Goal: Transaction & Acquisition: Purchase product/service

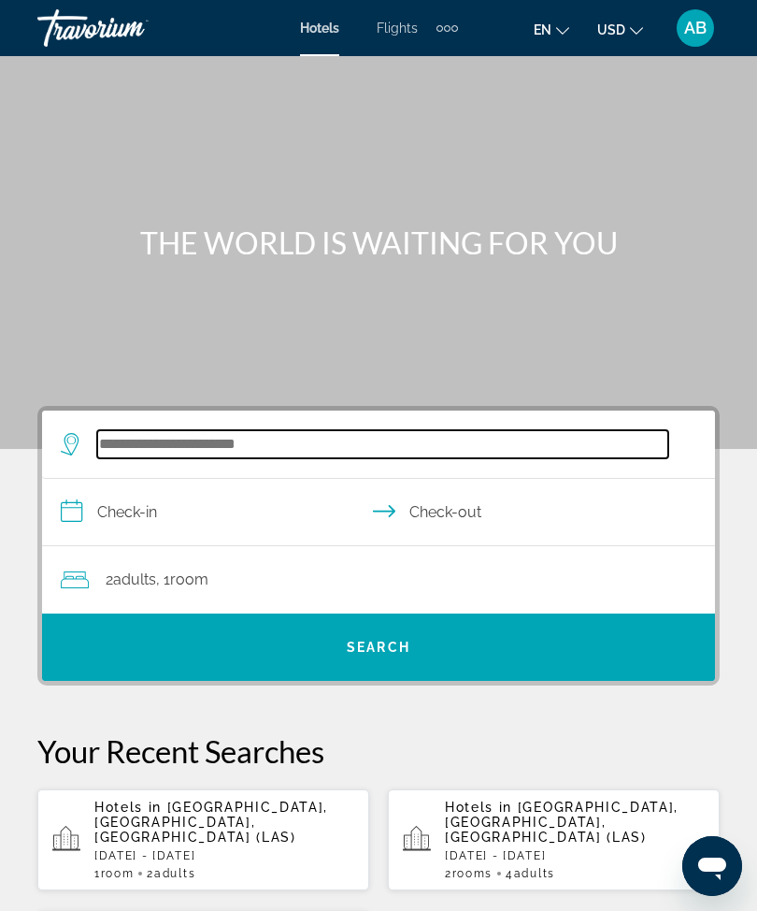
click at [240, 451] on input "Search widget" at bounding box center [382, 444] width 571 height 28
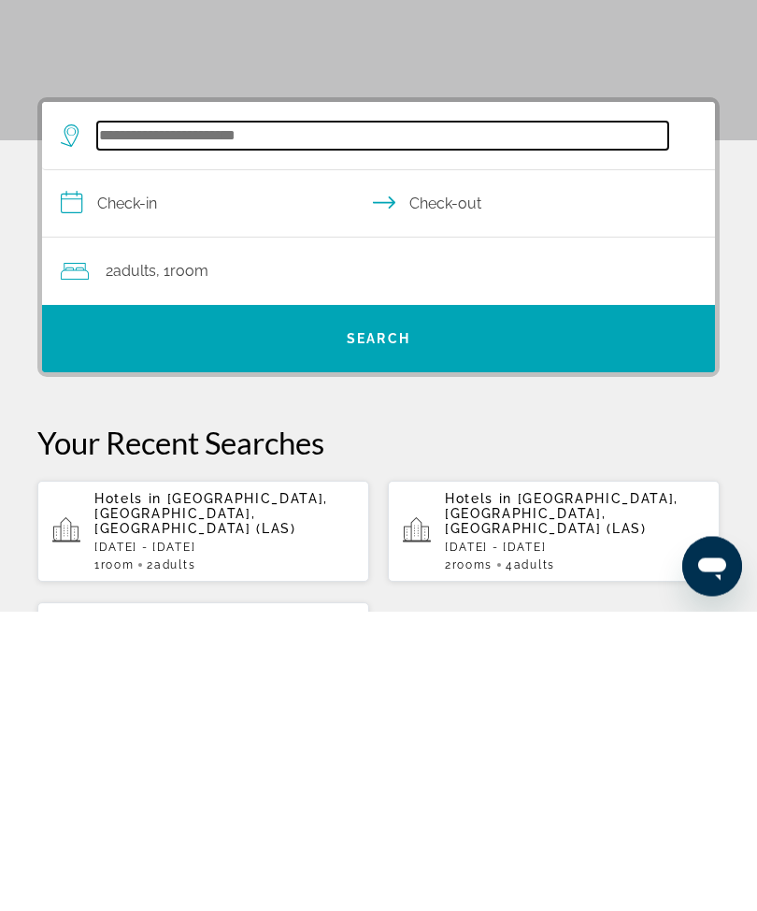
scroll to position [45, 0]
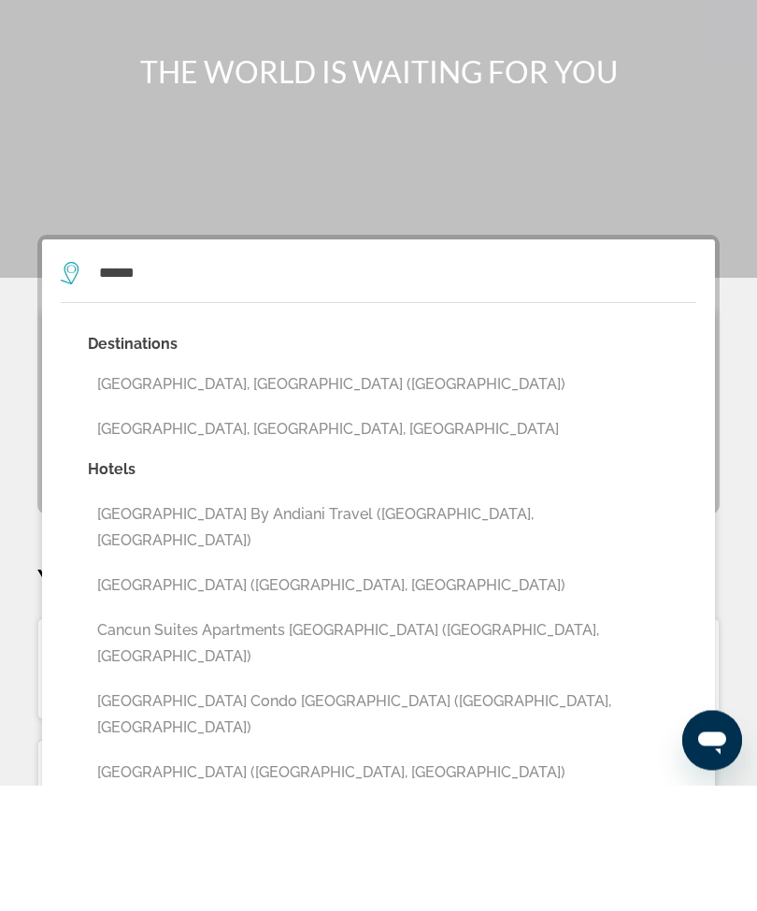
click at [311, 493] on button "[GEOGRAPHIC_DATA], [GEOGRAPHIC_DATA] ([GEOGRAPHIC_DATA])" at bounding box center [392, 511] width 609 height 36
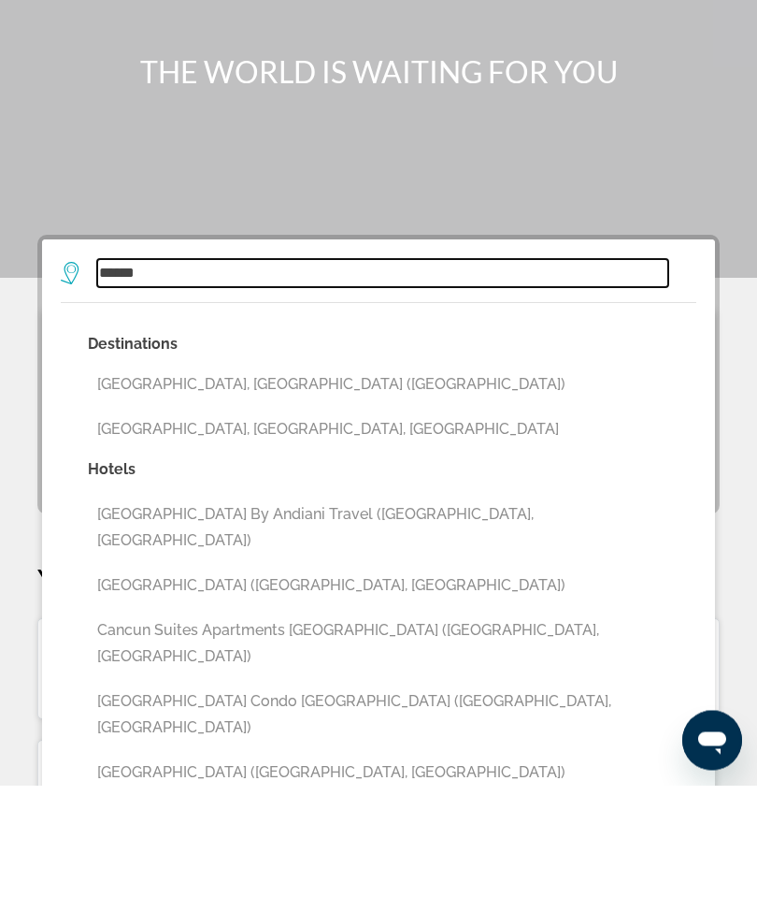
type input "**********"
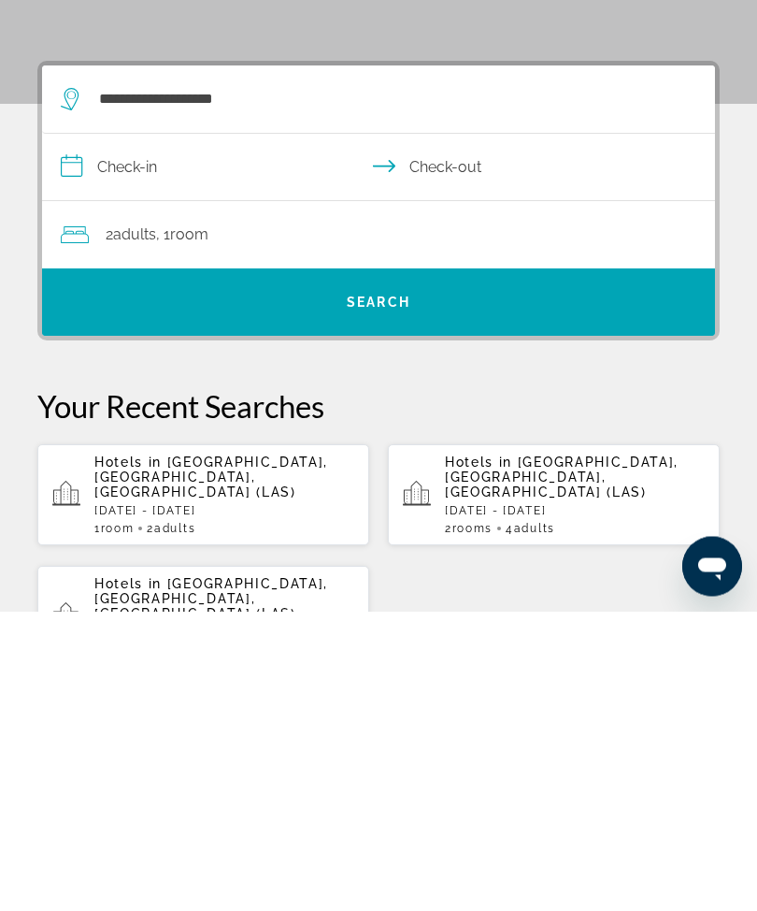
click at [72, 434] on input "**********" at bounding box center [382, 470] width 681 height 72
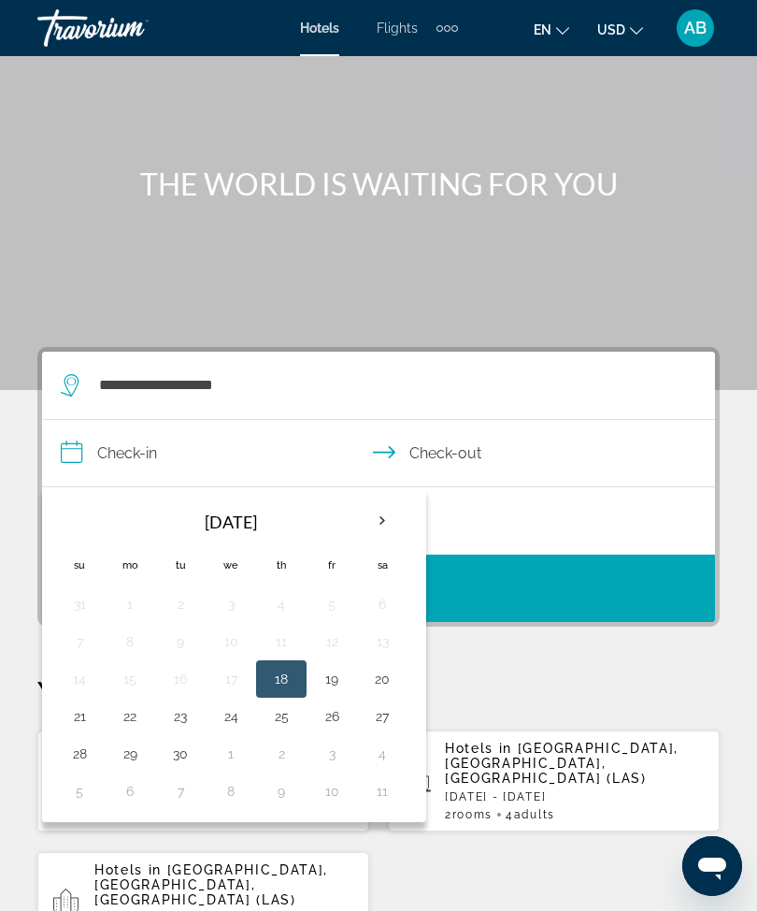
scroll to position [60, 0]
click at [372, 526] on th "Next month" at bounding box center [382, 519] width 50 height 41
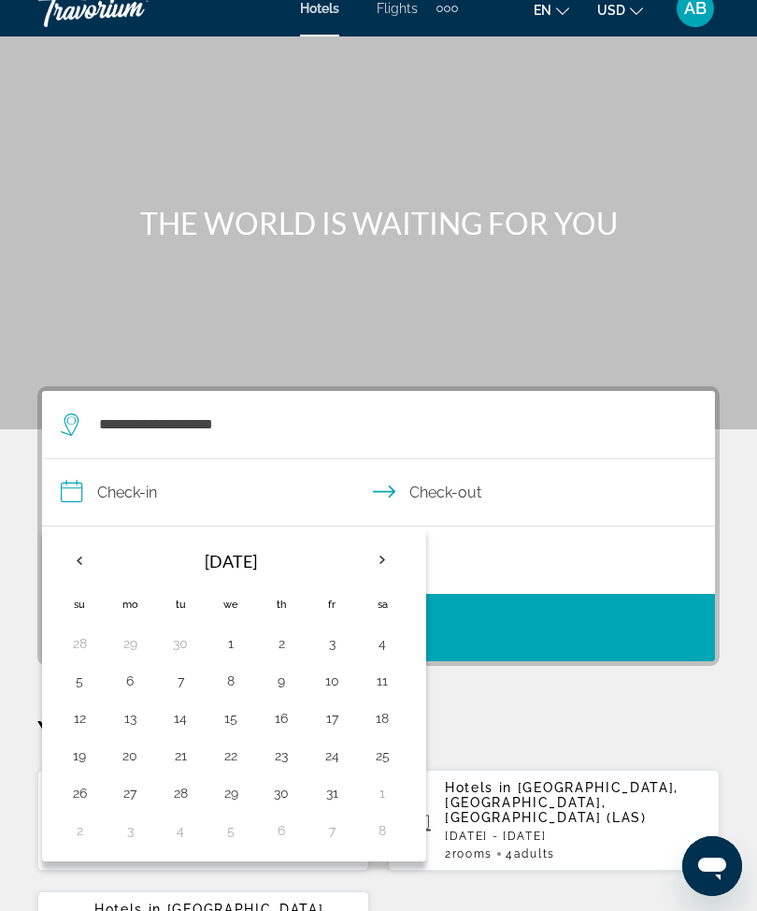
scroll to position [45, 0]
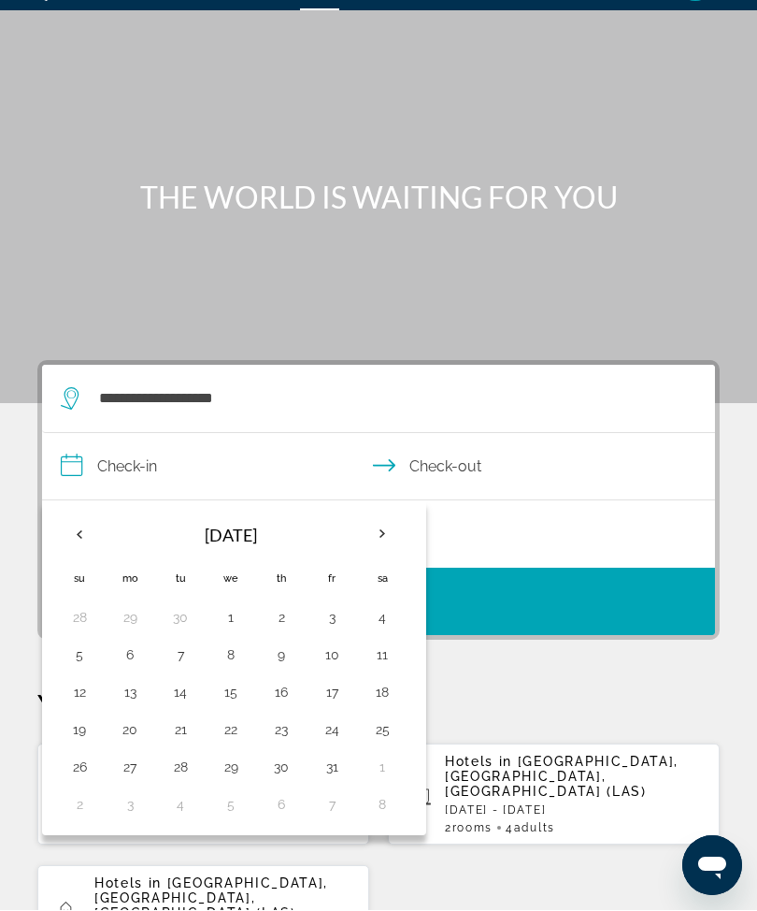
click at [134, 733] on button "20" at bounding box center [130, 730] width 30 height 26
click at [330, 738] on button "24" at bounding box center [332, 730] width 30 height 26
type input "**********"
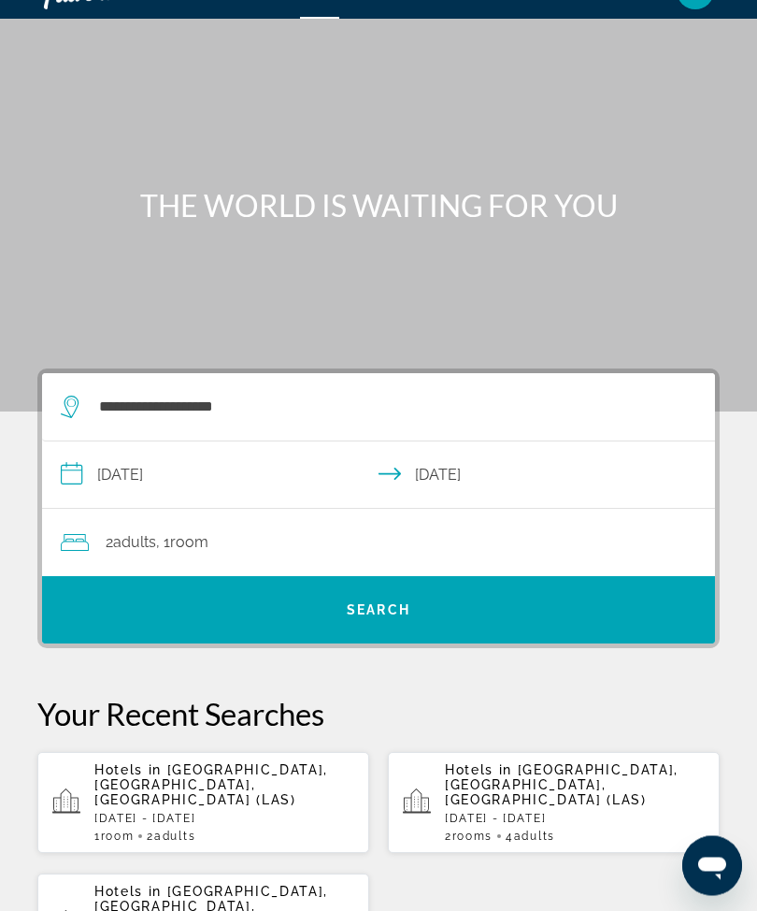
scroll to position [0, 0]
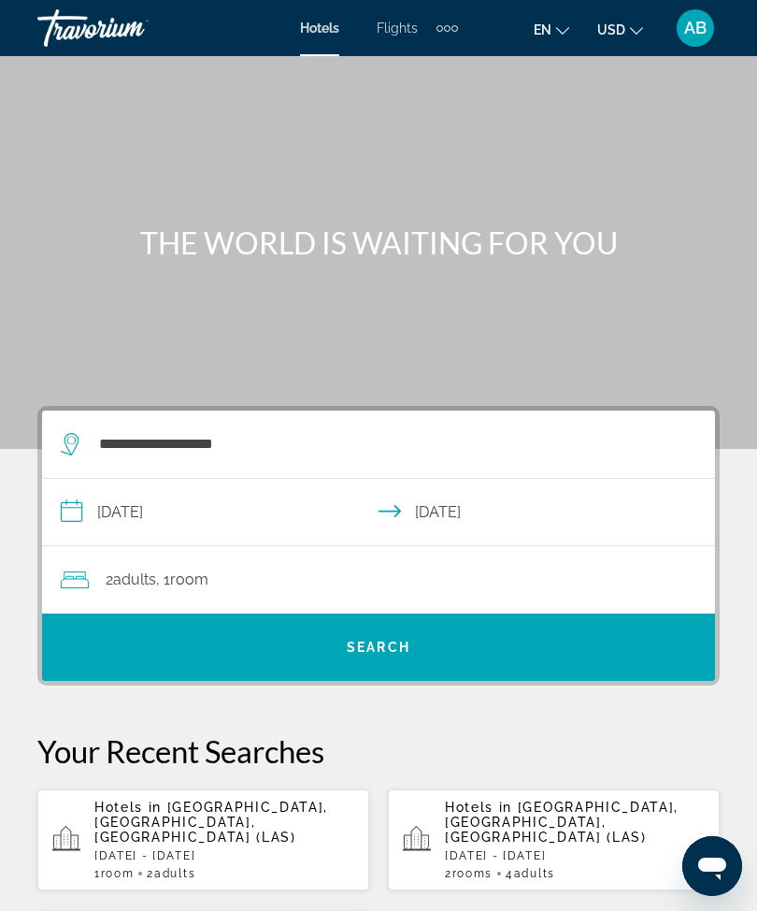
click at [544, 585] on div "2 Adult Adults , 1 Room rooms" at bounding box center [388, 580] width 654 height 26
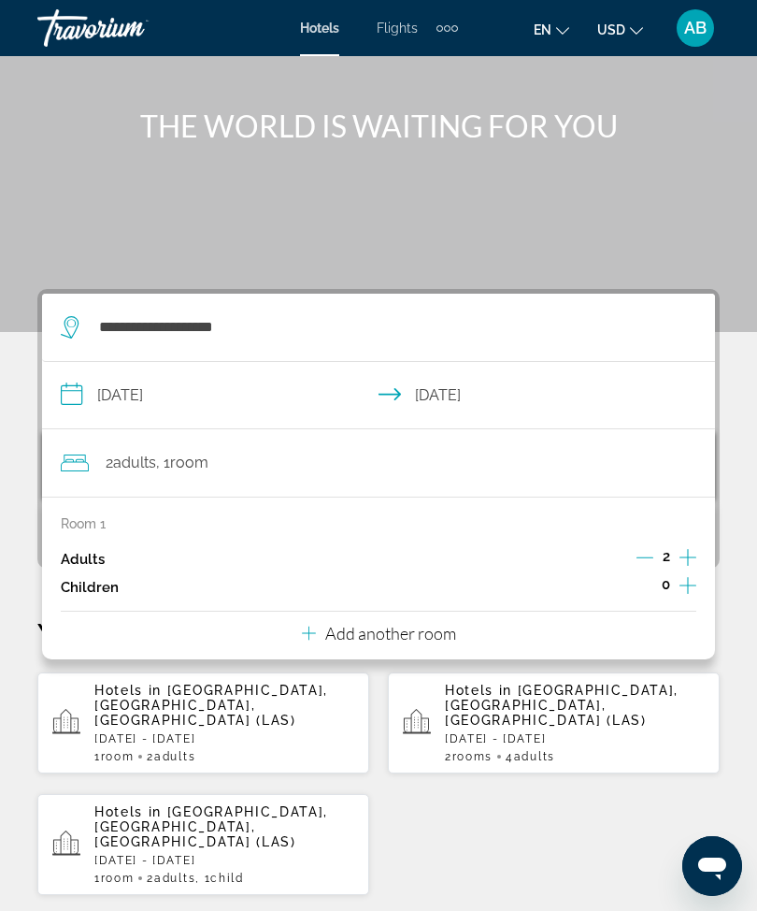
scroll to position [116, 0]
click at [404, 629] on p "Add another room" at bounding box center [390, 634] width 131 height 21
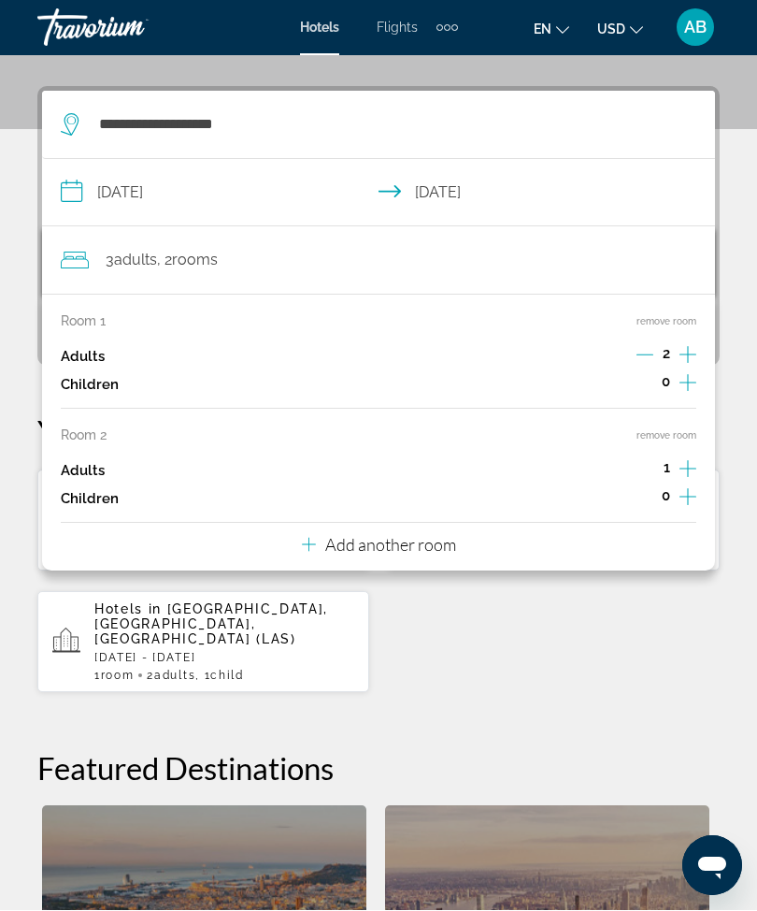
scroll to position [345, 0]
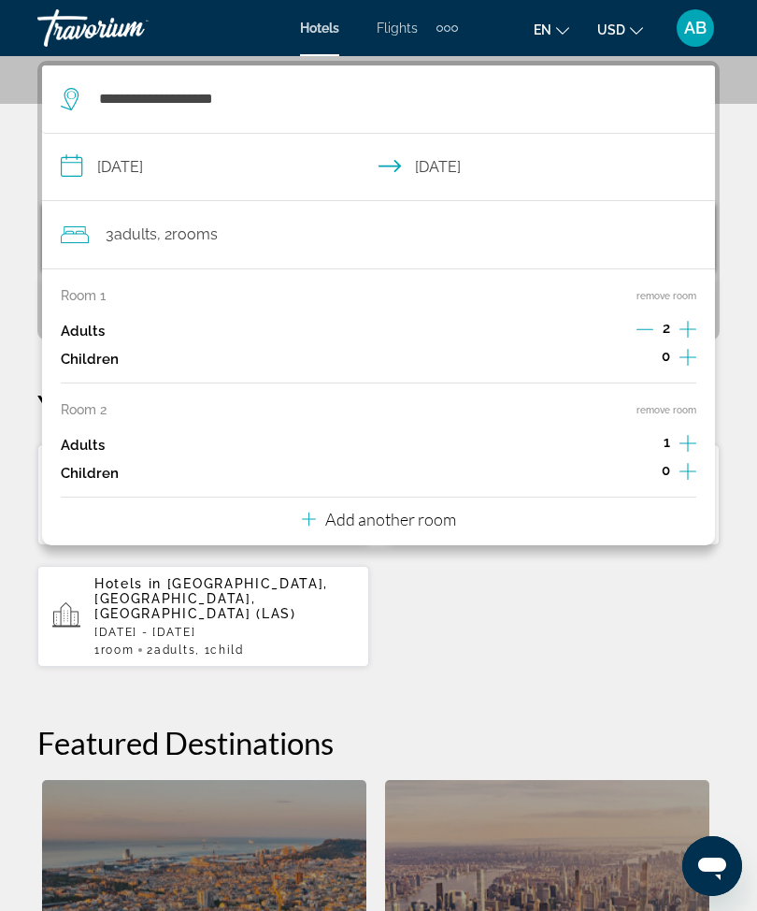
click at [444, 516] on p "Add another room" at bounding box center [390, 519] width 131 height 21
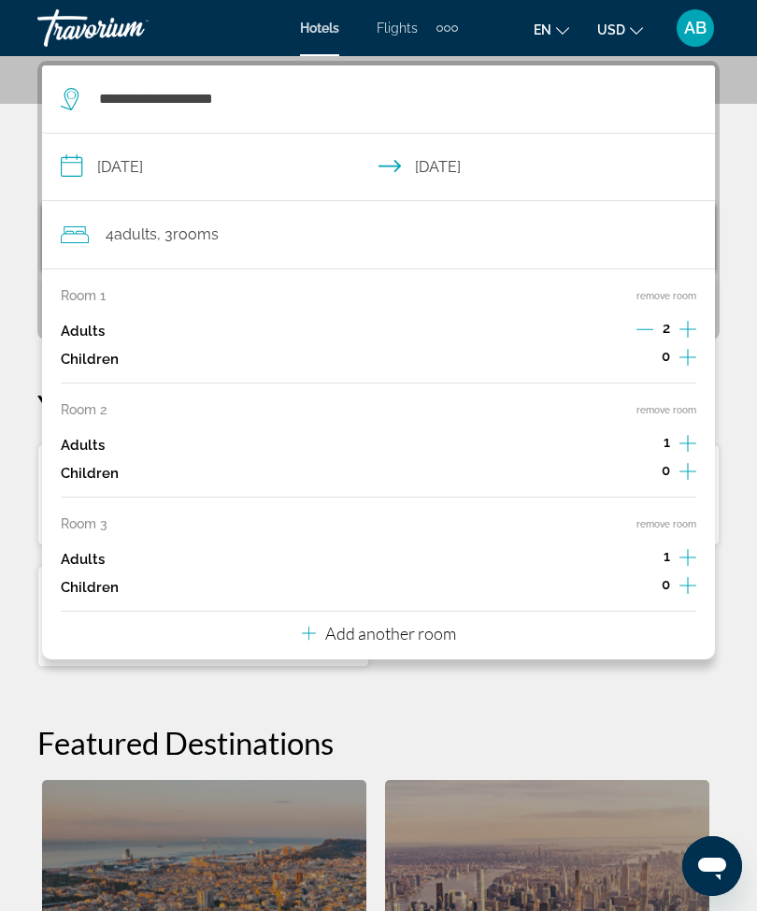
click at [441, 629] on p "Add another room" at bounding box center [390, 633] width 131 height 21
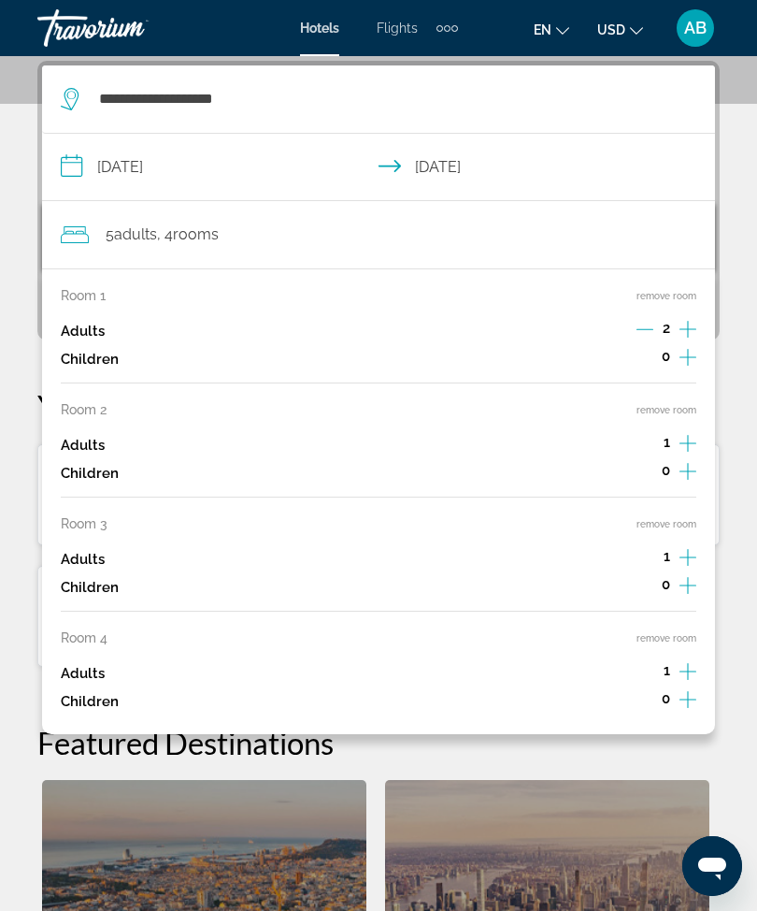
click at [681, 632] on button "remove room" at bounding box center [667, 638] width 60 height 12
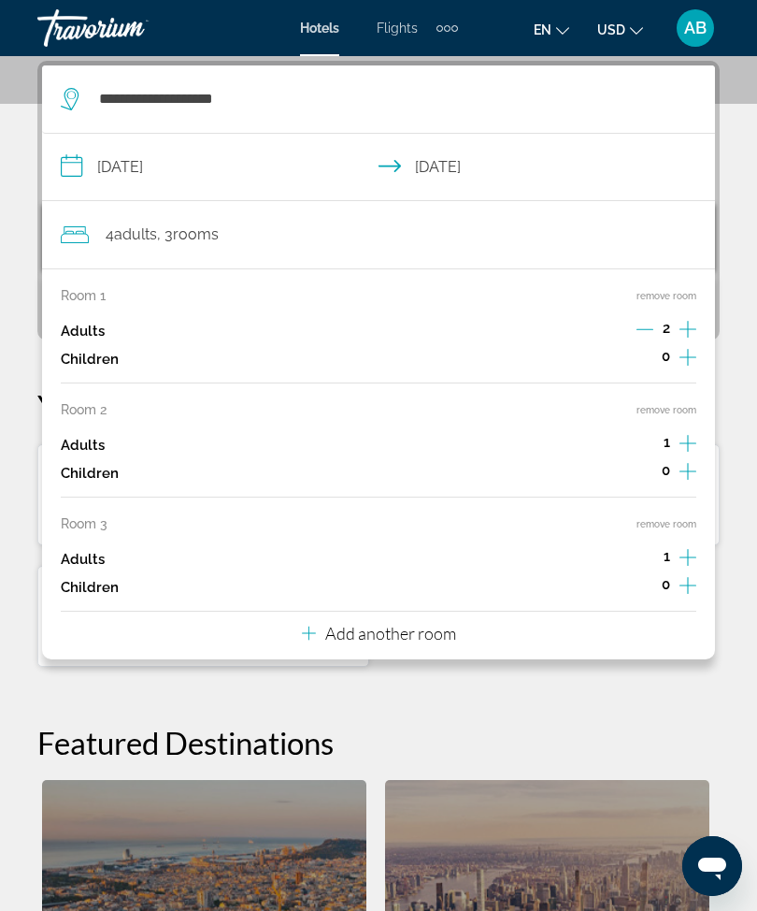
click at [679, 518] on button "remove room" at bounding box center [667, 524] width 60 height 12
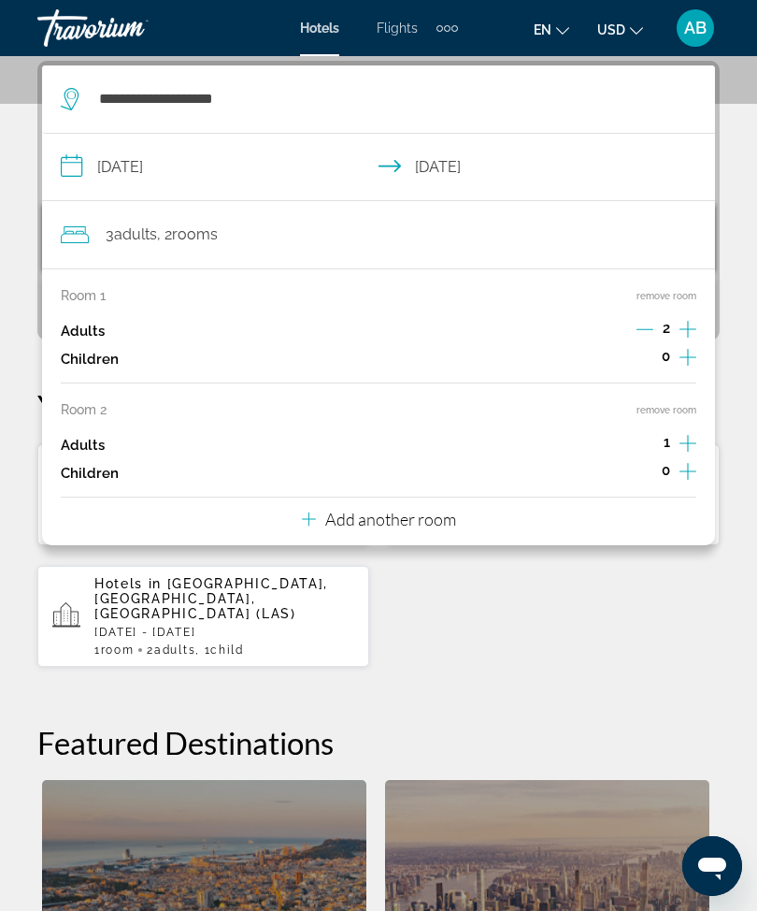
click at [694, 407] on button "remove room" at bounding box center [667, 410] width 60 height 12
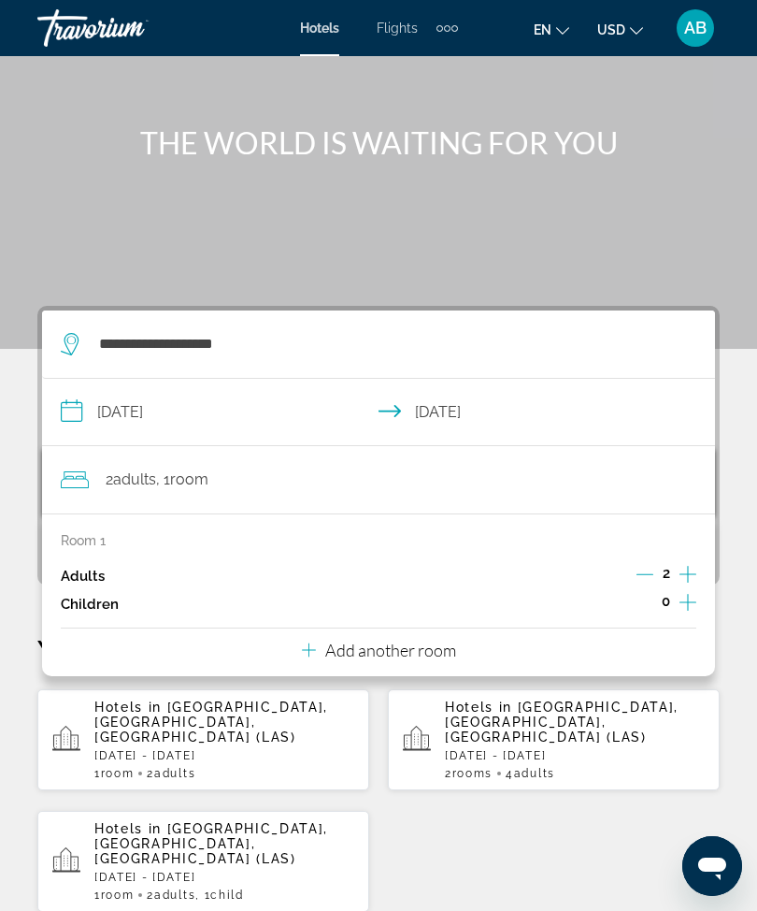
scroll to position [97, 0]
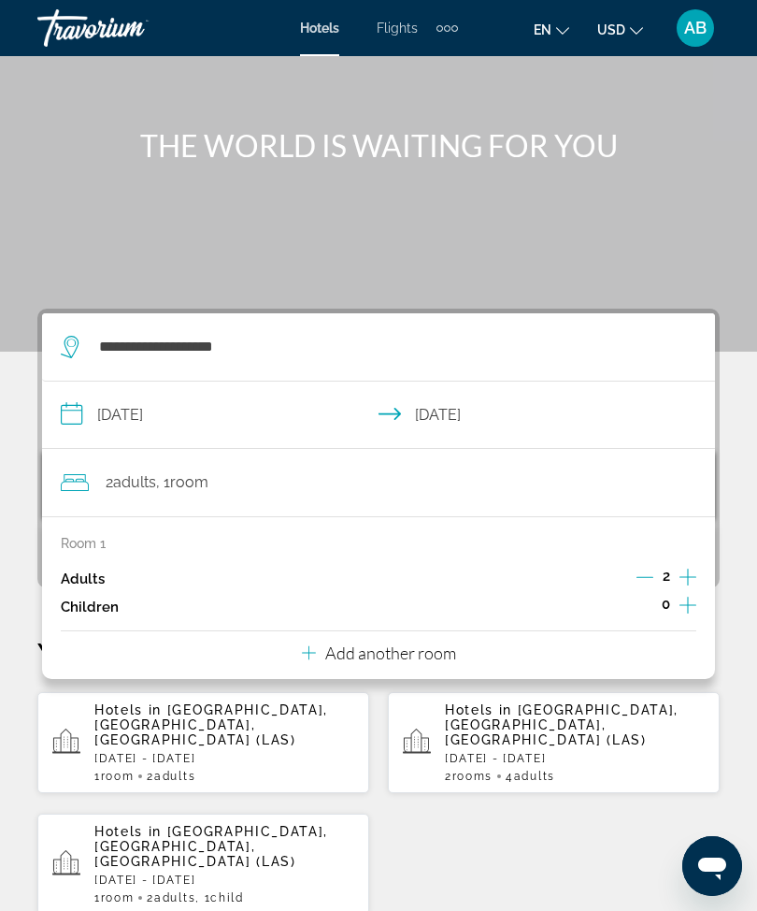
click at [743, 510] on div "**********" at bounding box center [378, 885] width 757 height 1155
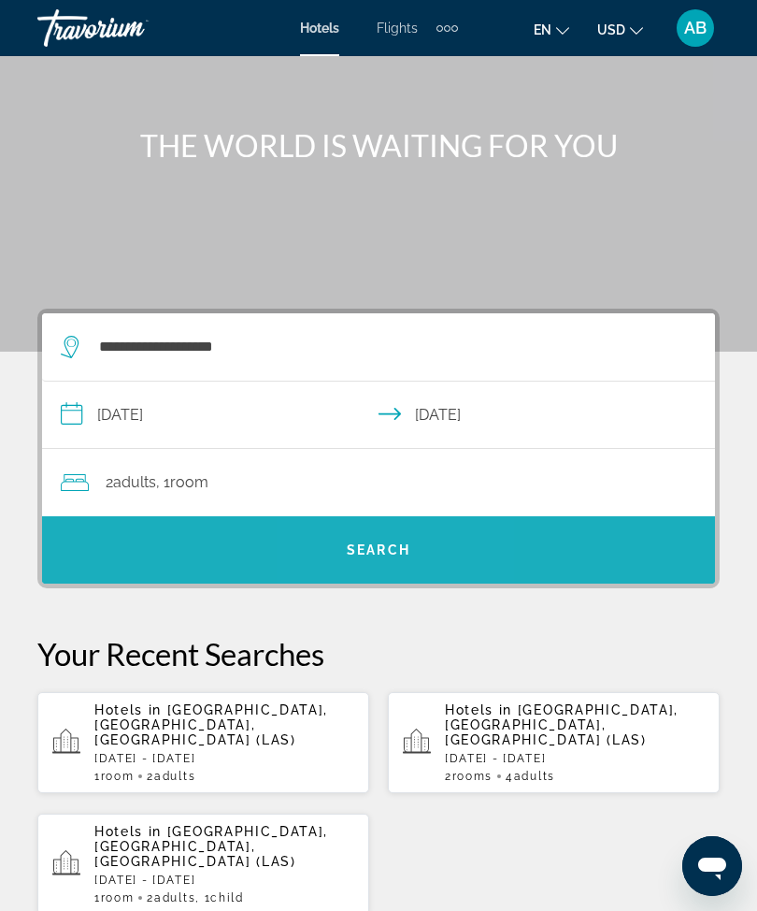
click at [401, 533] on span "Search widget" at bounding box center [378, 549] width 673 height 45
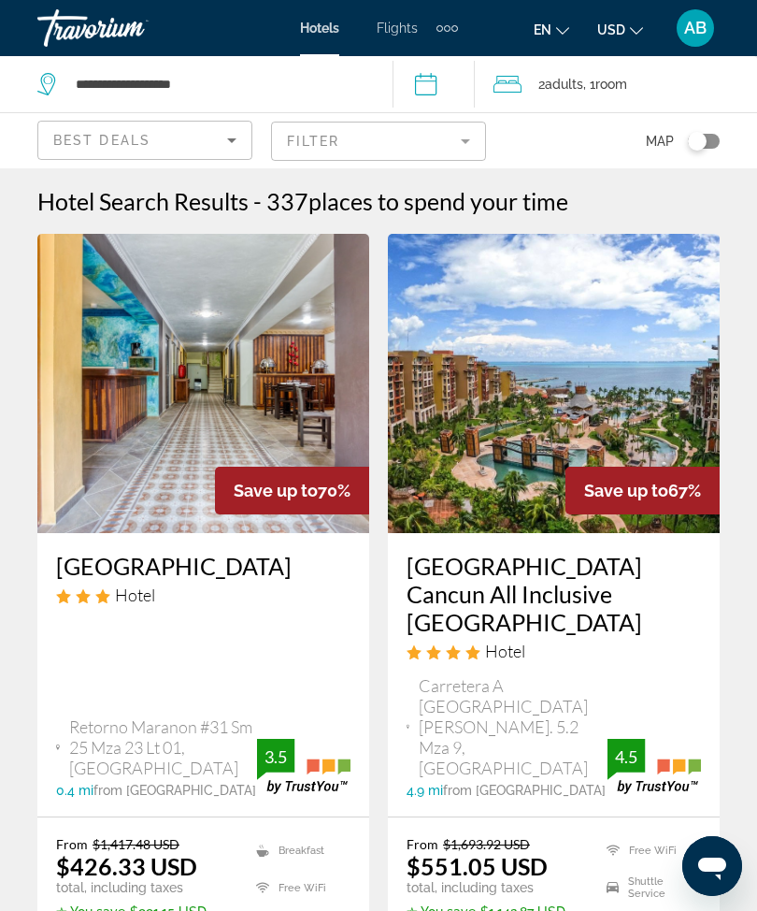
click at [485, 127] on mat-form-field "Filter" at bounding box center [378, 141] width 215 height 39
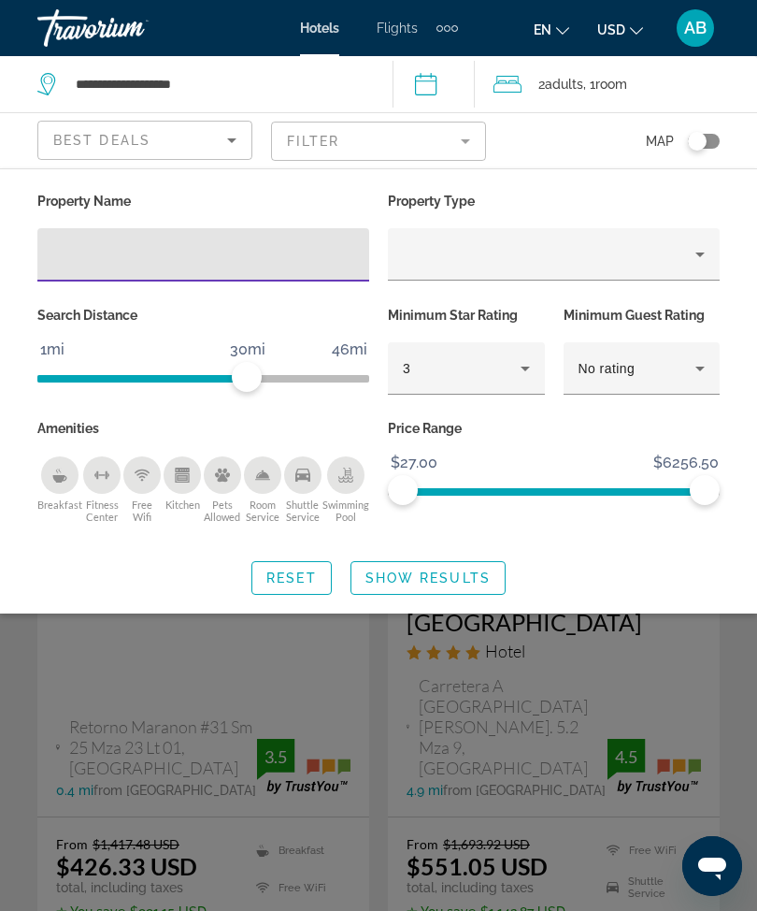
click at [170, 265] on input "Hotel Filters" at bounding box center [203, 255] width 302 height 22
type input "***"
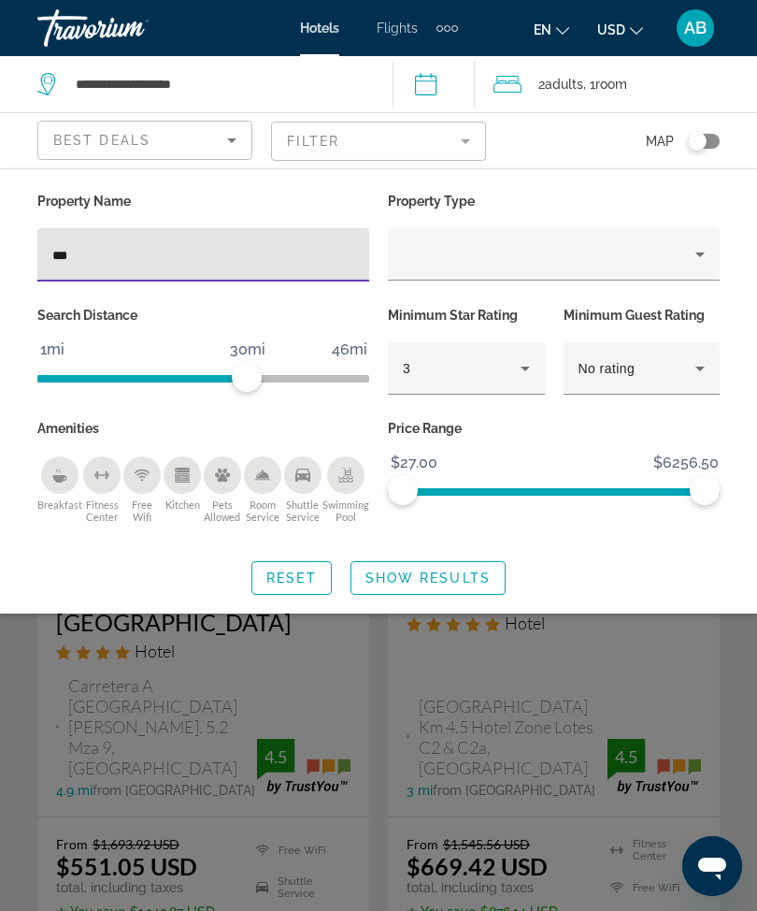
click at [408, 595] on span "Search widget" at bounding box center [428, 577] width 153 height 45
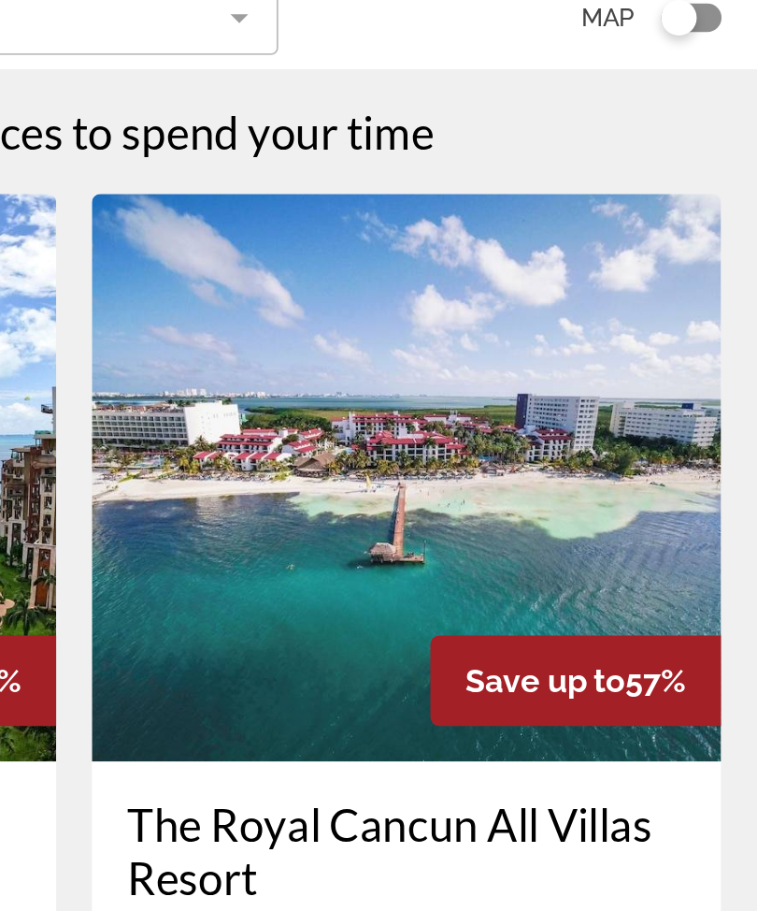
click at [388, 251] on img "Main content" at bounding box center [554, 383] width 332 height 299
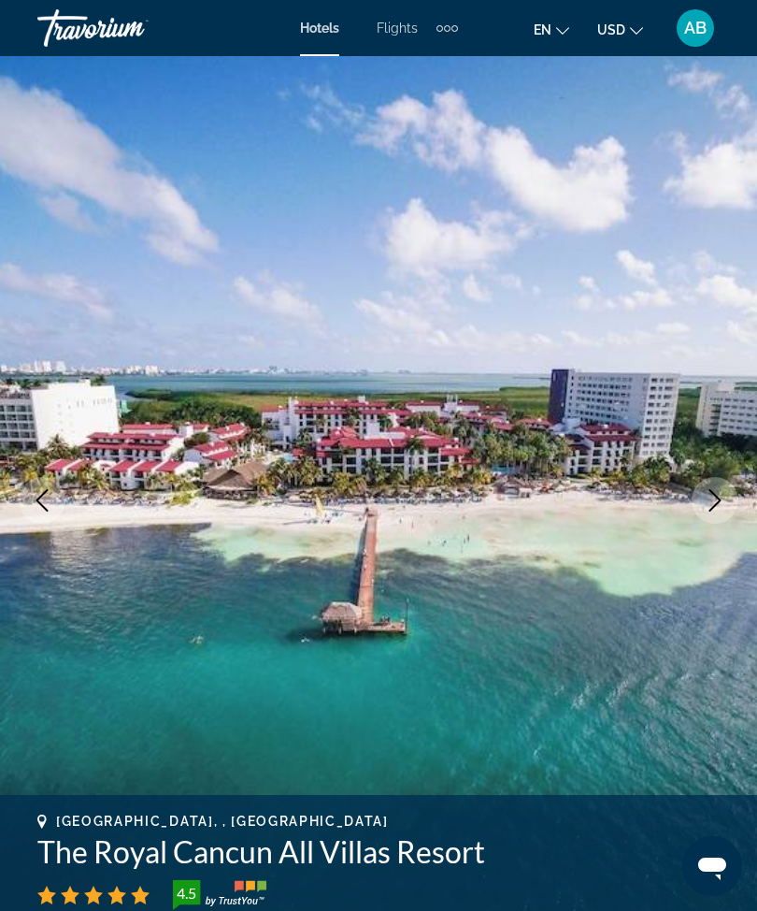
click at [698, 496] on button "Next image" at bounding box center [715, 500] width 47 height 47
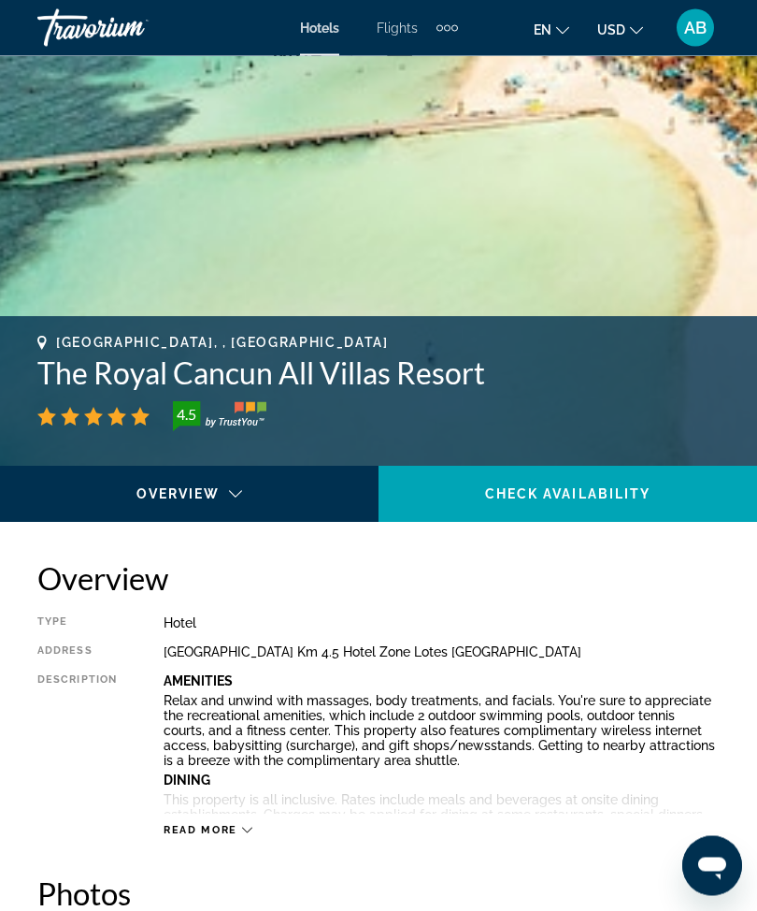
scroll to position [477, 0]
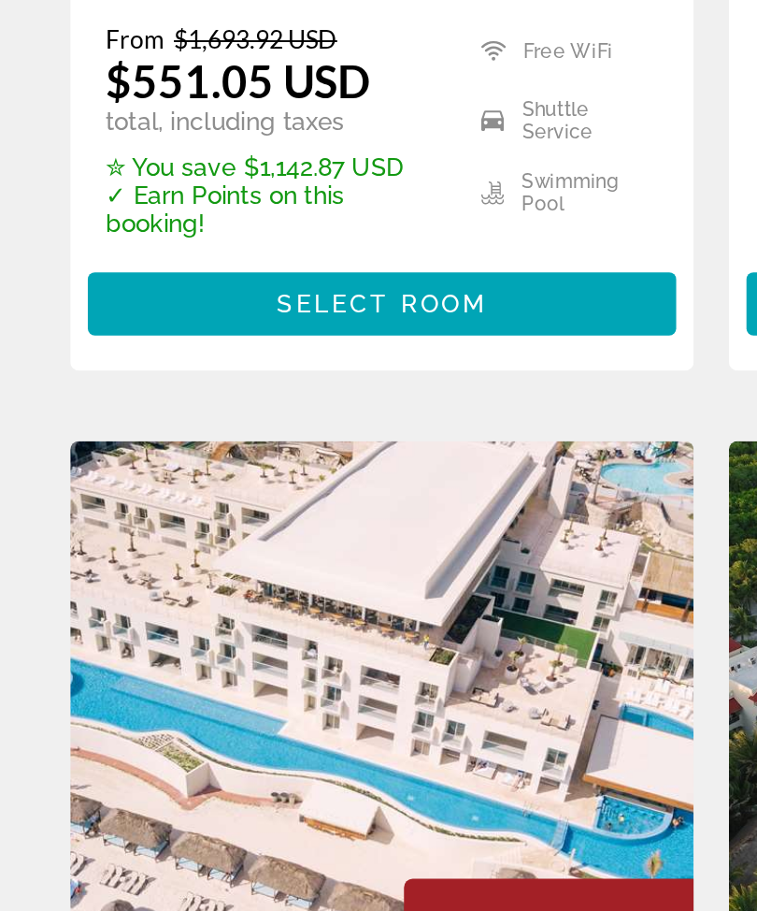
scroll to position [429, 0]
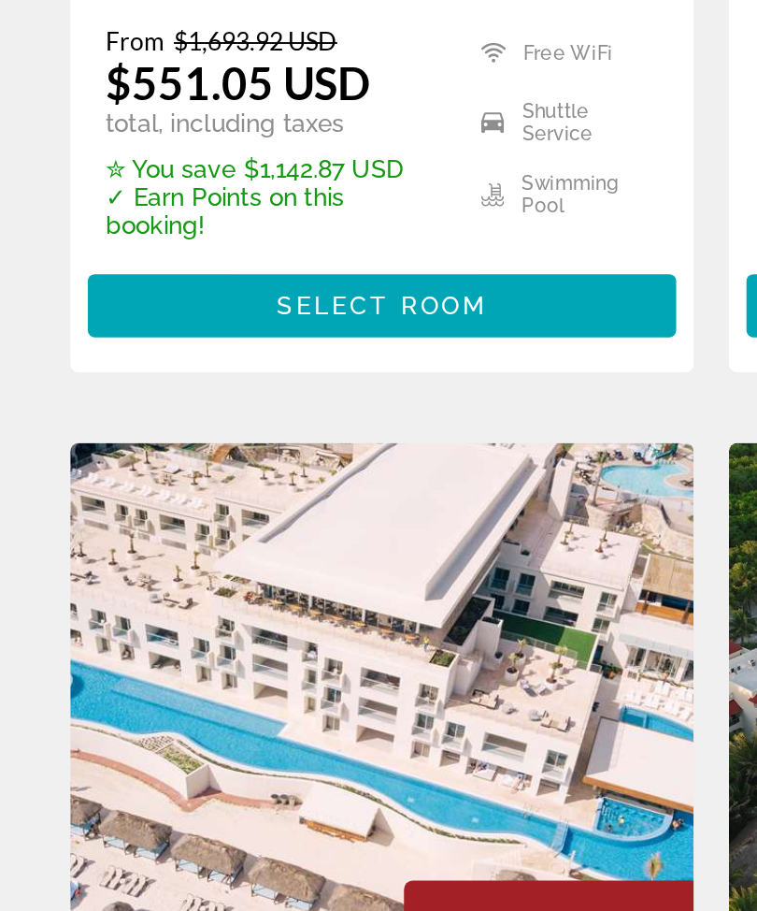
click at [242, 628] on img "Main content" at bounding box center [203, 777] width 332 height 299
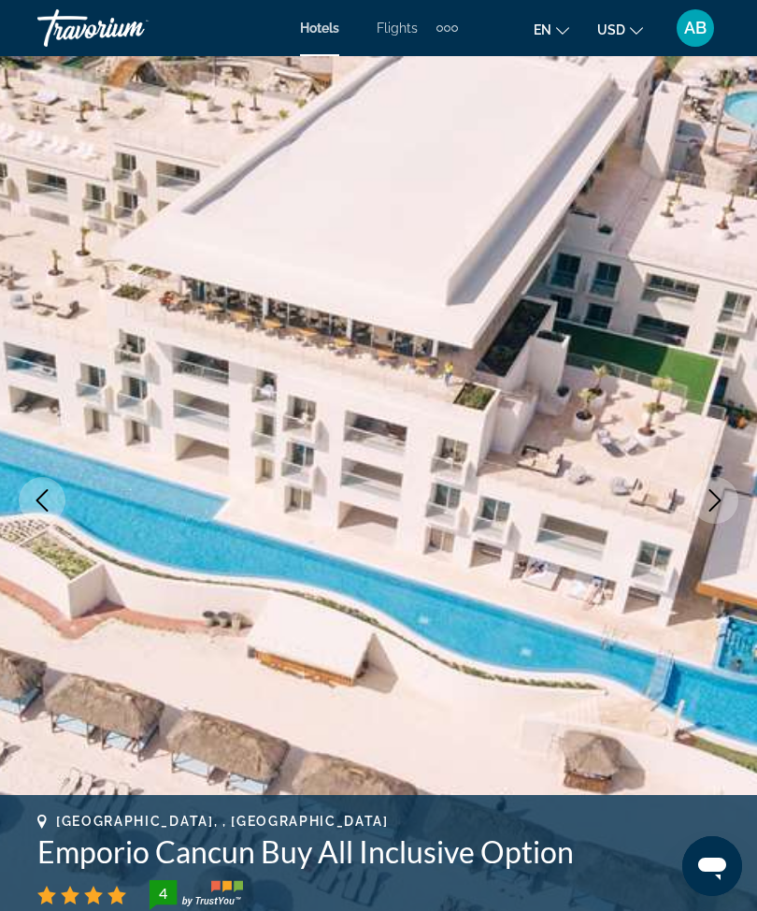
click at [695, 499] on button "Next image" at bounding box center [715, 500] width 47 height 47
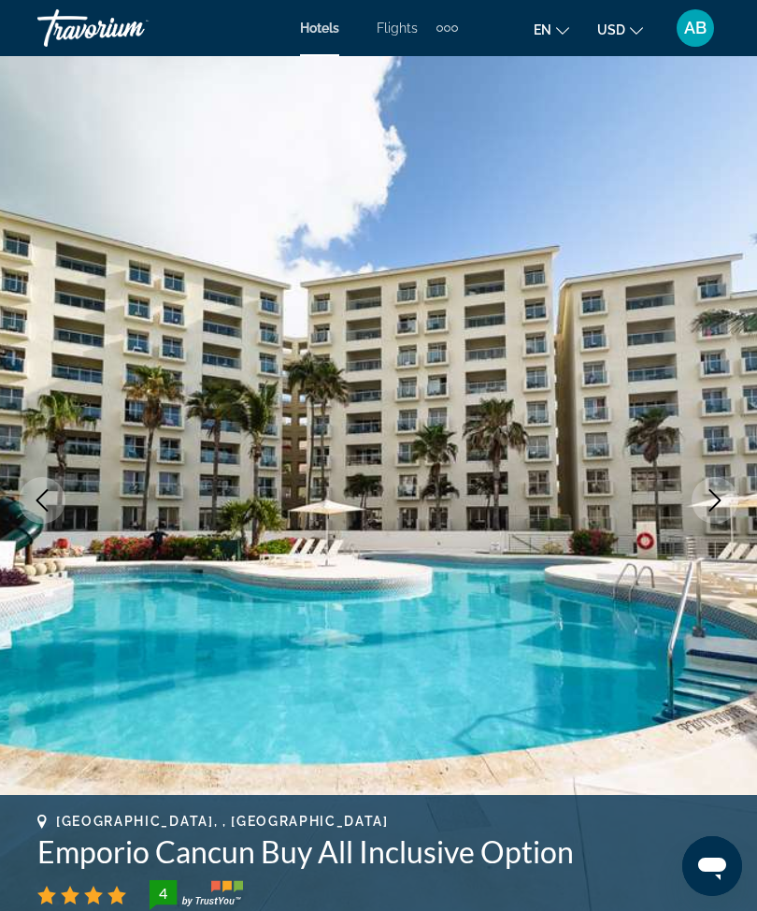
click at [717, 512] on button "Next image" at bounding box center [715, 500] width 47 height 47
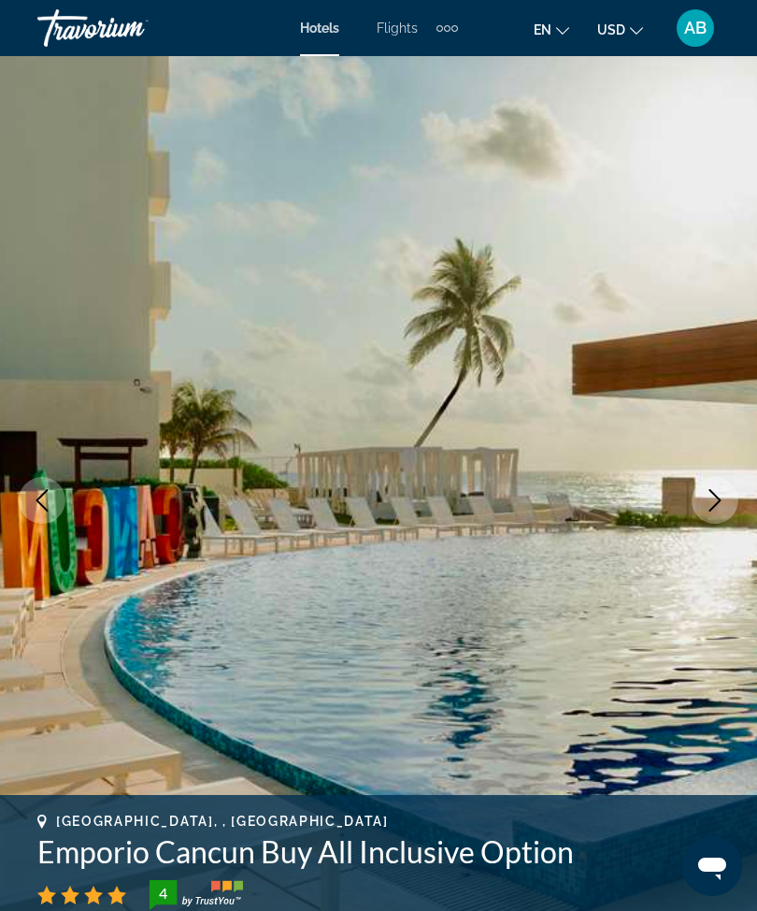
click at [707, 514] on button "Next image" at bounding box center [715, 500] width 47 height 47
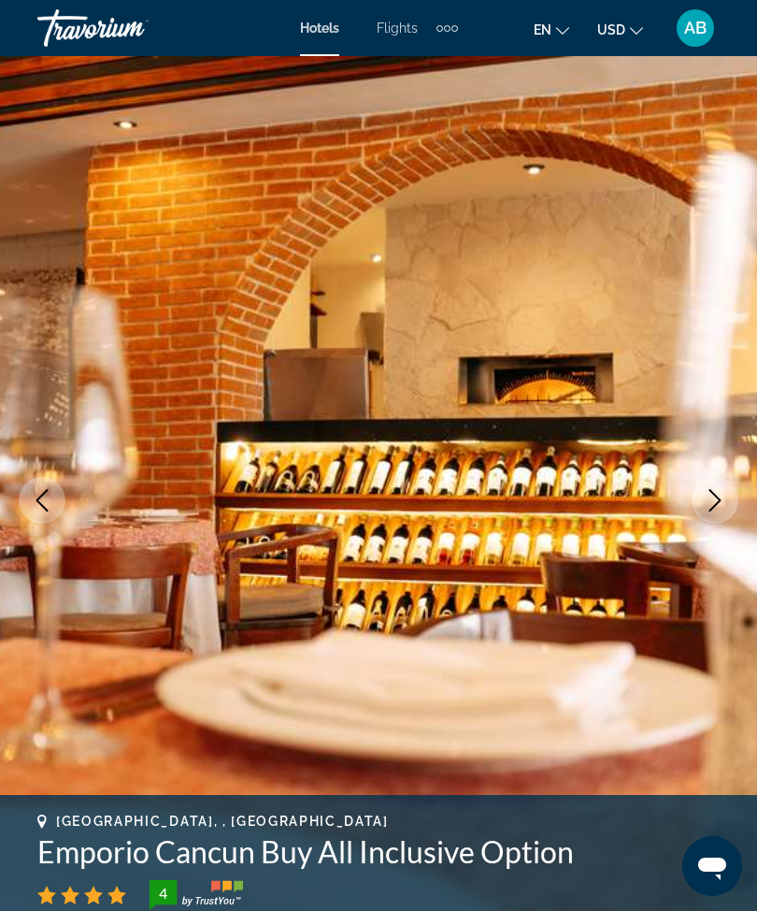
click at [703, 514] on button "Next image" at bounding box center [715, 500] width 47 height 47
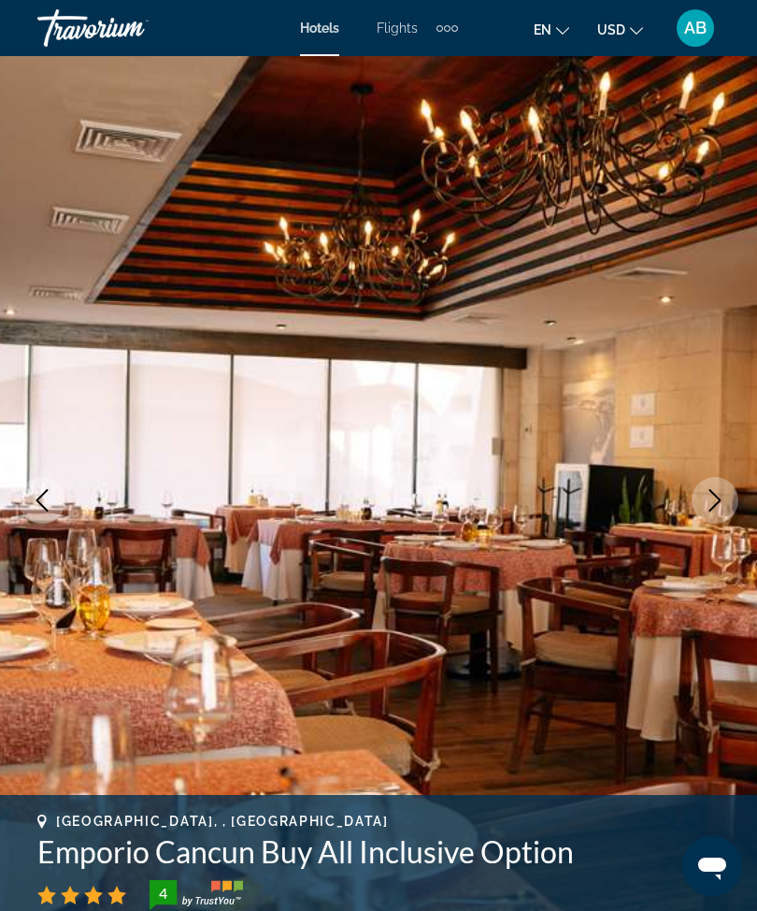
click at [714, 509] on icon "Next image" at bounding box center [715, 500] width 22 height 22
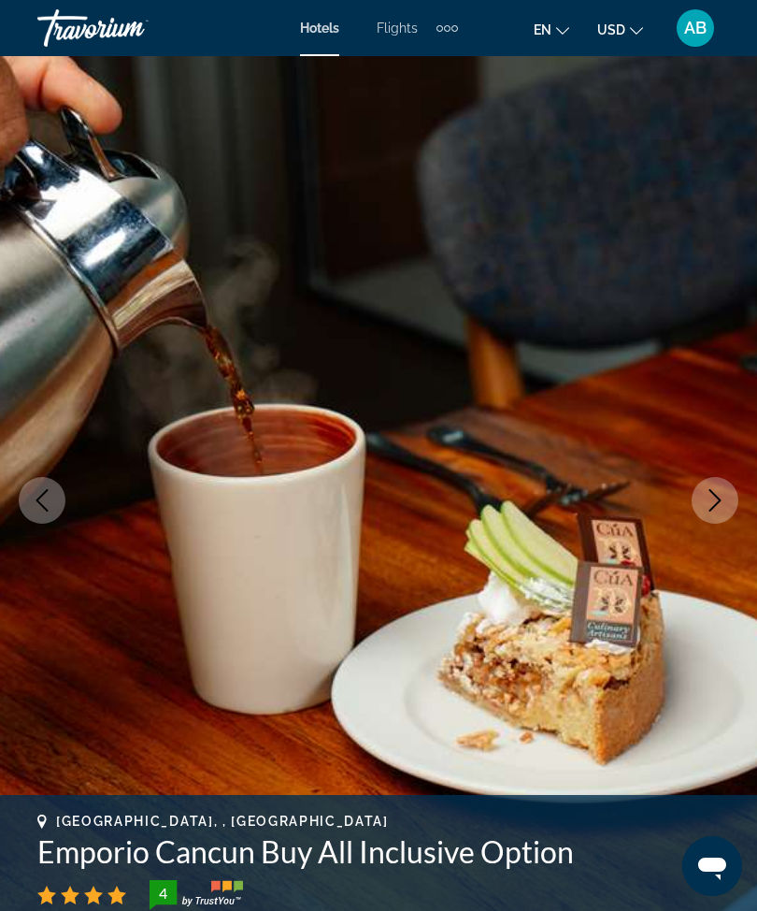
click at [712, 503] on icon "Next image" at bounding box center [715, 500] width 22 height 22
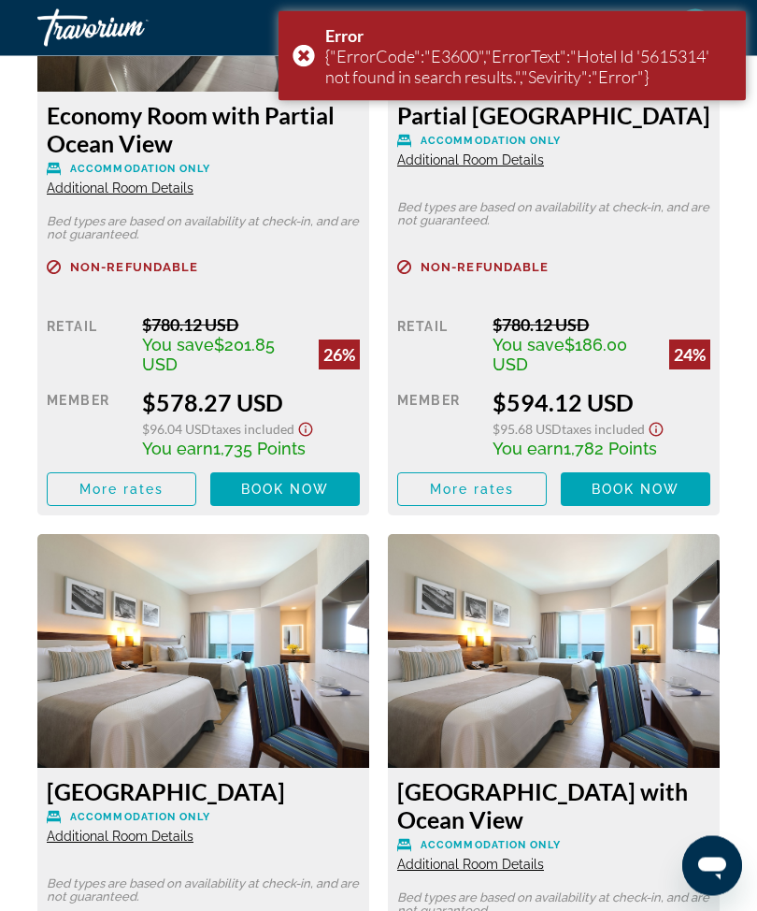
scroll to position [5029, 0]
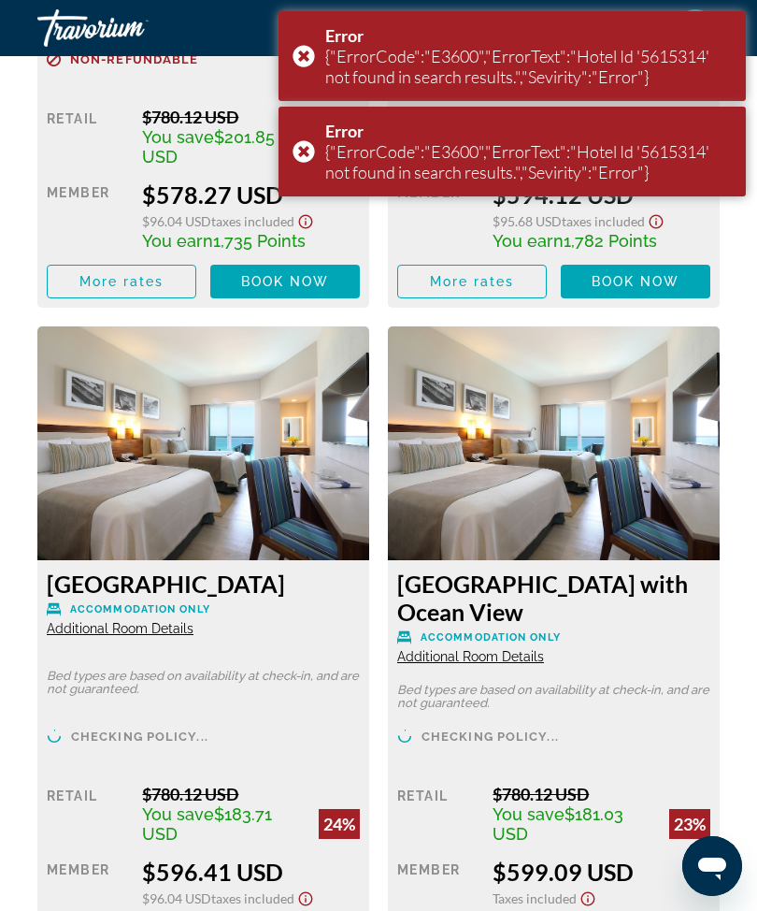
click at [318, 66] on div "Error {"ErrorCode":"E3600","ErrorText":"Hotel Id '5615314' not found in search …" at bounding box center [512, 56] width 467 height 90
click at [307, 68] on div "Error {"ErrorCode":"E3600","ErrorText":"Hotel Id '5615314' not found in search …" at bounding box center [512, 56] width 467 height 90
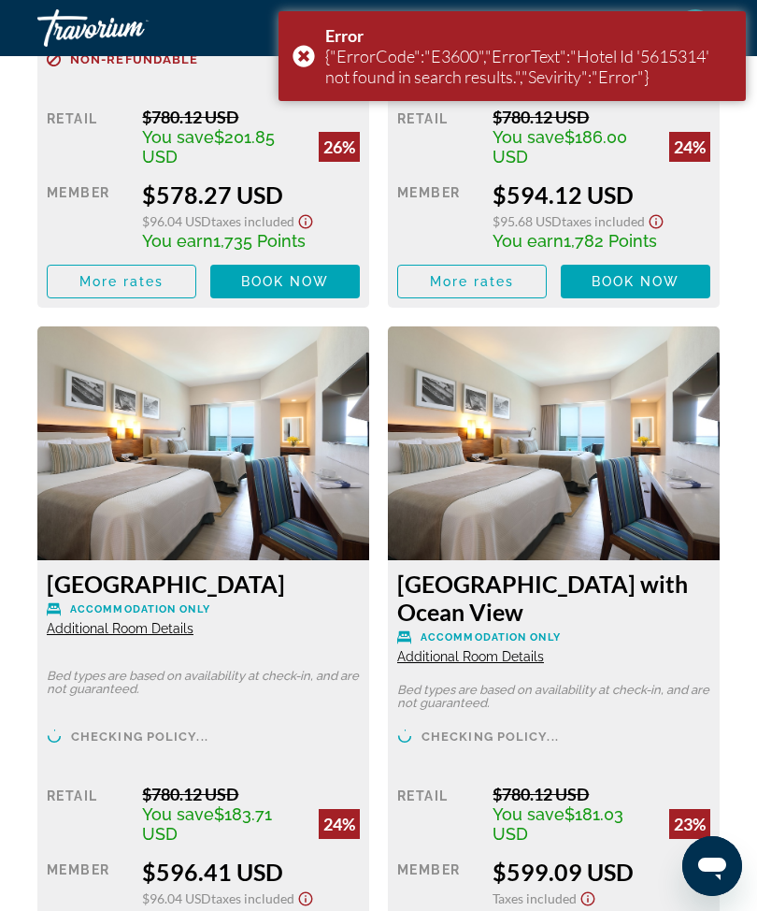
click at [309, 148] on div "You save $201.85 USD 26%" at bounding box center [251, 146] width 218 height 39
click at [318, 53] on div "Error {"ErrorCode":"E3600","ErrorText":"Hotel Id '5615314' not found in search …" at bounding box center [512, 56] width 467 height 90
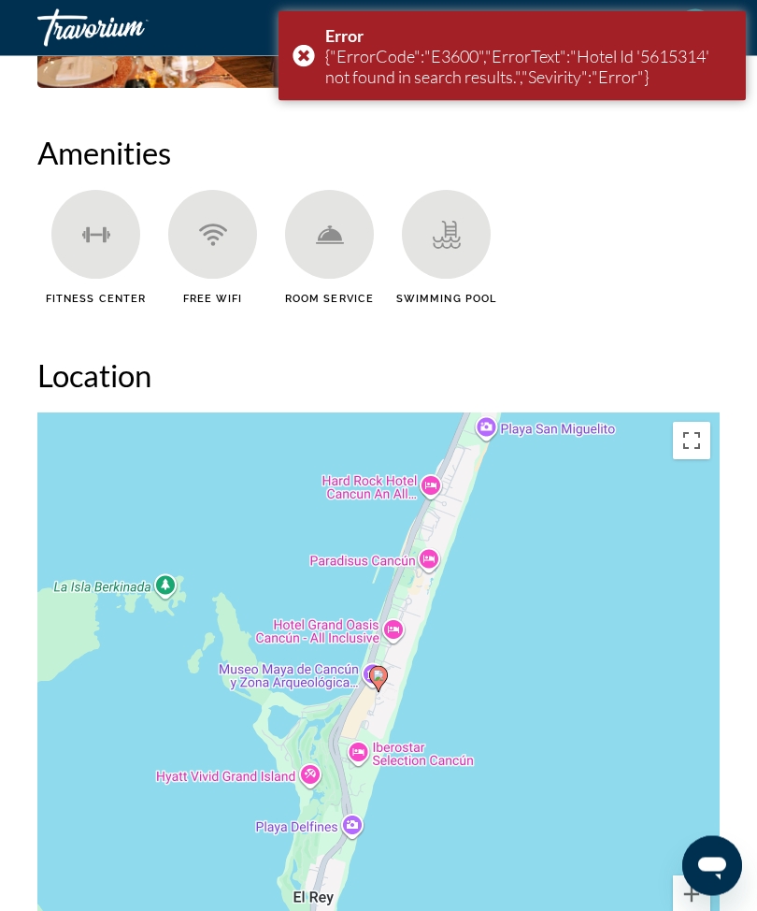
scroll to position [1939, 0]
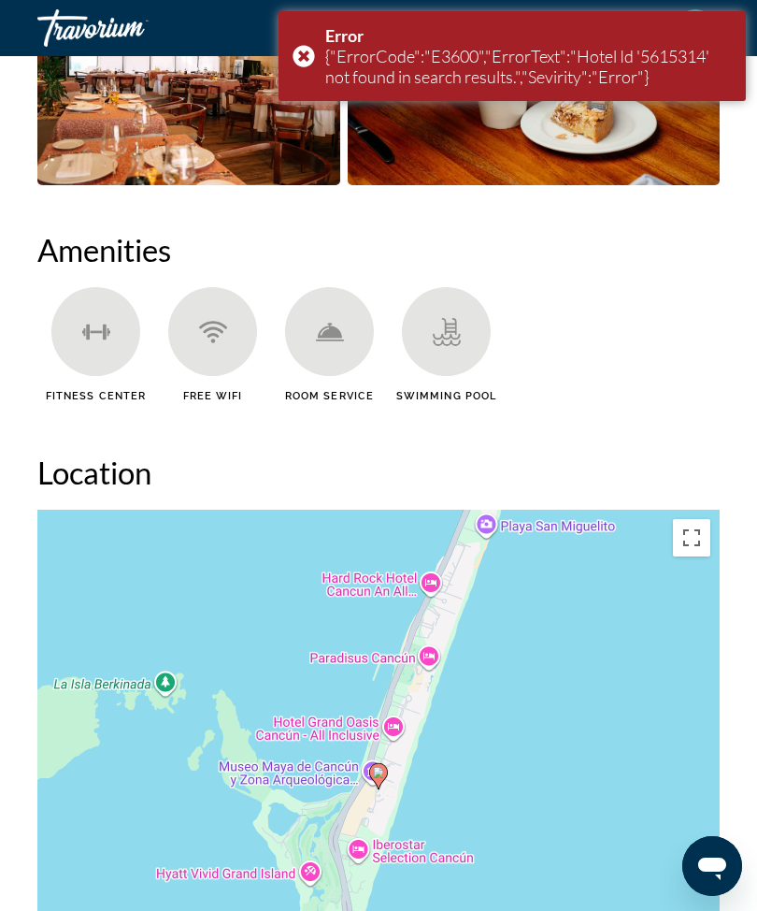
click at [302, 47] on div "Error {"ErrorCode":"E3600","ErrorText":"Hotel Id '5615314' not found in search …" at bounding box center [512, 56] width 467 height 90
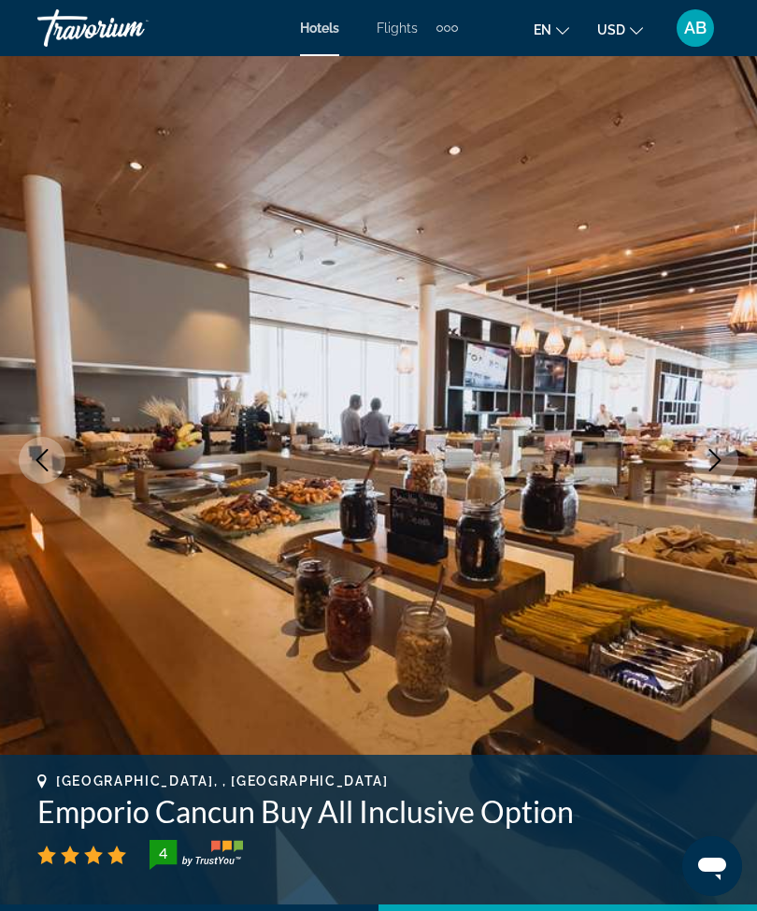
scroll to position [0, 0]
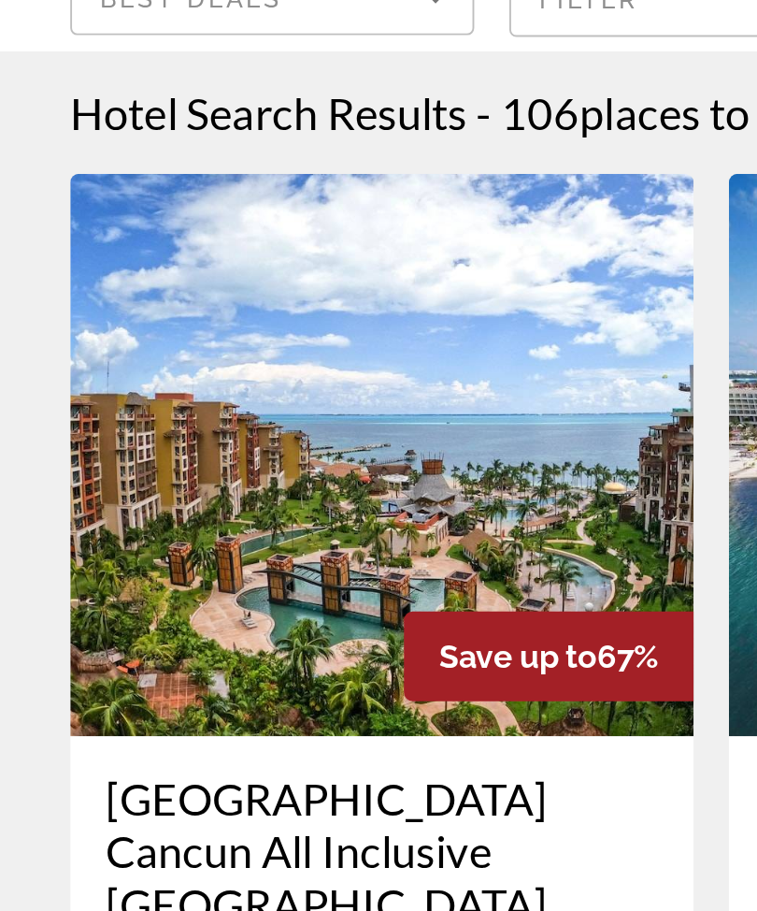
click at [276, 234] on img "Main content" at bounding box center [203, 383] width 332 height 299
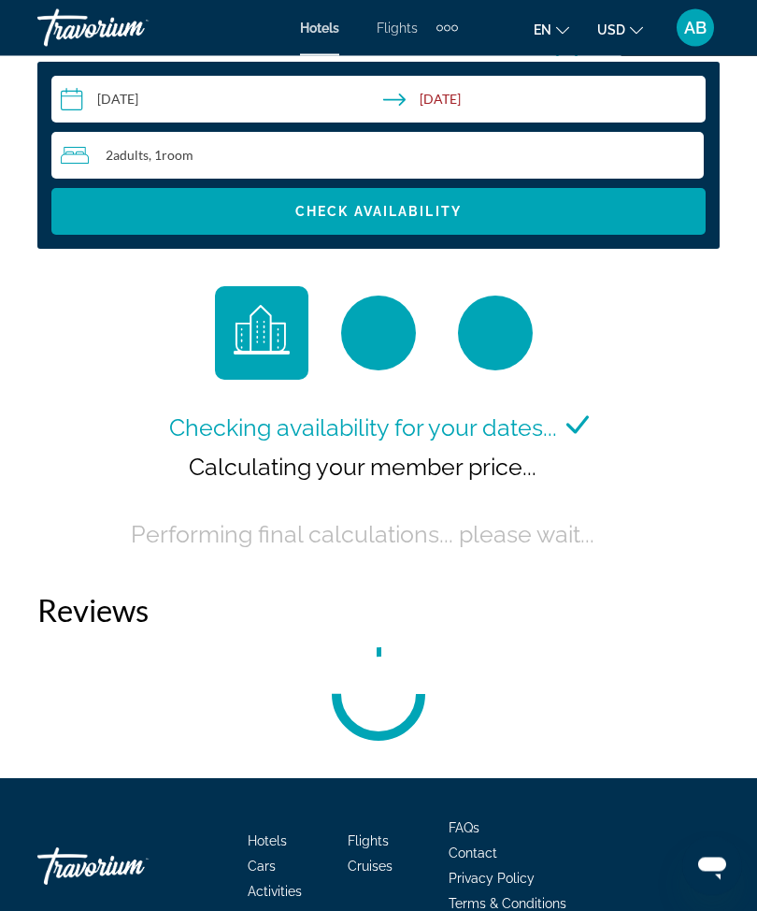
scroll to position [3041, 0]
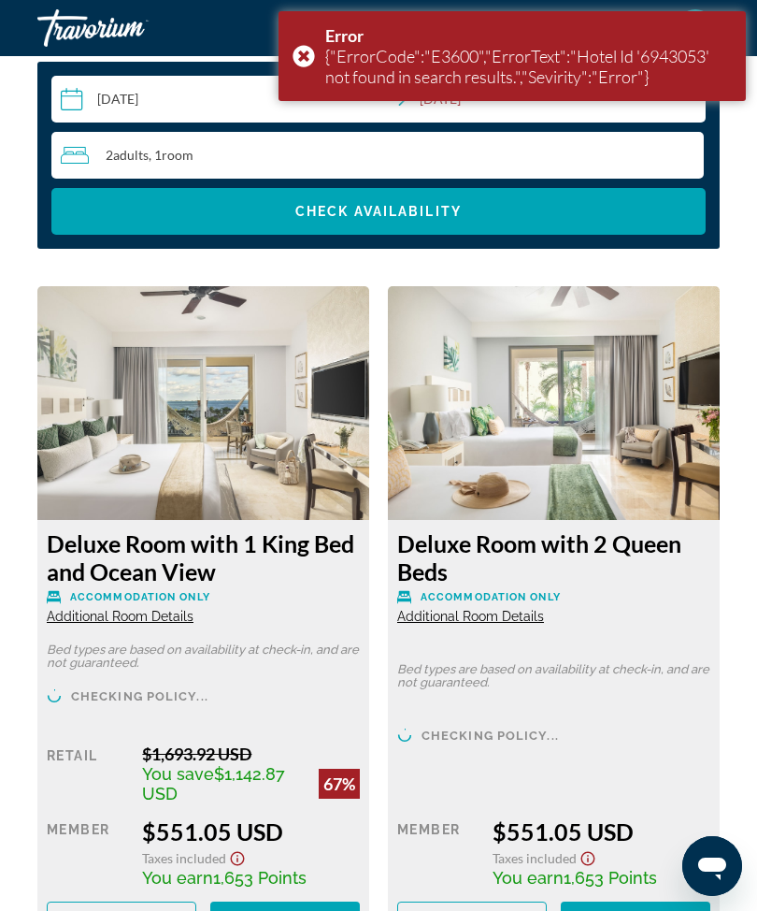
click at [294, 38] on div "Error {"ErrorCode":"E3600","ErrorText":"Hotel Id '6943053' not found in search …" at bounding box center [512, 56] width 467 height 90
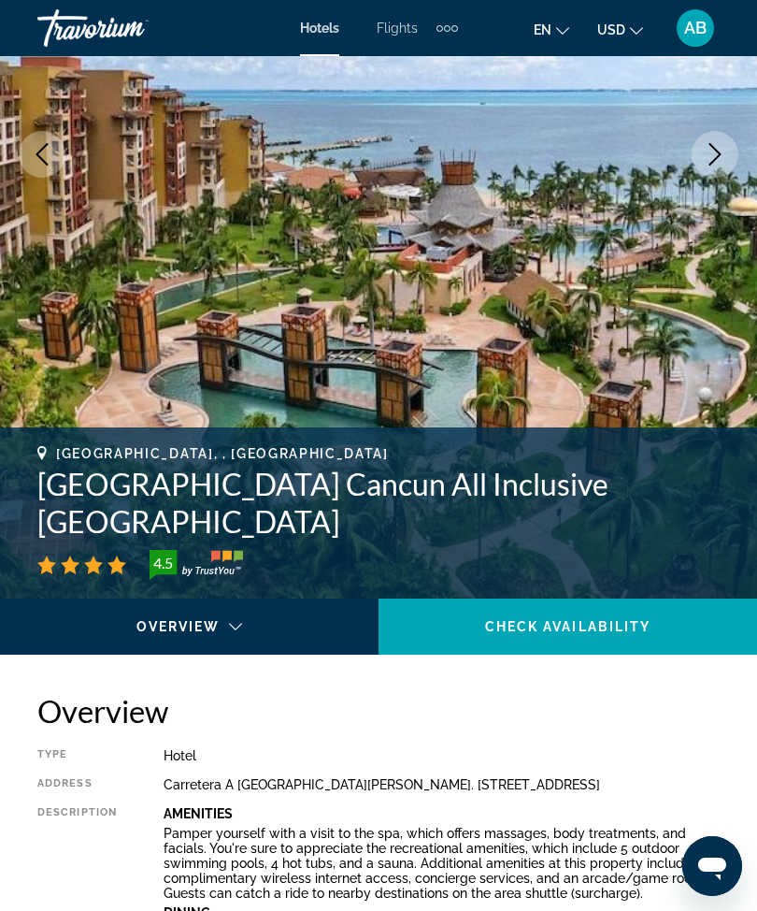
scroll to position [0, 0]
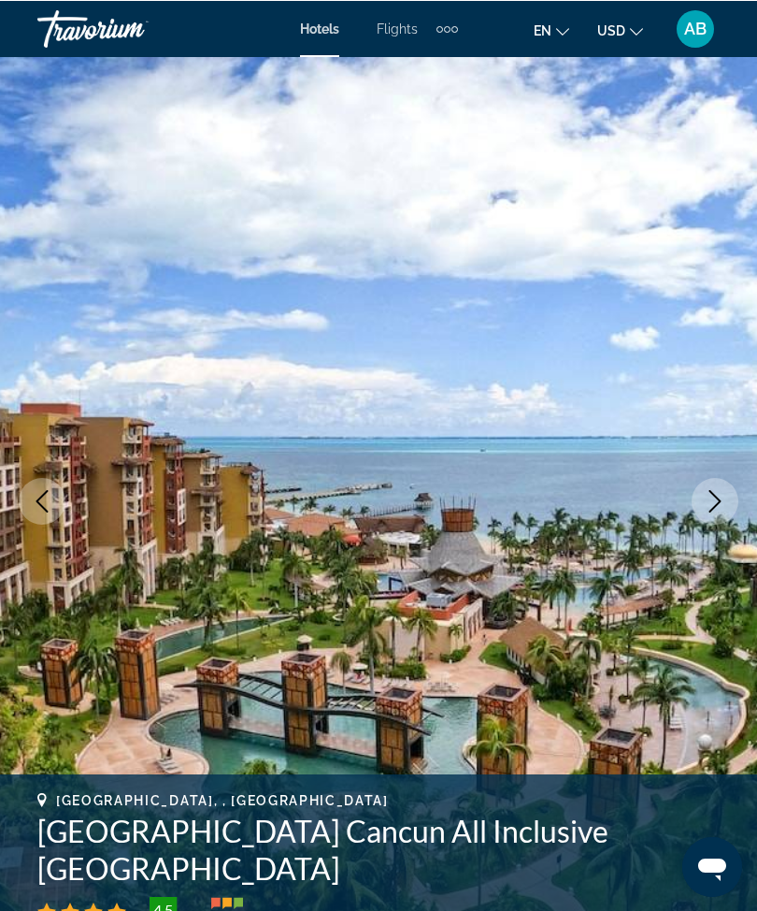
click at [710, 20] on div "AB" at bounding box center [695, 27] width 37 height 37
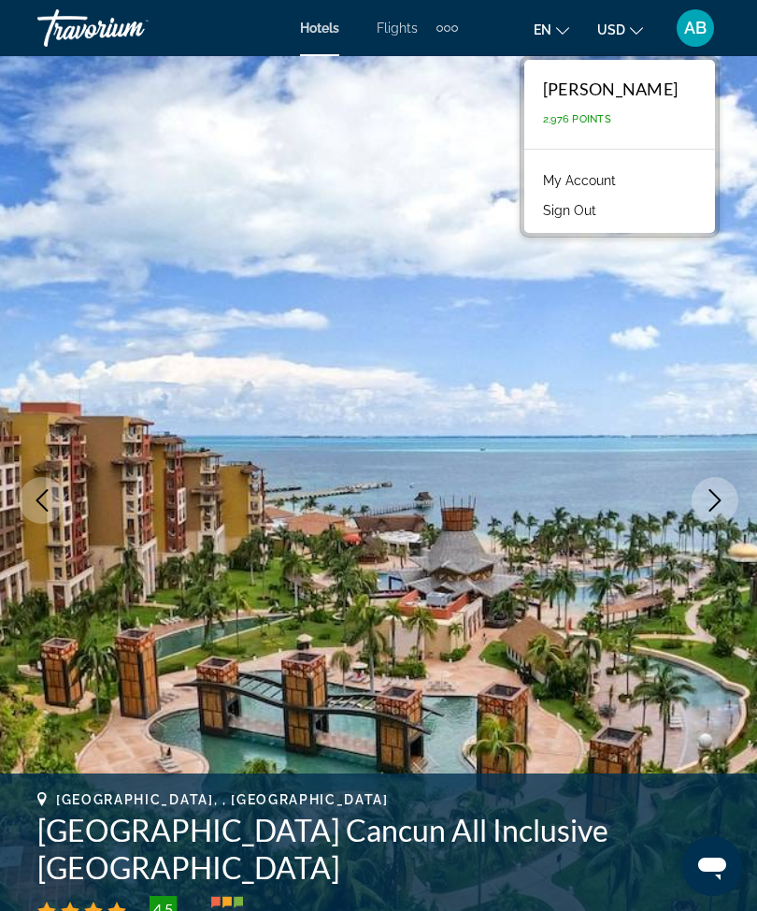
click at [590, 218] on button "Sign Out" at bounding box center [570, 210] width 72 height 24
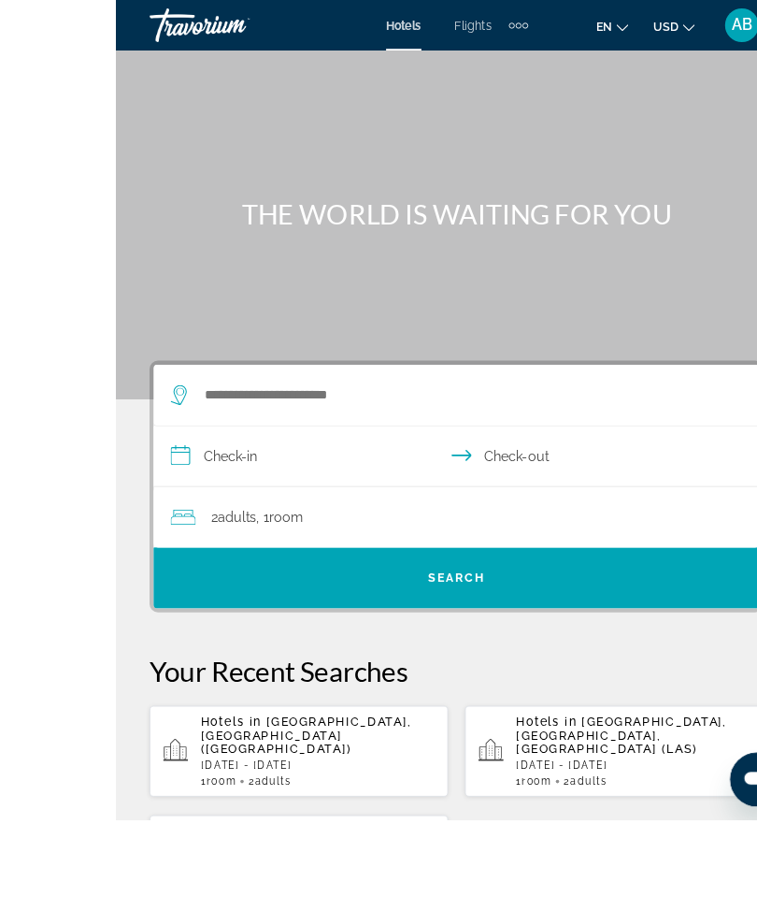
scroll to position [82, 0]
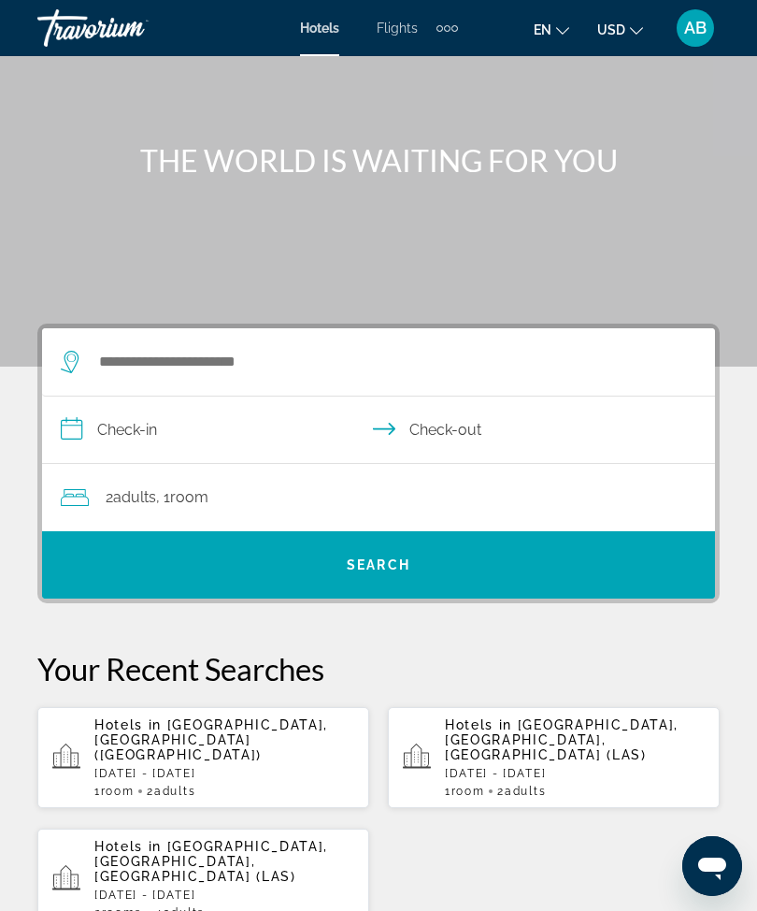
click at [195, 784] on span "Adults" at bounding box center [174, 790] width 41 height 13
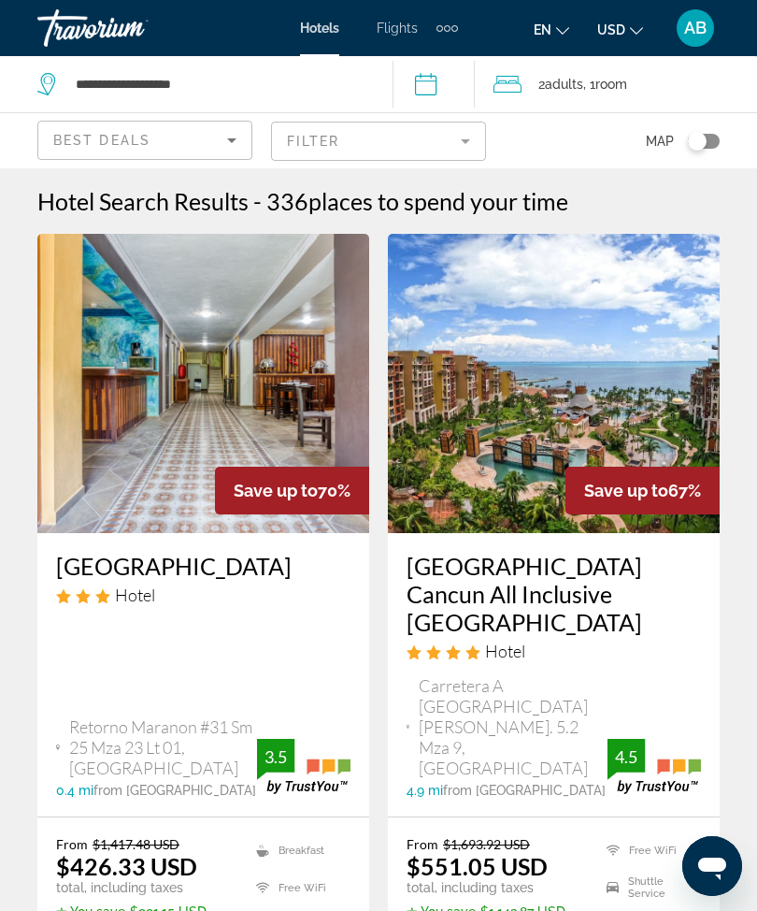
click at [472, 127] on mat-form-field "Filter" at bounding box center [378, 141] width 215 height 39
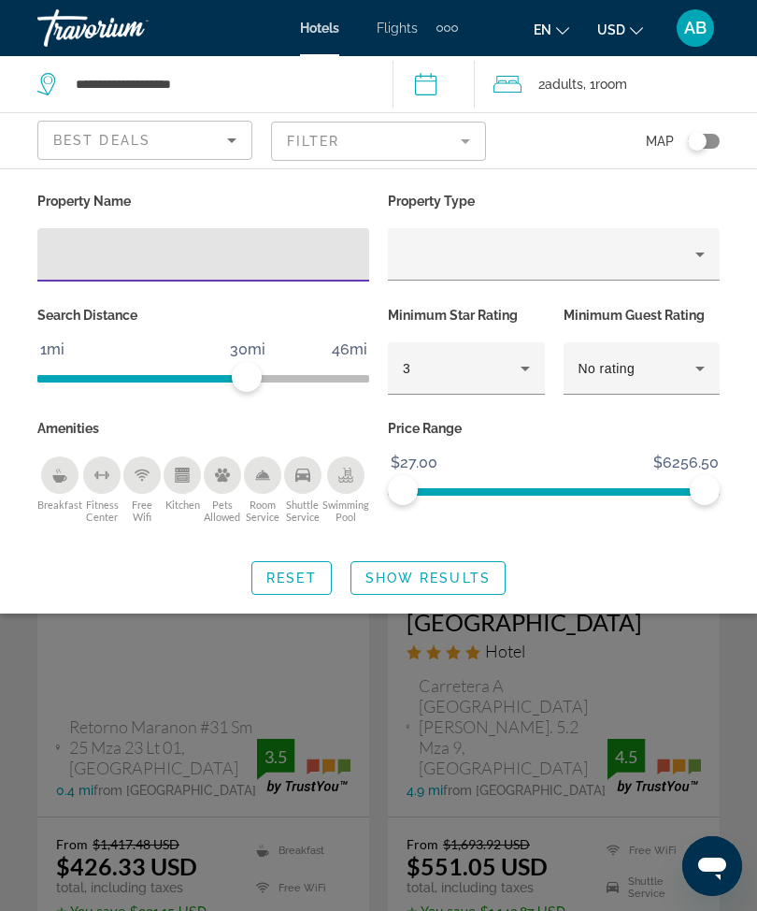
click at [229, 246] on input "Hotel Filters" at bounding box center [203, 255] width 302 height 22
type input "***"
click at [462, 570] on span "Show Results" at bounding box center [428, 577] width 125 height 15
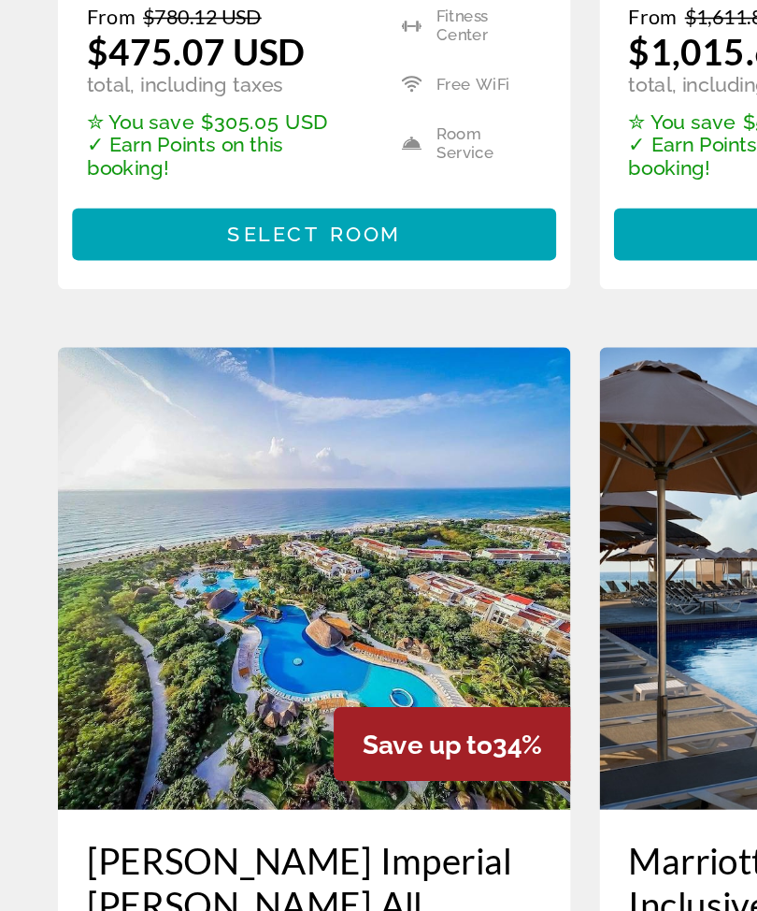
scroll to position [1355, 0]
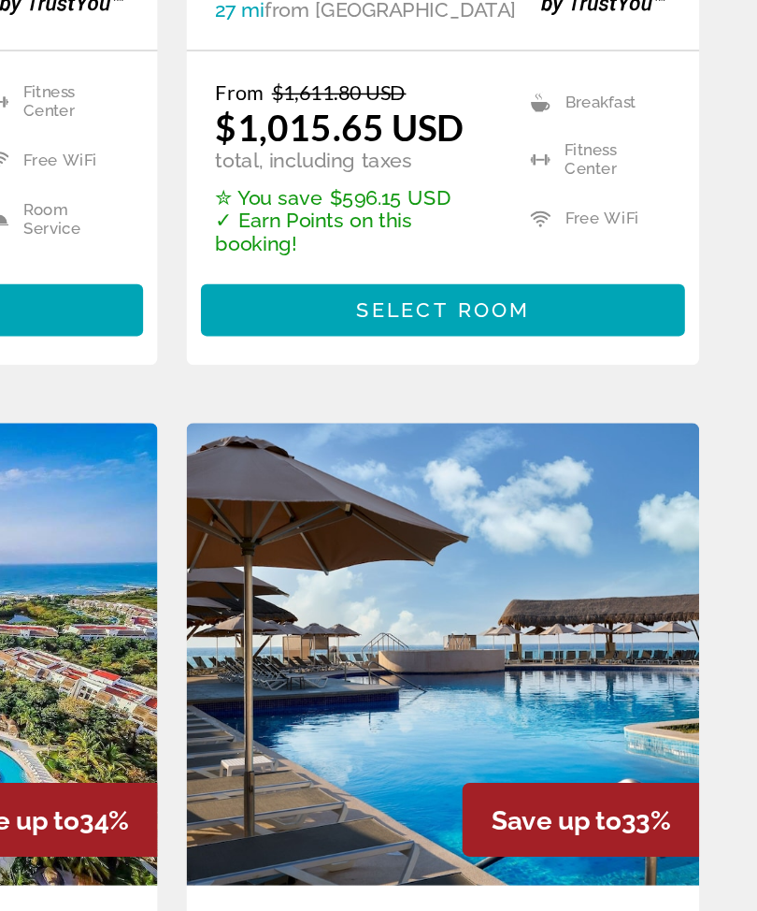
click at [388, 506] on img "Main content" at bounding box center [554, 655] width 332 height 299
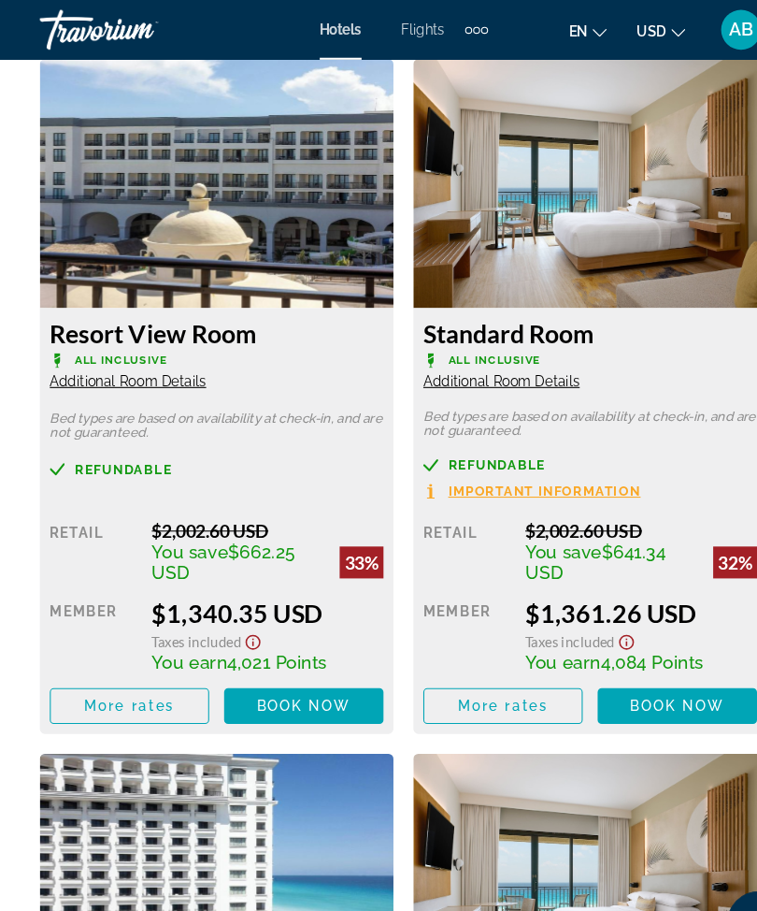
scroll to position [3276, 0]
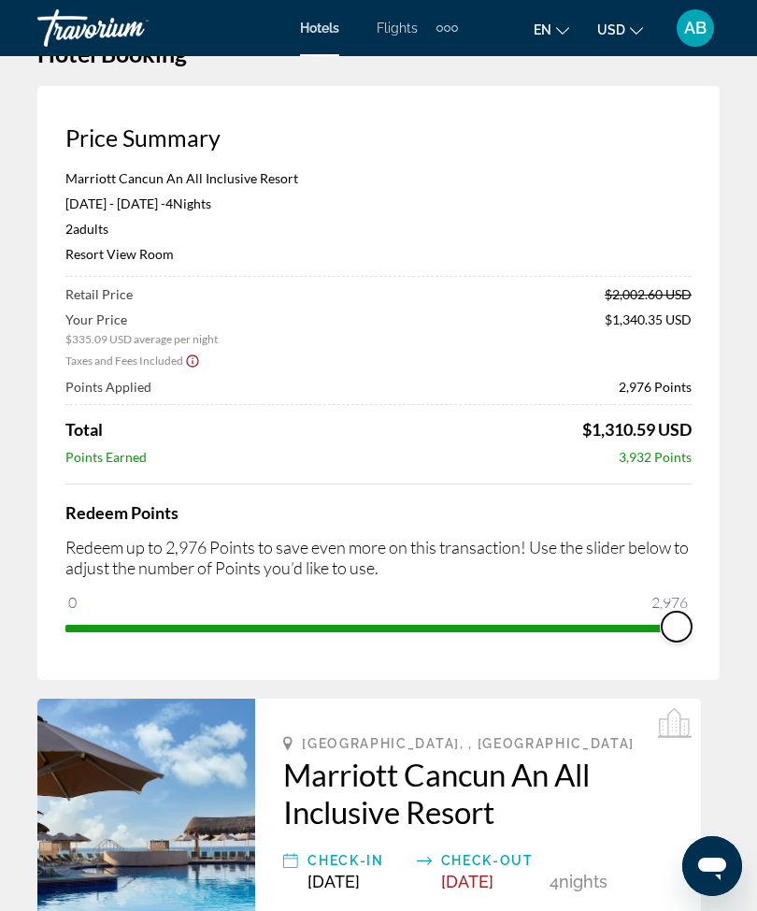
scroll to position [48, 0]
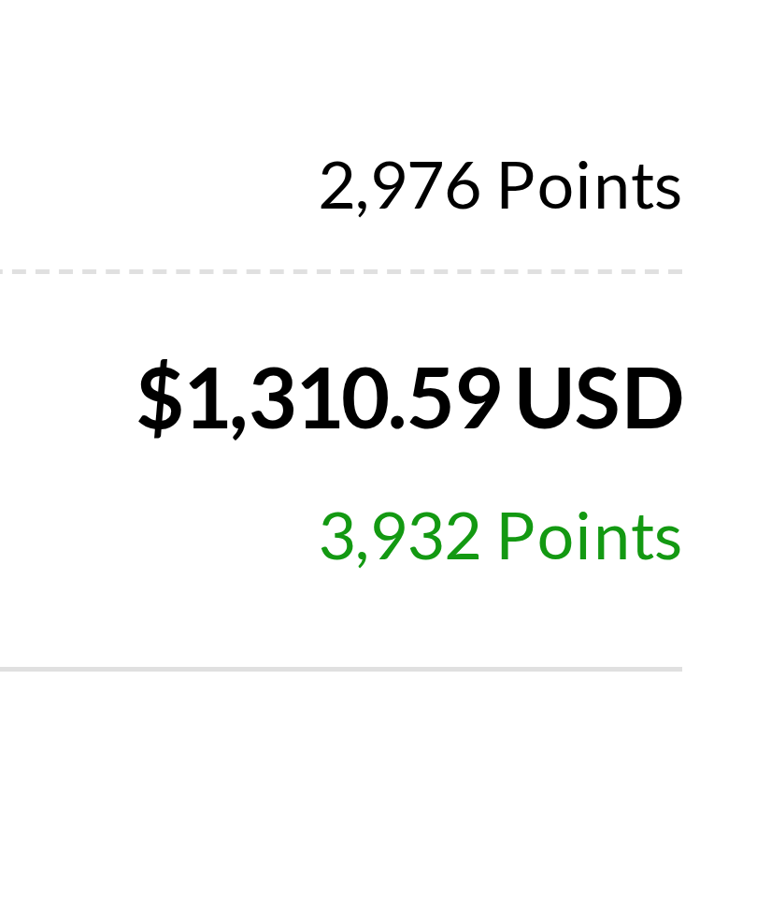
click at [128, 177] on div "Marriott Cancun An All Inclusive Resort Oct 20, 2025 - Oct 24, 2025 - 4 Night N…" at bounding box center [378, 413] width 626 height 472
click at [128, 490] on div "Redeem Points Redeem up to 2,976 Points to save even more on this transaction! …" at bounding box center [378, 569] width 626 height 159
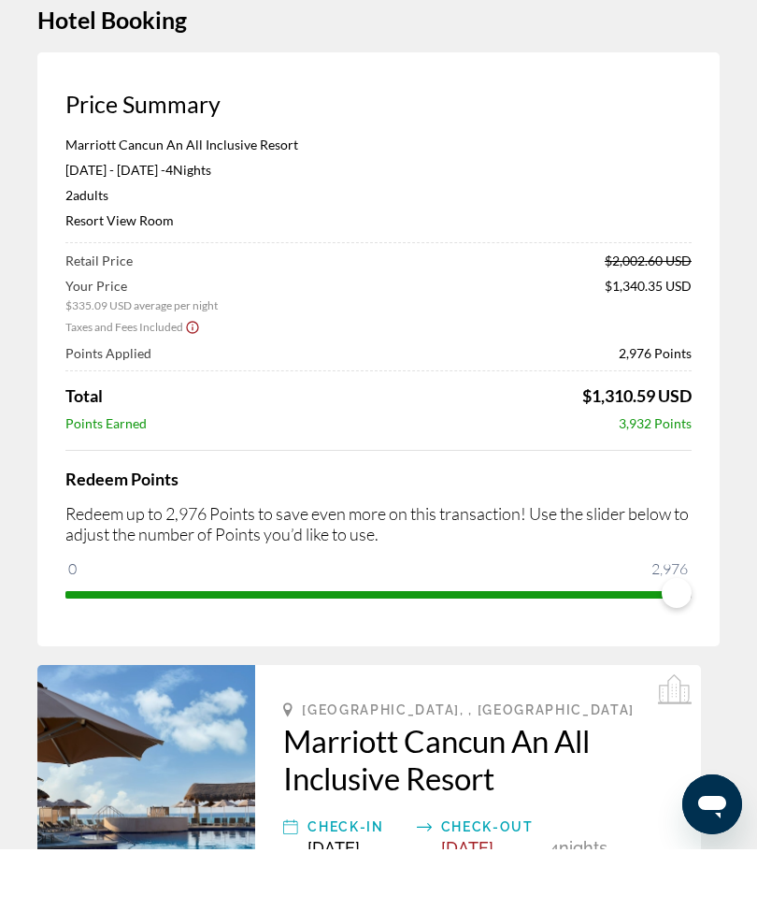
scroll to position [0, 0]
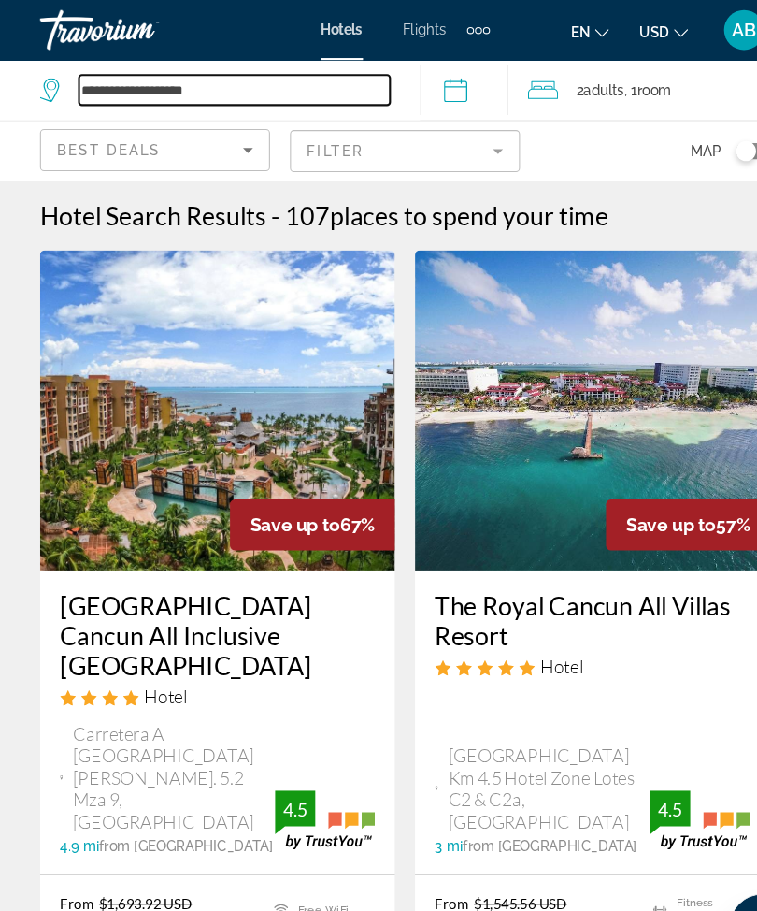
click at [244, 78] on input "**********" at bounding box center [219, 84] width 291 height 28
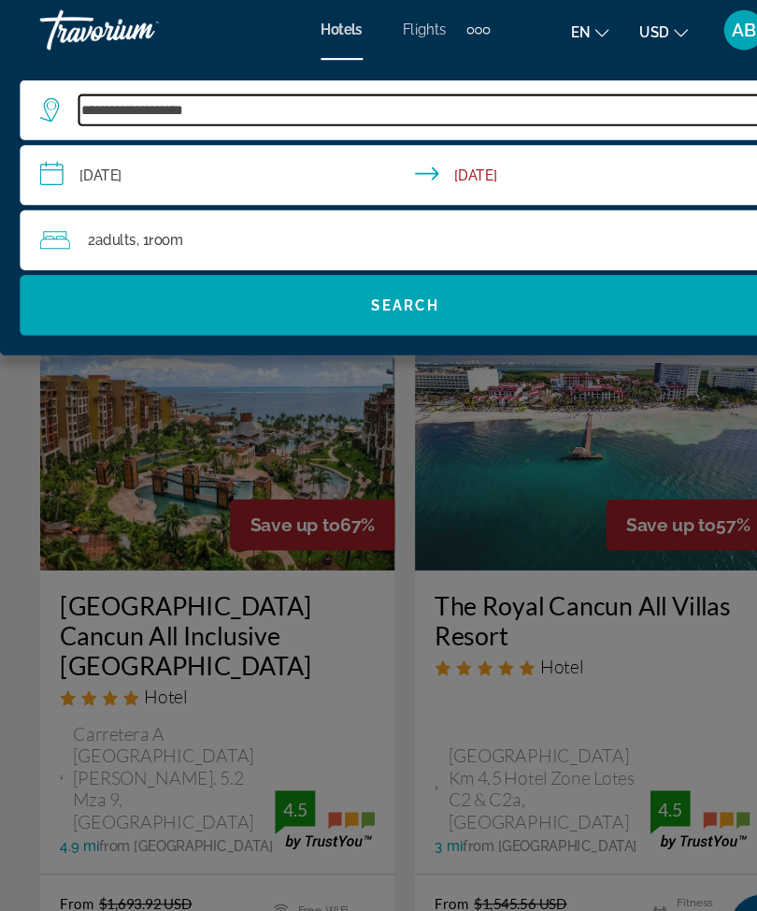
click at [237, 92] on input "**********" at bounding box center [392, 103] width 637 height 28
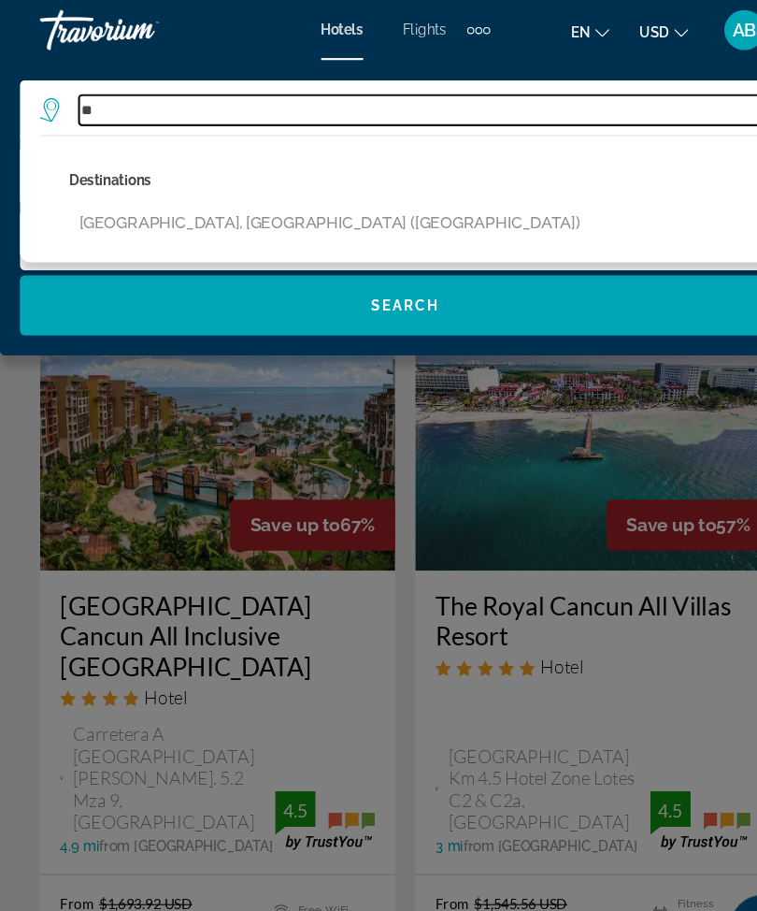
type input "*"
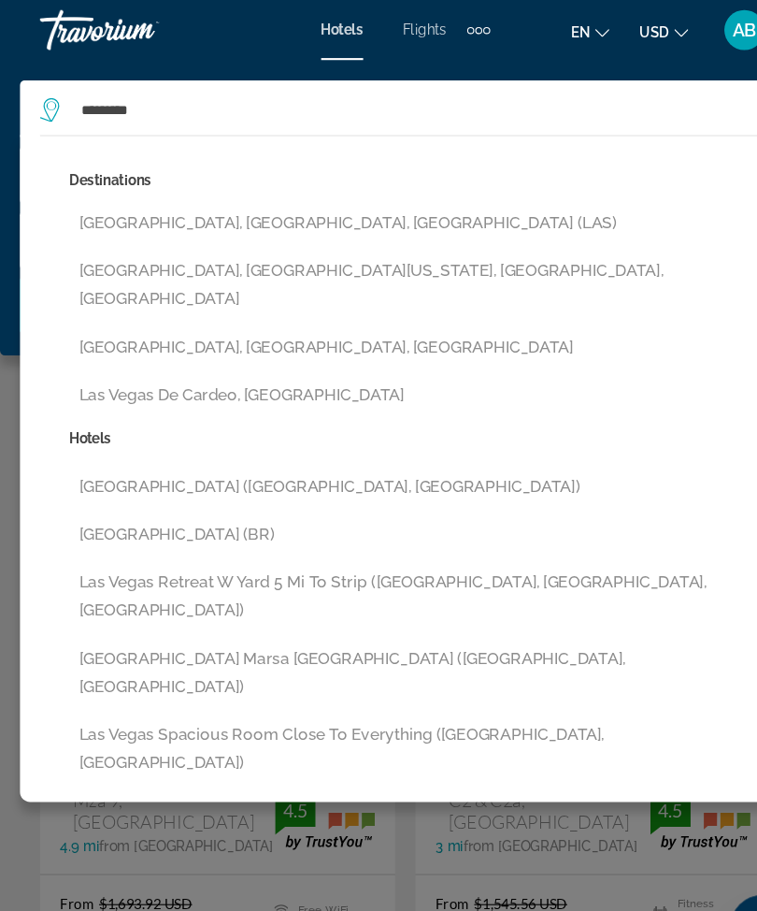
click at [292, 200] on button "[GEOGRAPHIC_DATA], [GEOGRAPHIC_DATA], [GEOGRAPHIC_DATA] (LAS)" at bounding box center [392, 209] width 655 height 36
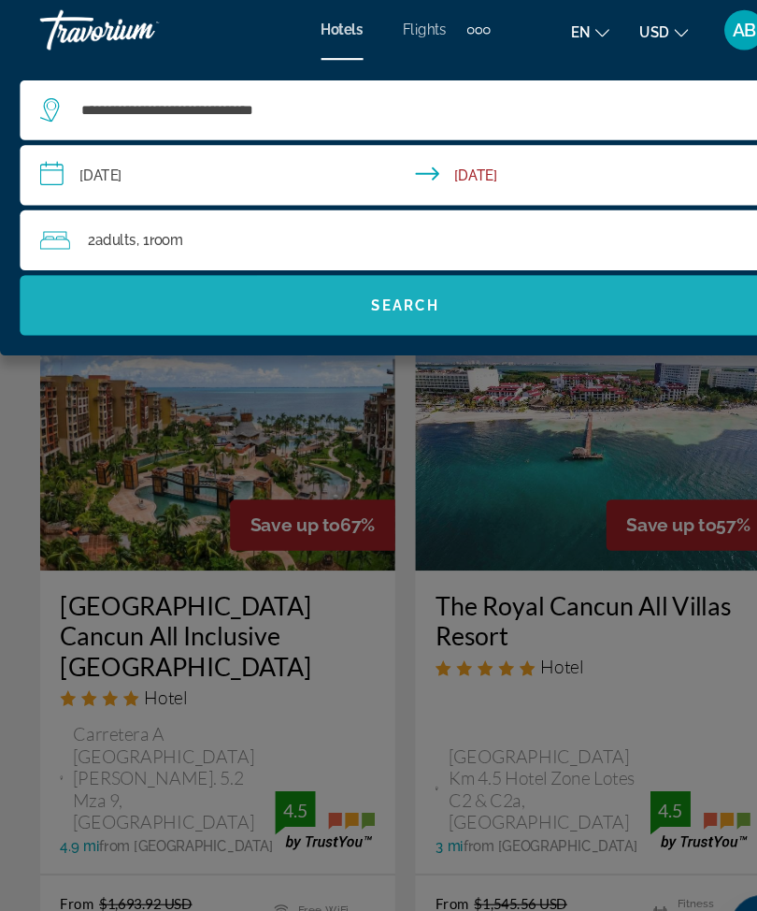
click at [457, 288] on span "Search widget" at bounding box center [379, 285] width 720 height 45
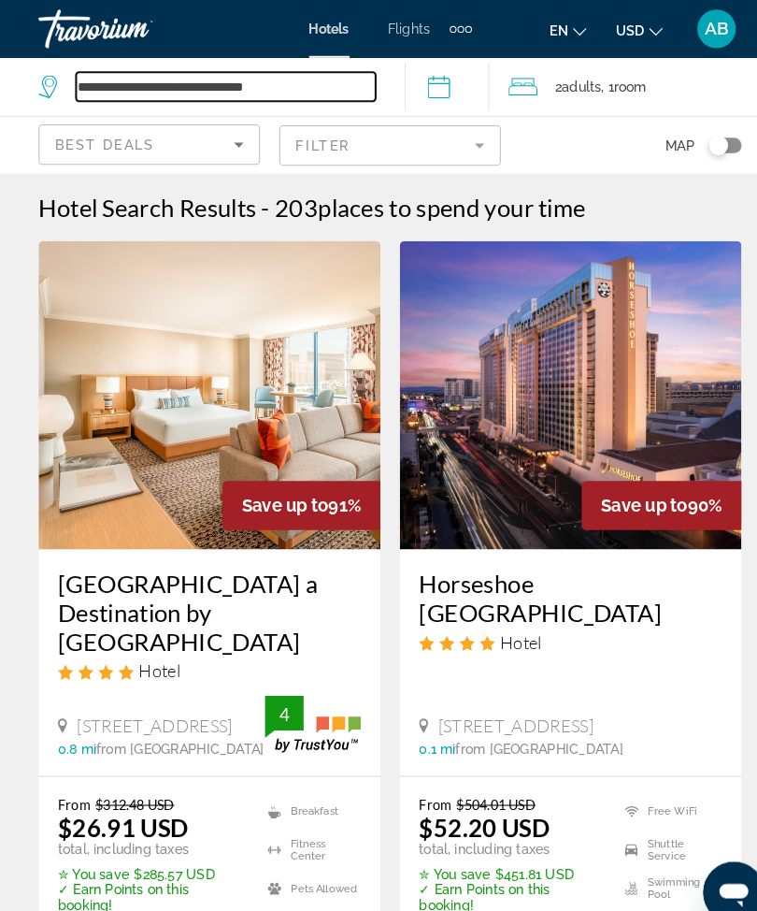
click at [310, 75] on input "**********" at bounding box center [219, 84] width 291 height 28
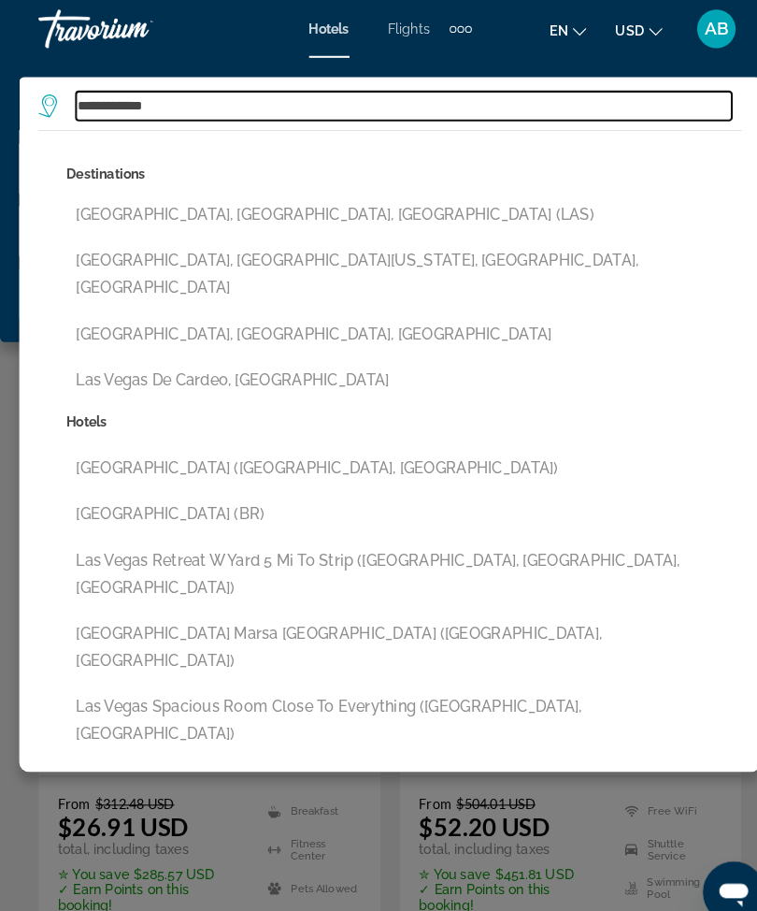
type input "***"
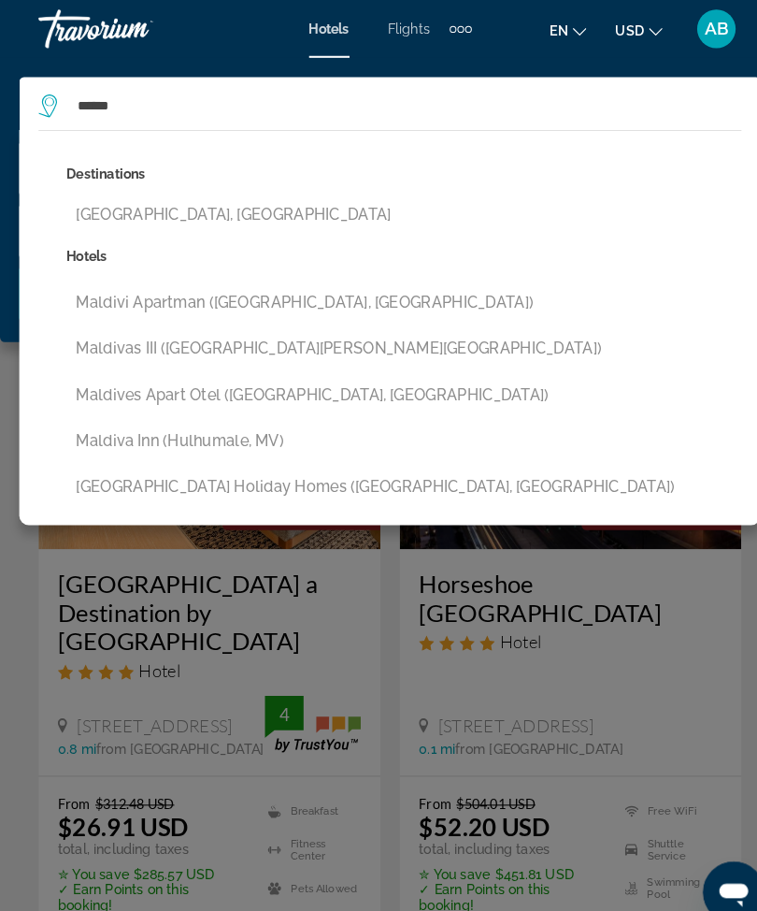
click at [403, 197] on button "Maldives, Maldives" at bounding box center [392, 209] width 655 height 36
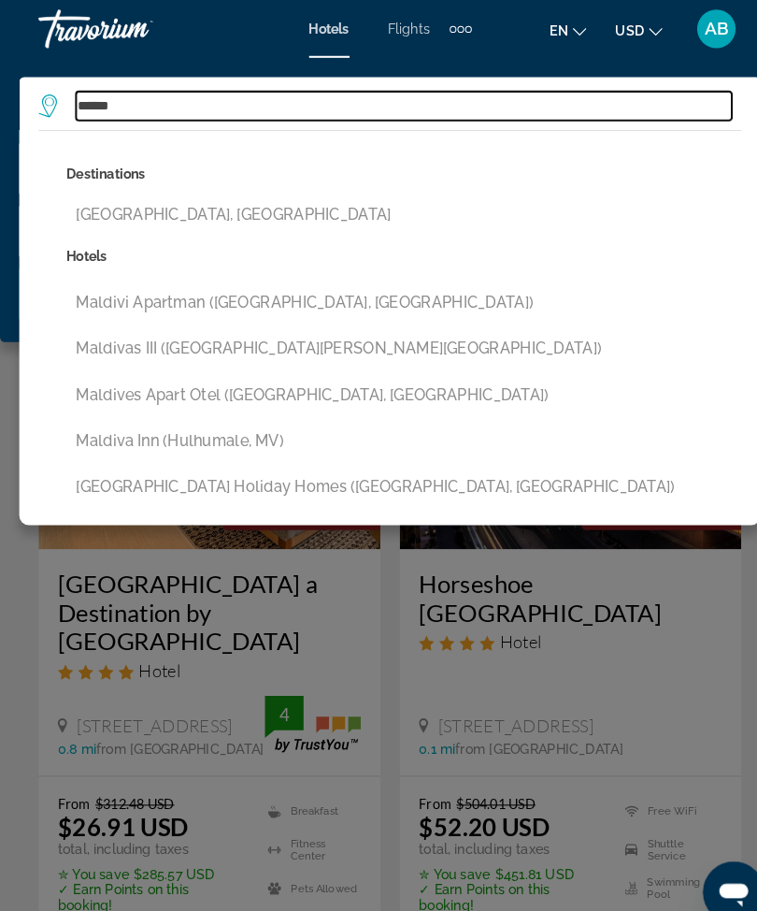
type input "**********"
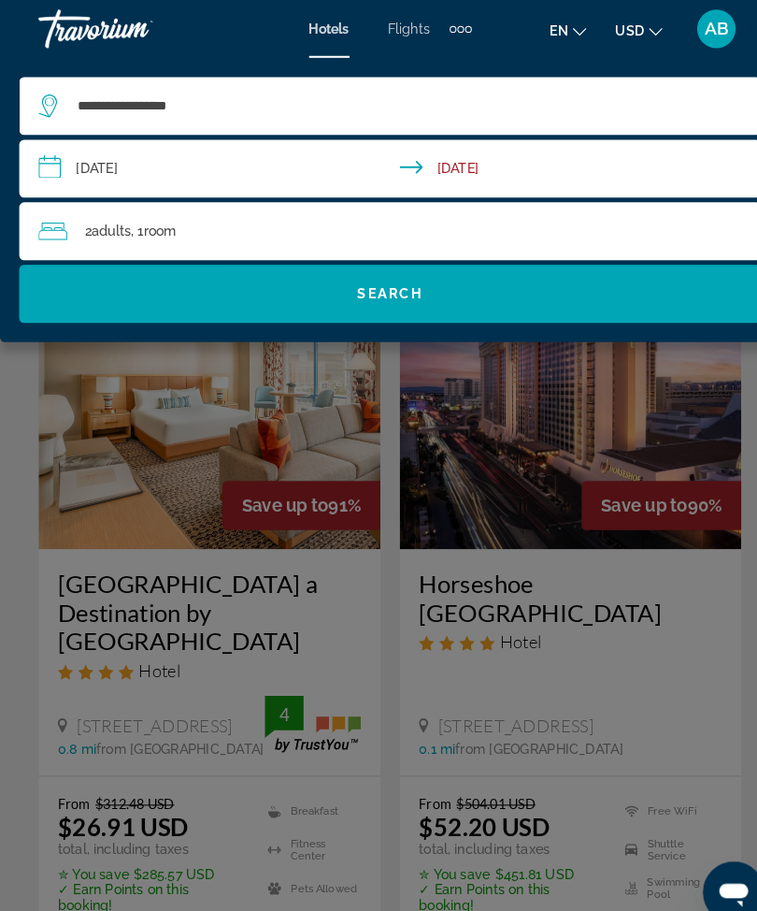
click at [436, 280] on span "Search widget" at bounding box center [379, 285] width 720 height 45
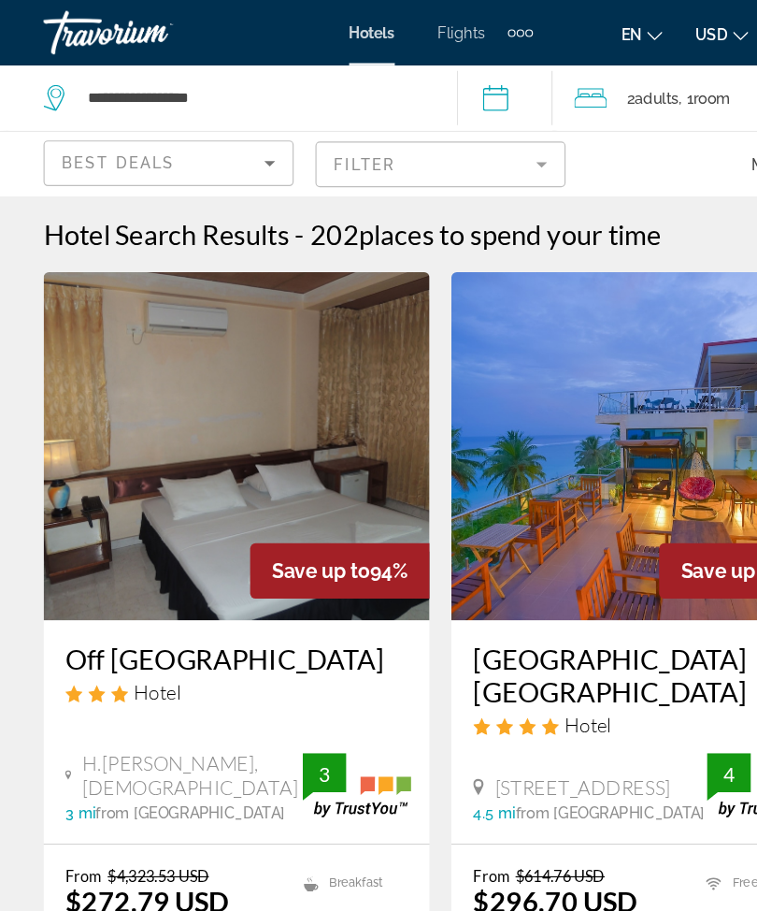
click at [473, 136] on mat-form-field "Filter" at bounding box center [378, 141] width 215 height 39
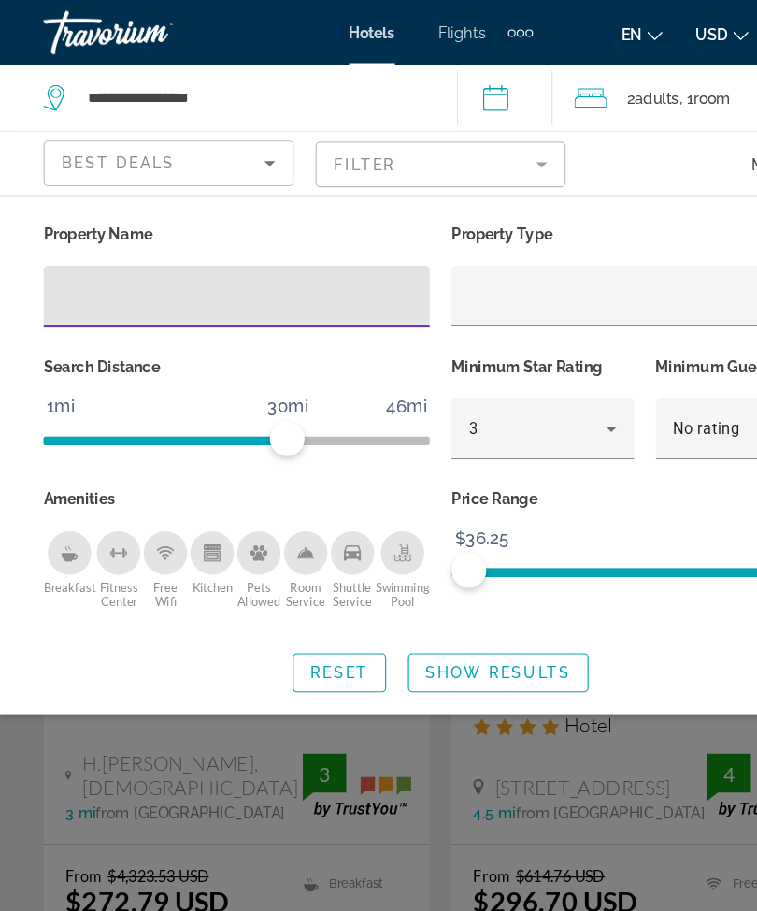
click at [525, 364] on icon "Hotel Filters" at bounding box center [525, 368] width 22 height 22
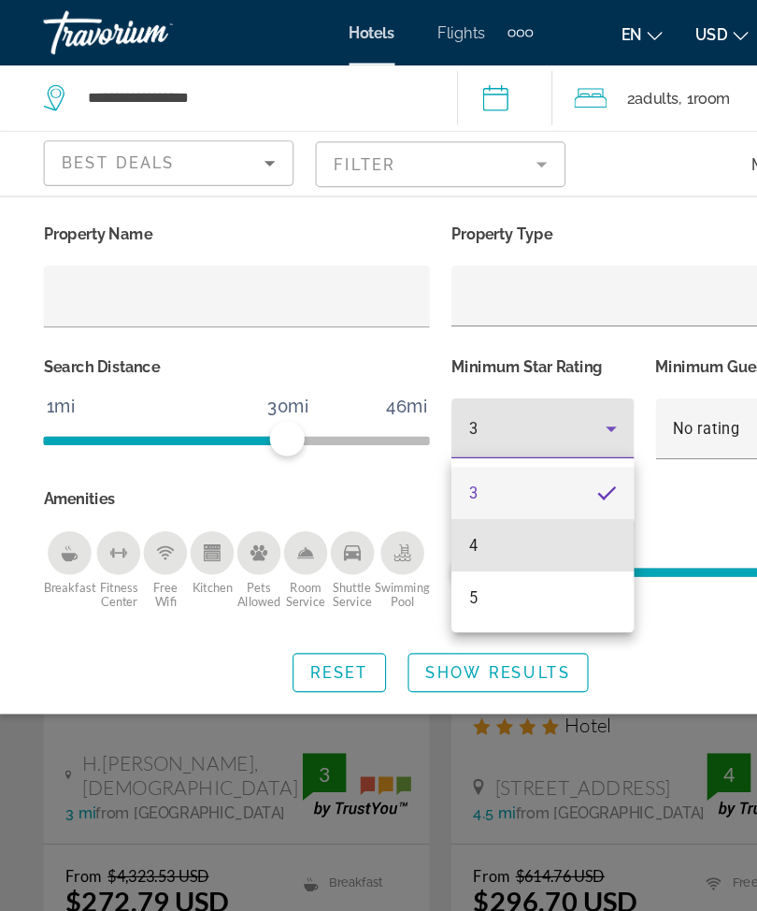
click at [454, 478] on mat-option "4" at bounding box center [466, 468] width 157 height 45
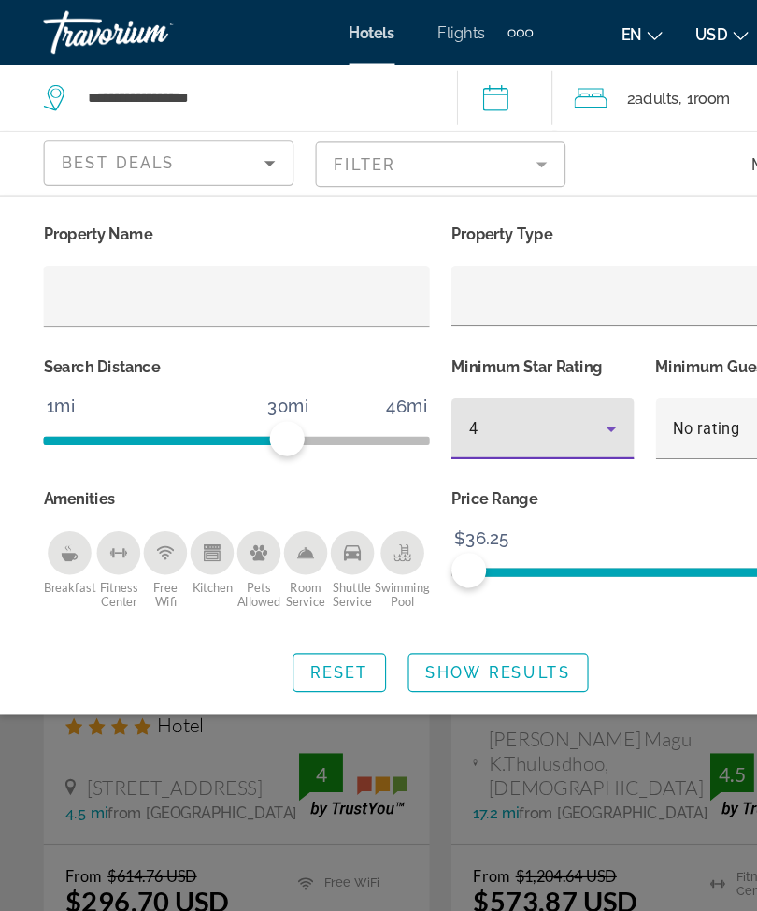
click at [435, 563] on span "Search widget" at bounding box center [428, 577] width 153 height 45
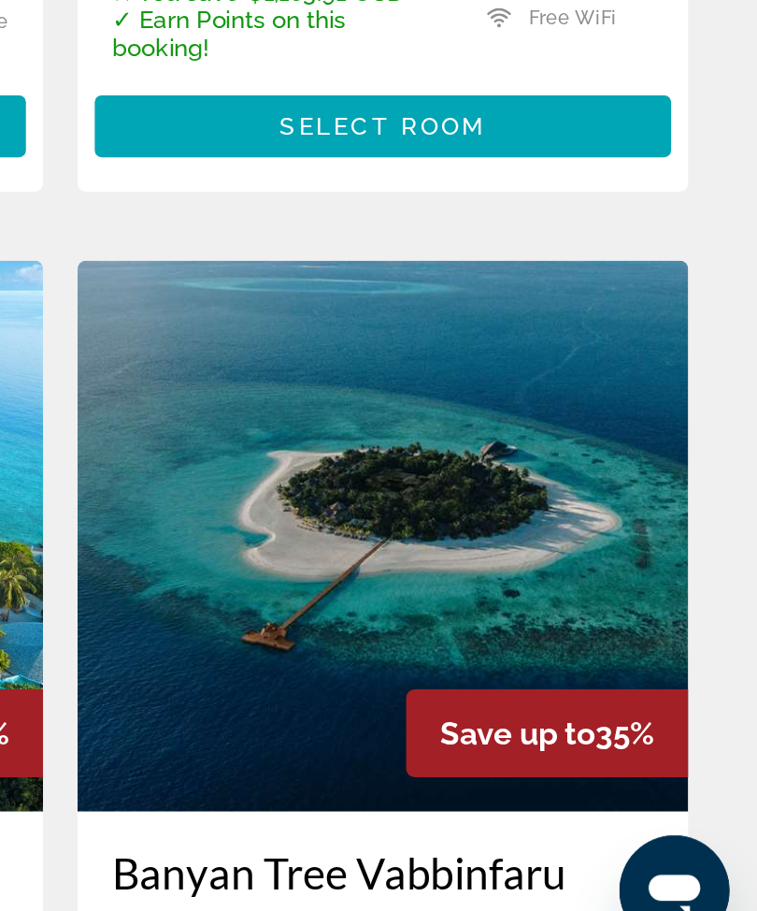
scroll to position [1959, 0]
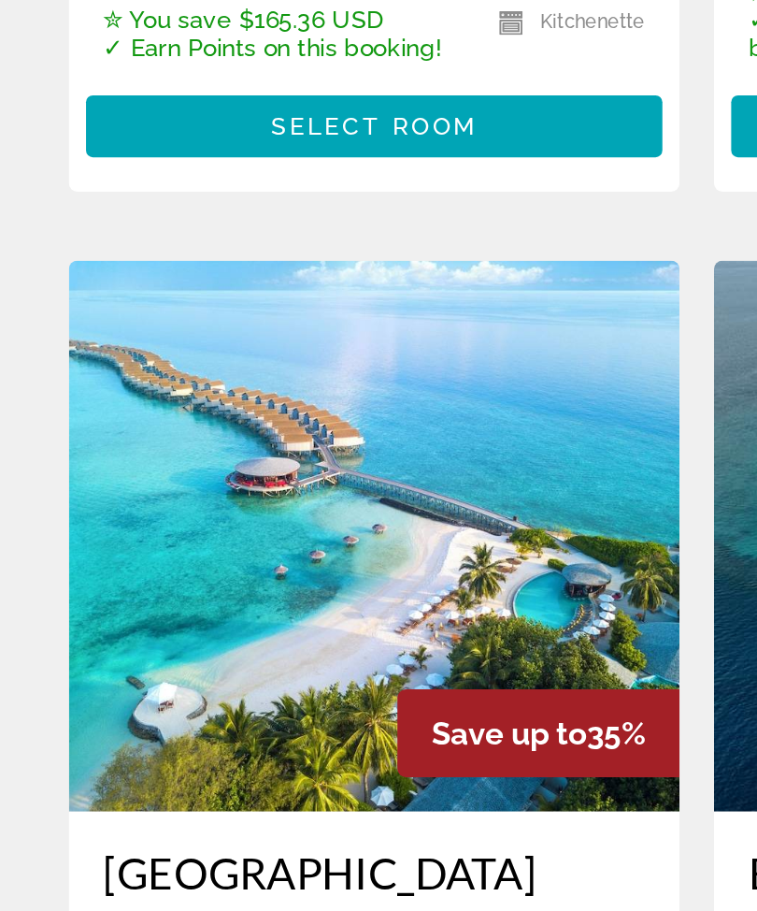
click at [274, 524] on img "Main content" at bounding box center [203, 673] width 332 height 299
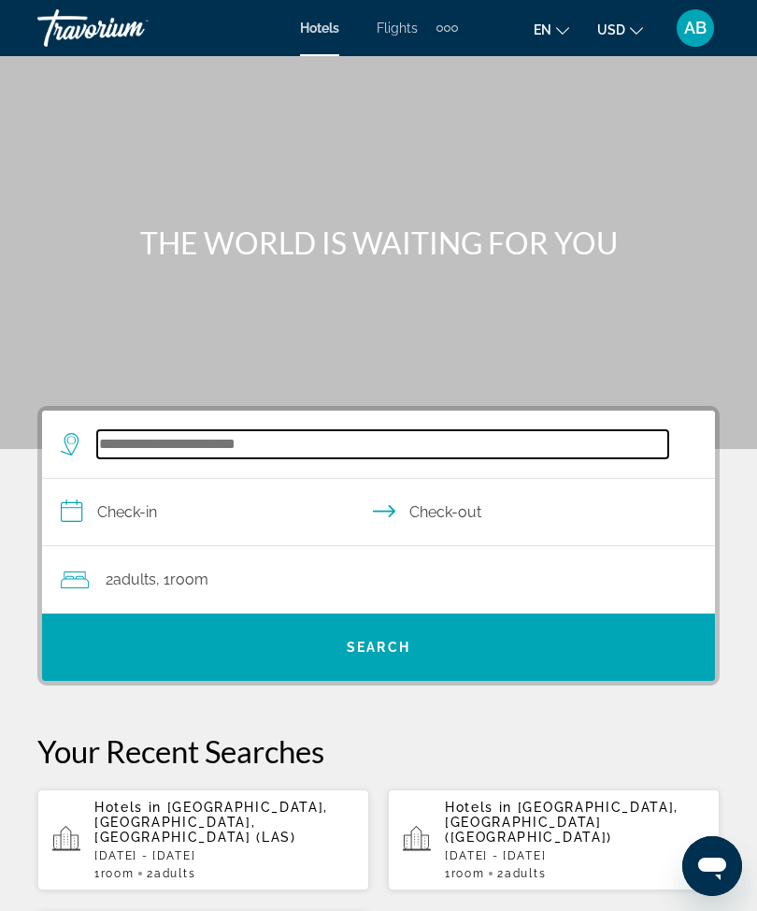
click at [258, 443] on input "Search widget" at bounding box center [382, 444] width 571 height 28
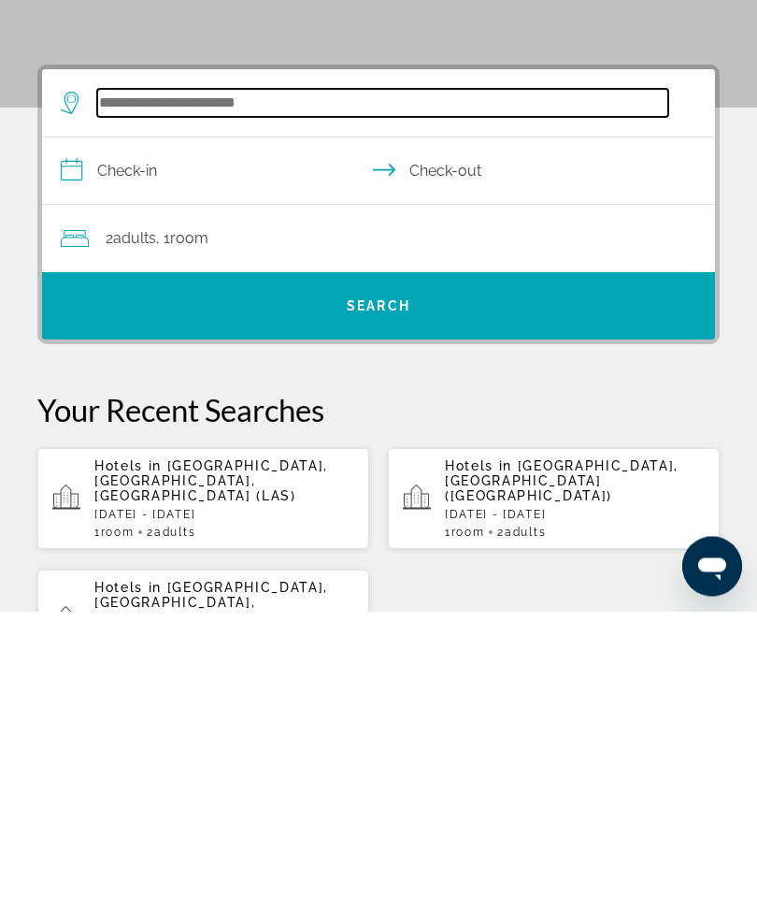
scroll to position [45, 0]
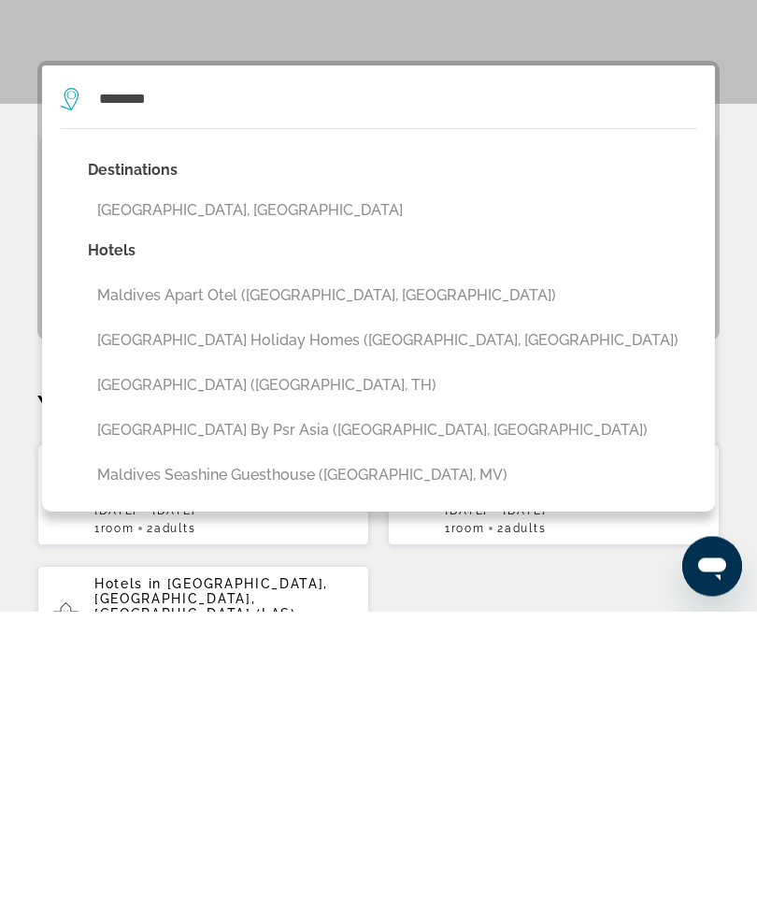
click at [265, 493] on button "[GEOGRAPHIC_DATA], [GEOGRAPHIC_DATA]" at bounding box center [392, 511] width 609 height 36
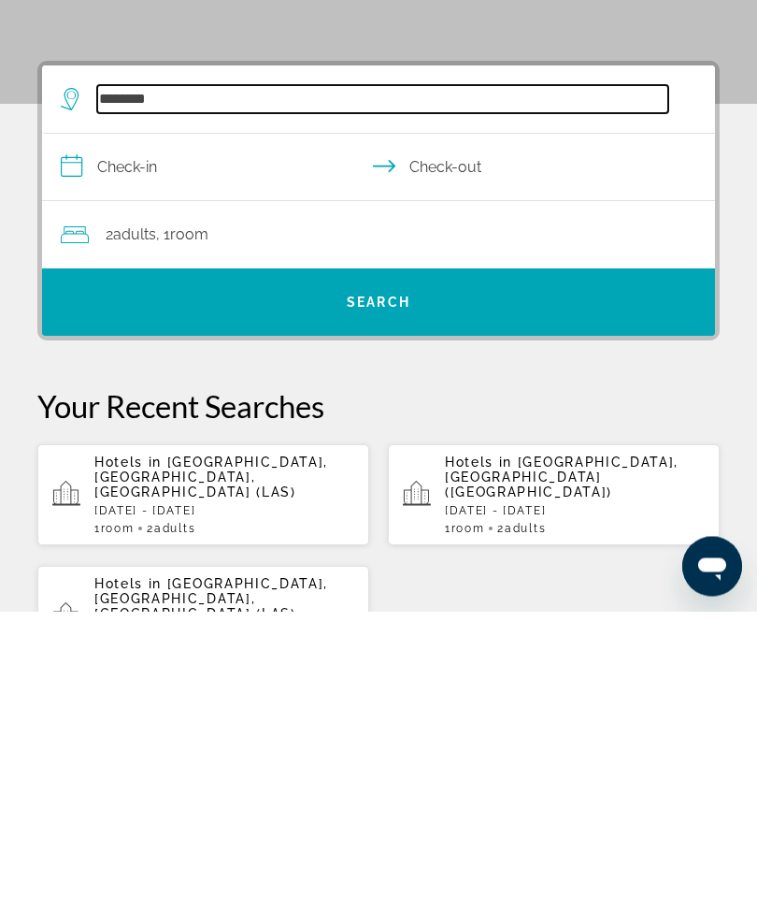
type input "**********"
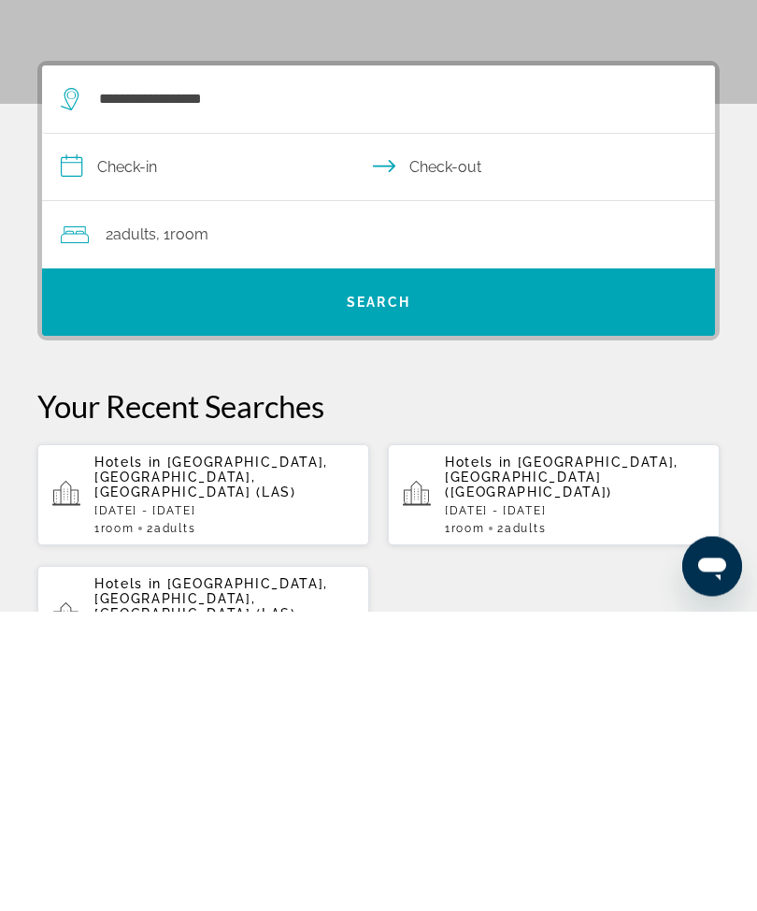
click at [66, 434] on input "**********" at bounding box center [382, 470] width 681 height 72
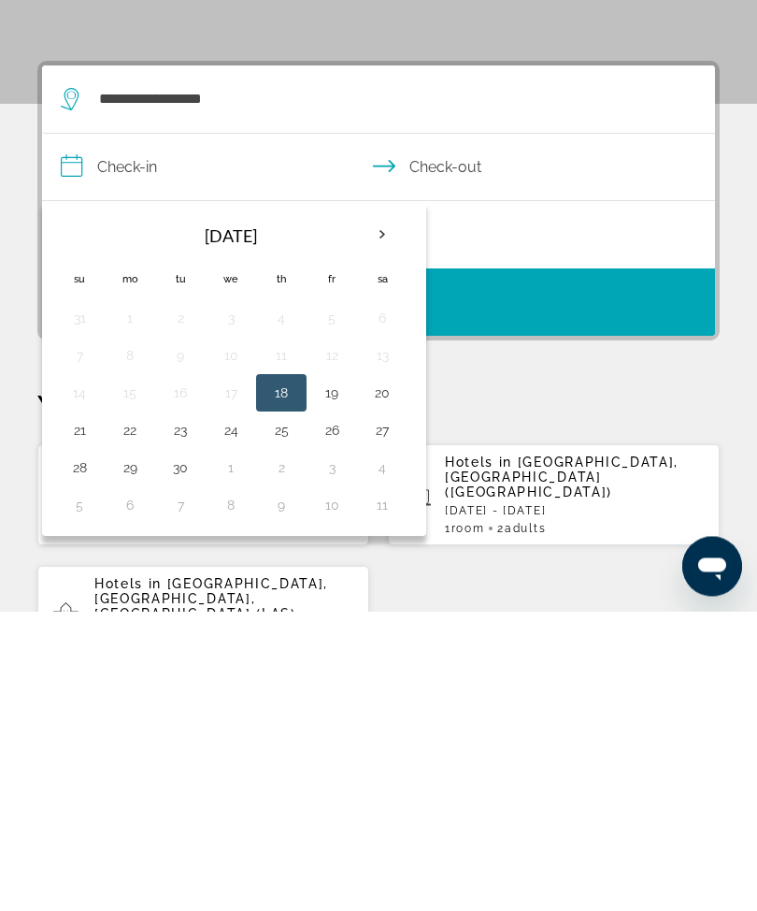
scroll to position [345, 0]
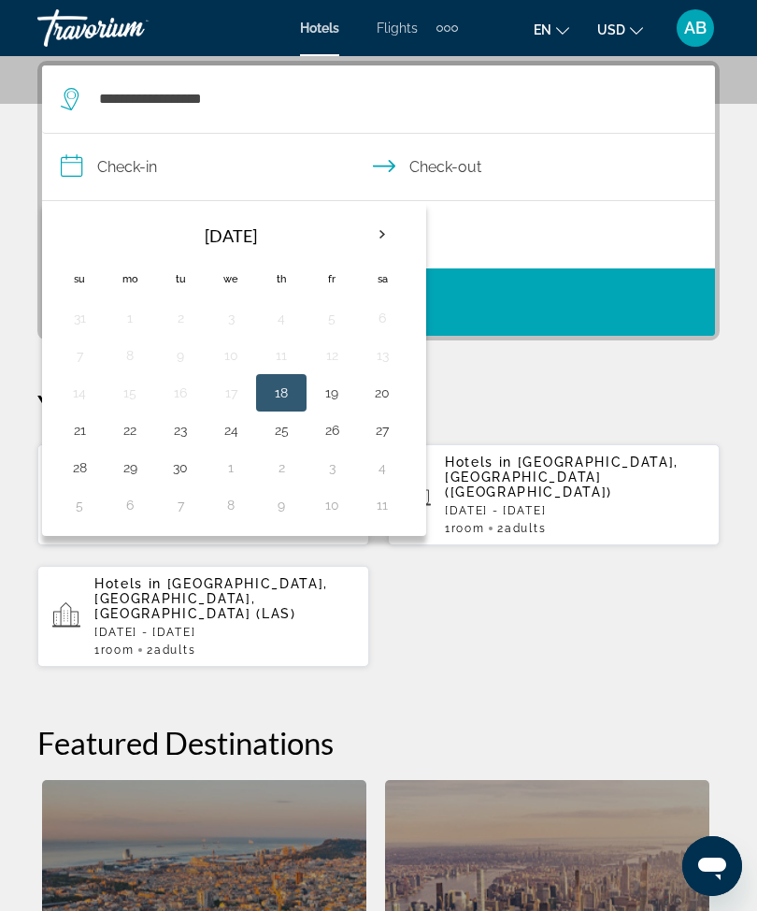
click at [405, 243] on th "Next month" at bounding box center [382, 234] width 50 height 41
click at [129, 438] on button "20" at bounding box center [130, 430] width 30 height 26
click at [280, 437] on button "23" at bounding box center [281, 430] width 30 height 26
type input "**********"
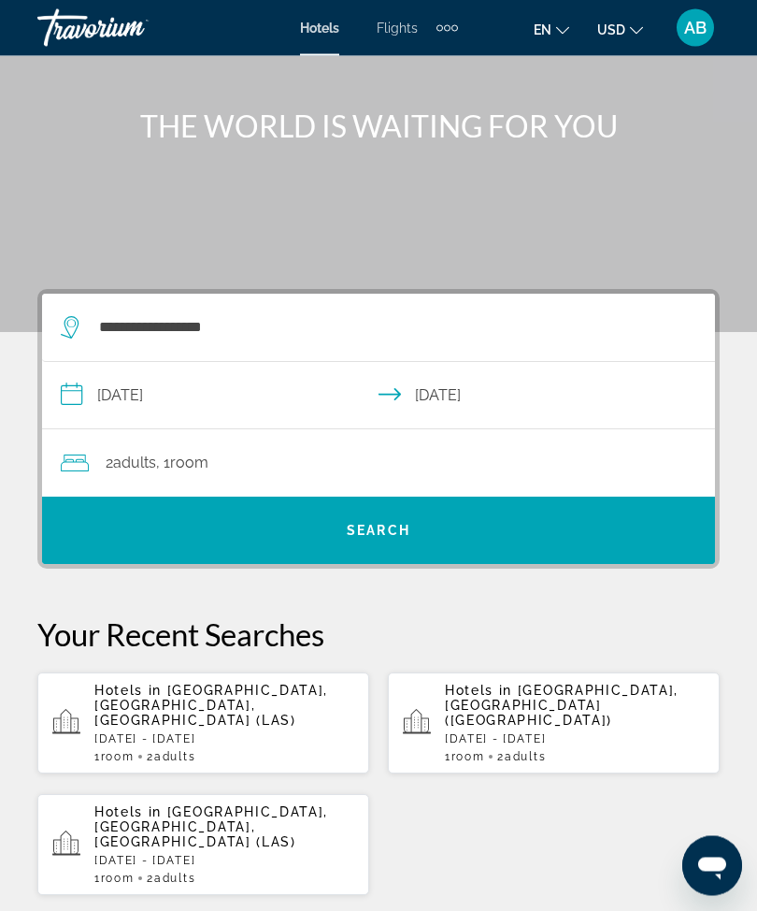
click at [425, 526] on span "Search widget" at bounding box center [378, 531] width 673 height 45
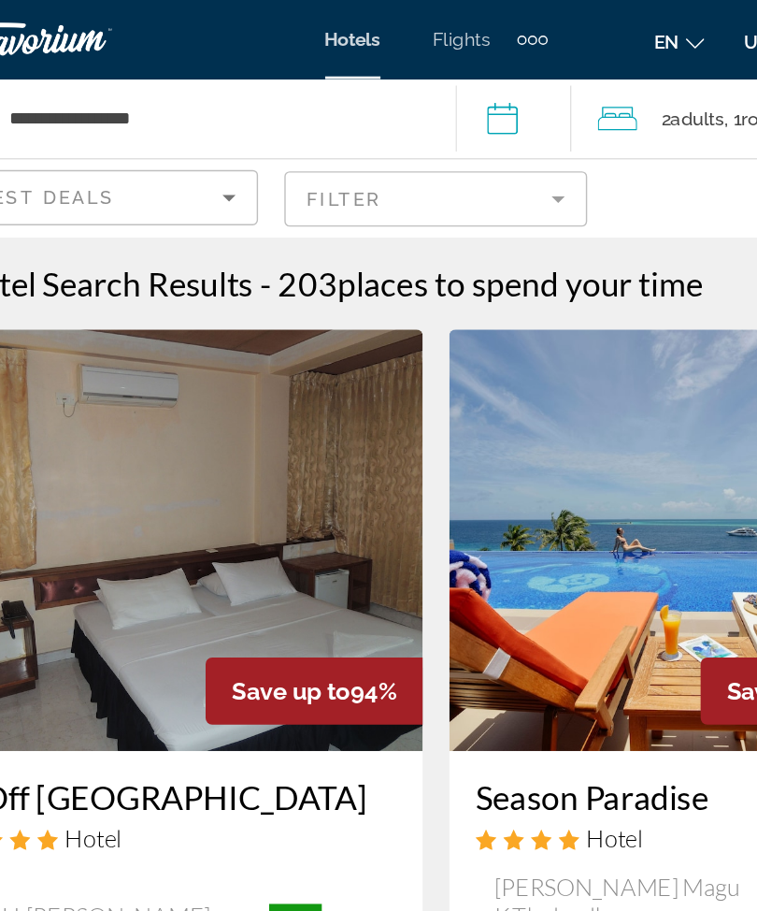
click at [394, 144] on mat-form-field "Filter" at bounding box center [378, 141] width 215 height 39
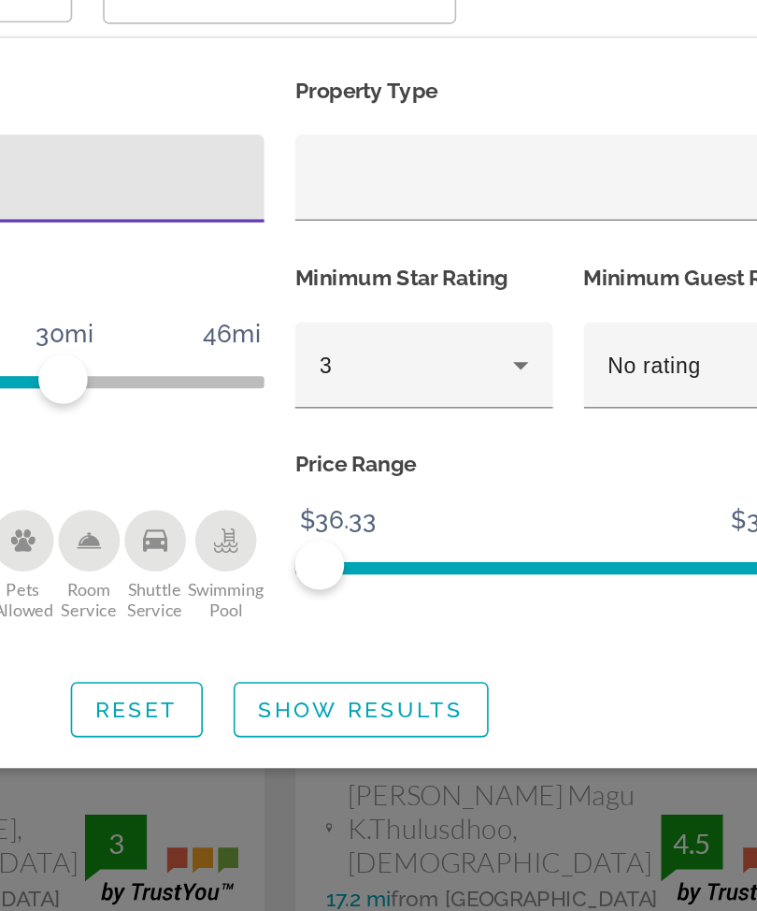
click at [514, 357] on icon "Hotel Filters" at bounding box center [525, 368] width 22 height 22
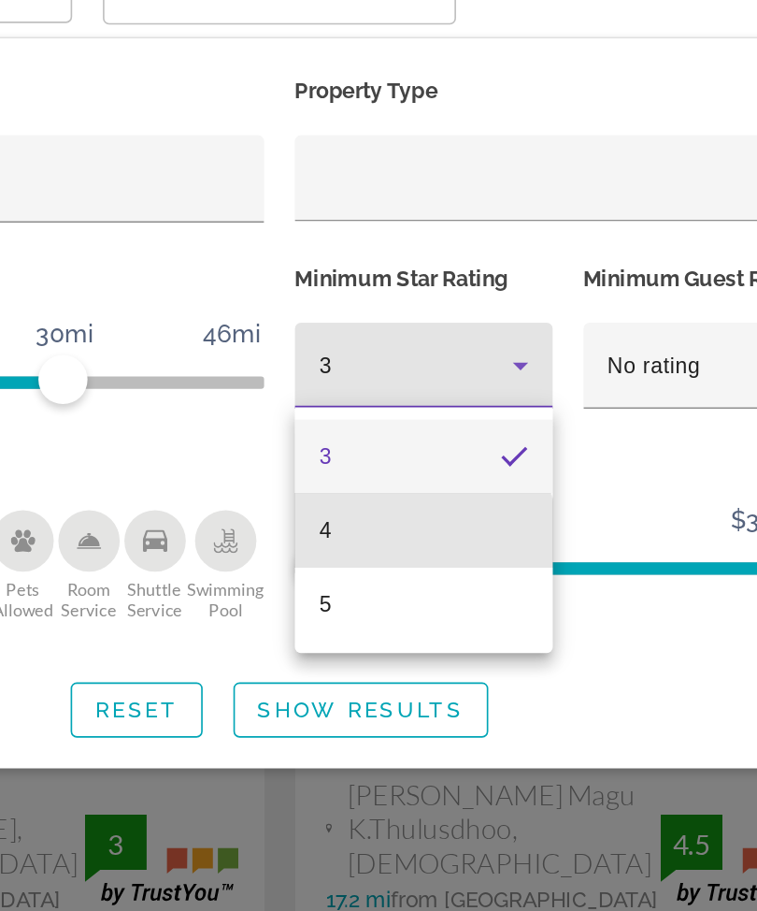
click at [388, 446] on mat-option "4" at bounding box center [466, 468] width 157 height 45
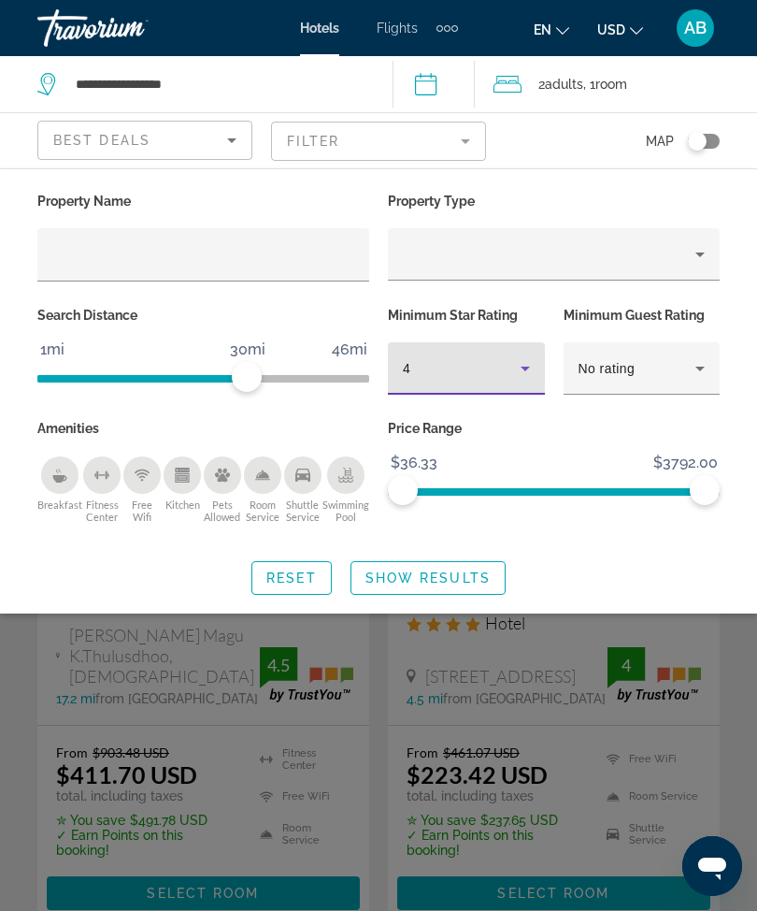
click at [404, 574] on span "Show Results" at bounding box center [428, 577] width 125 height 15
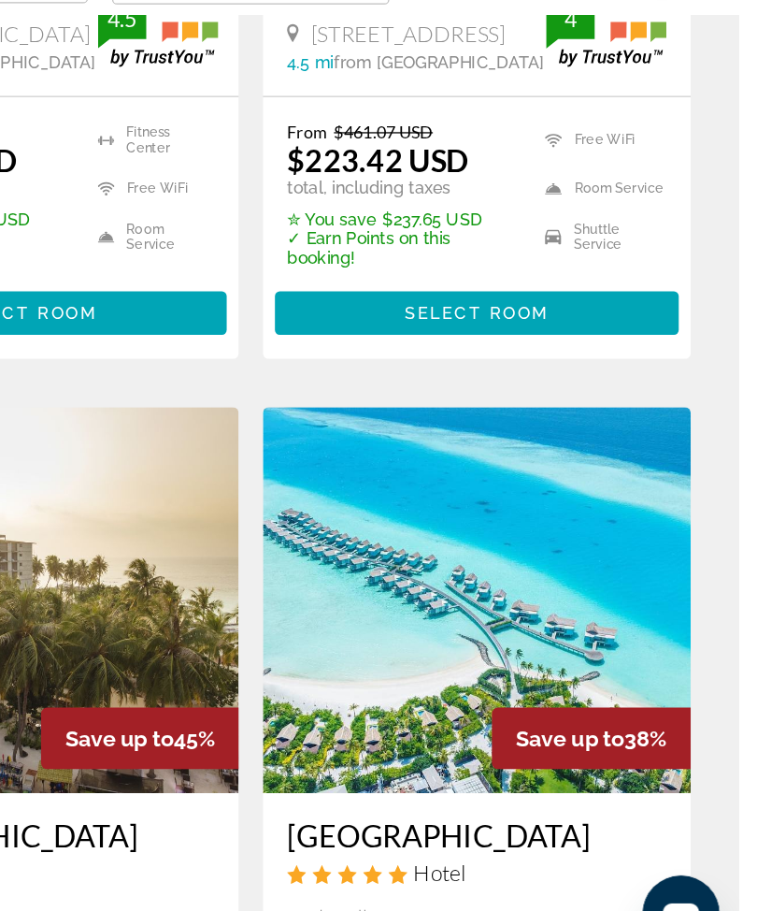
scroll to position [537, 0]
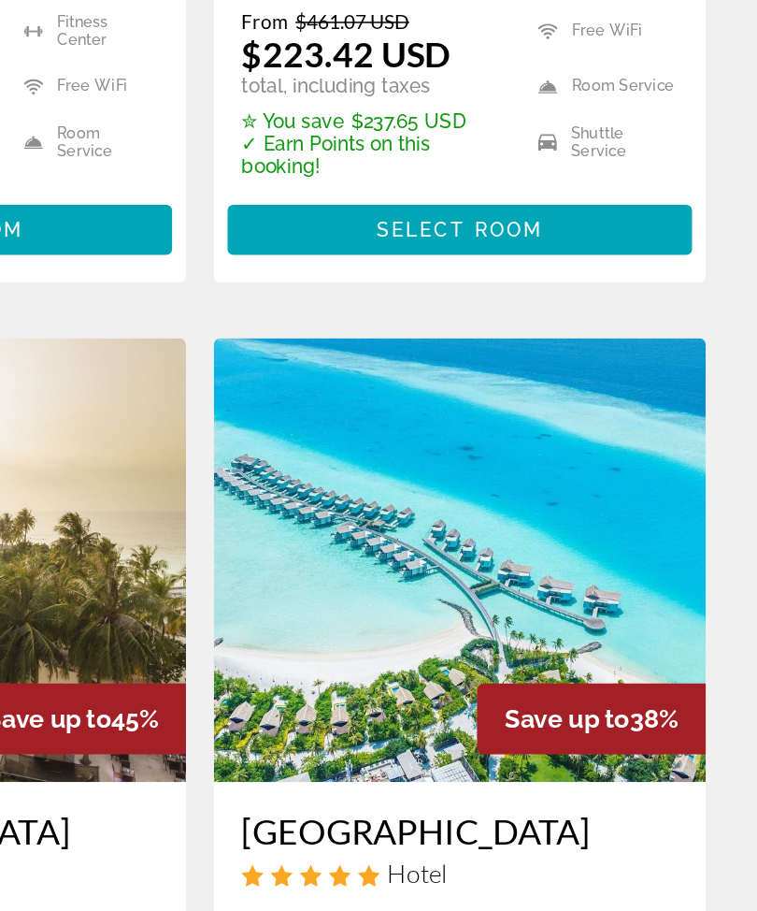
click at [388, 429] on img "Main content" at bounding box center [554, 578] width 332 height 299
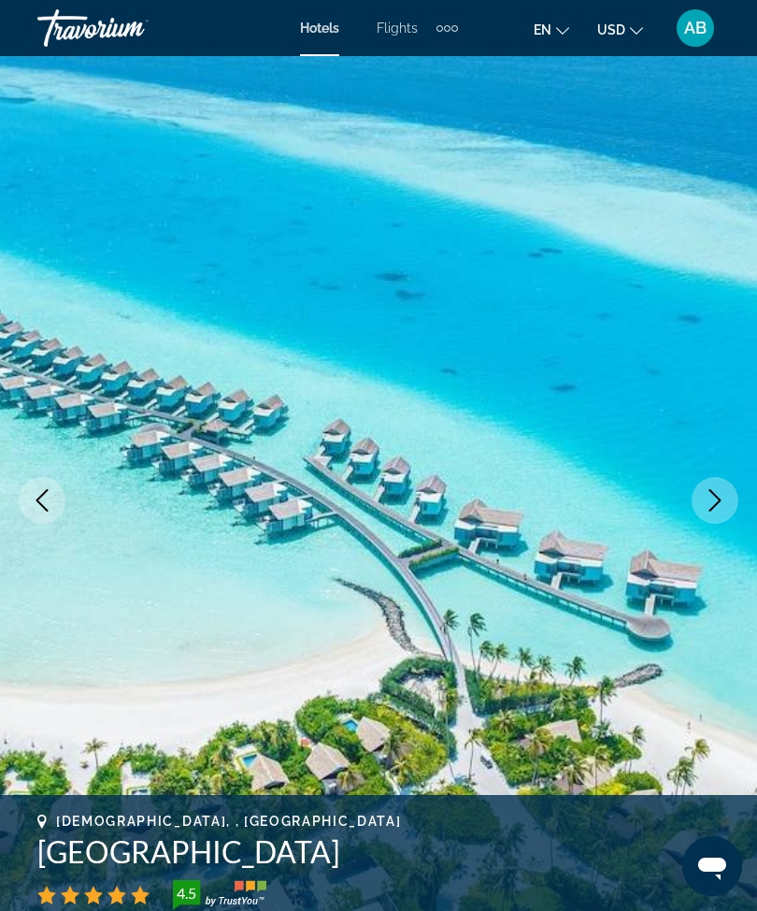
click at [702, 509] on button "Next image" at bounding box center [715, 500] width 47 height 47
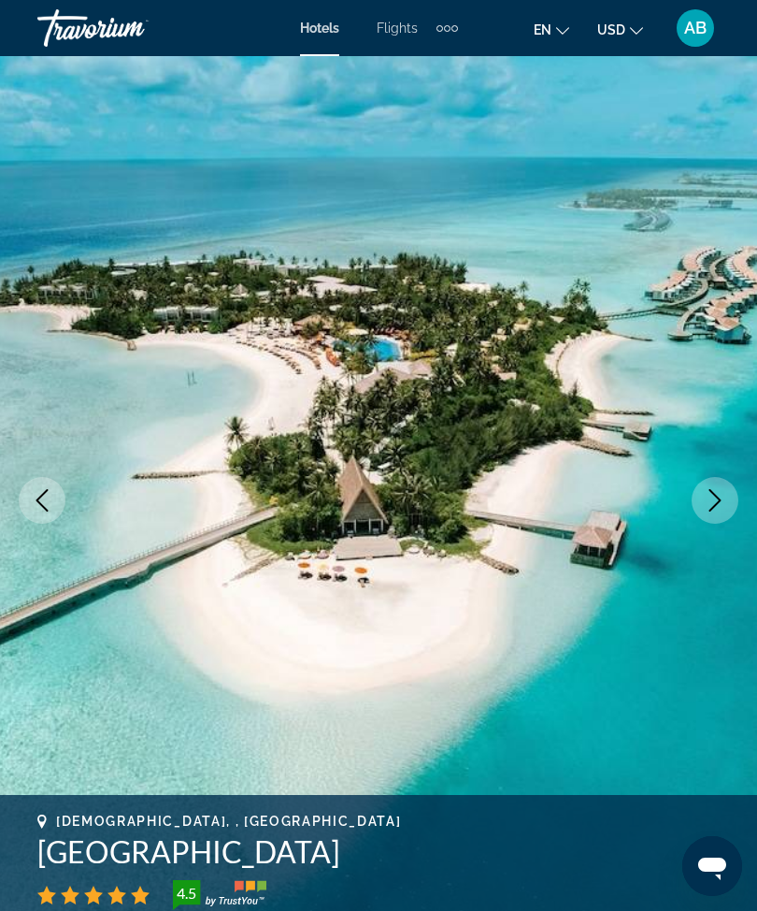
click at [711, 509] on icon "Next image" at bounding box center [716, 500] width 12 height 22
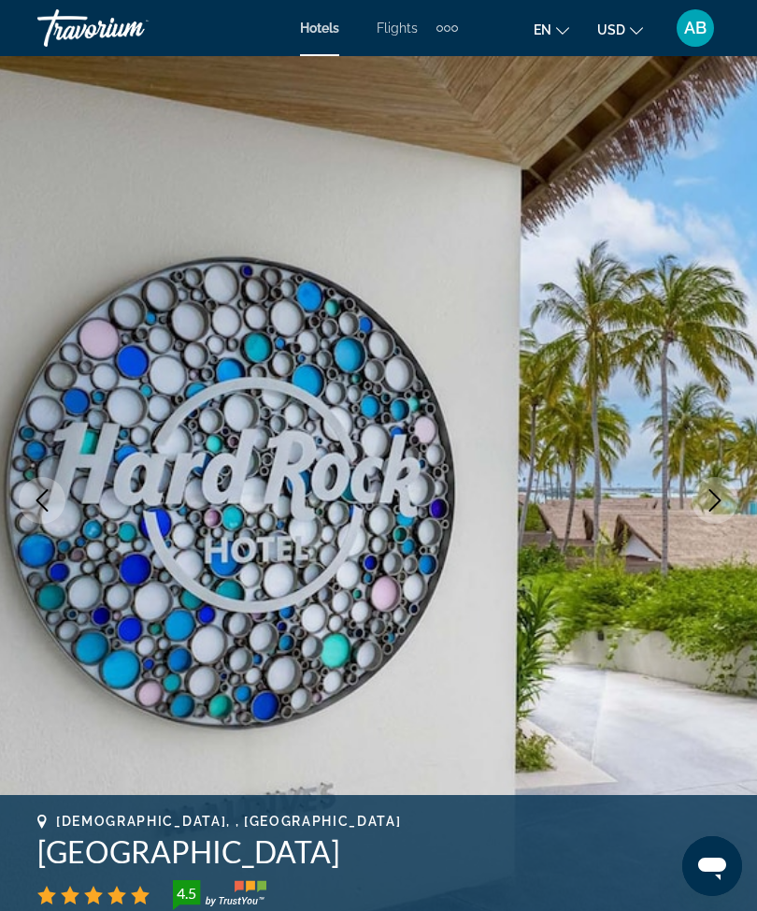
click at [718, 498] on icon "Next image" at bounding box center [716, 500] width 12 height 22
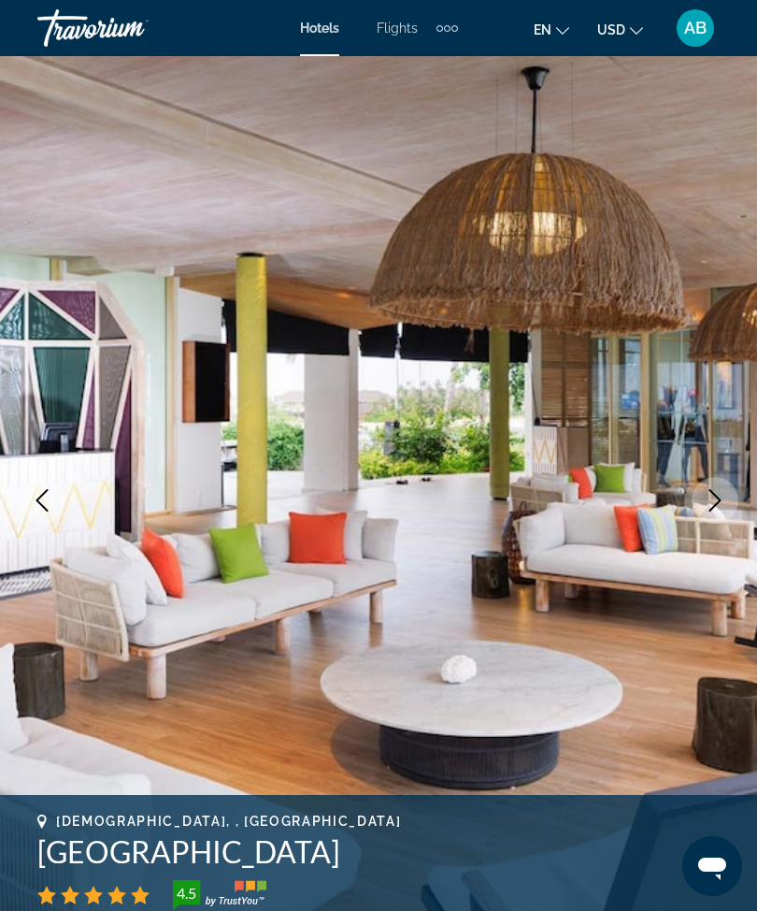
click at [711, 499] on icon "Next image" at bounding box center [715, 500] width 22 height 22
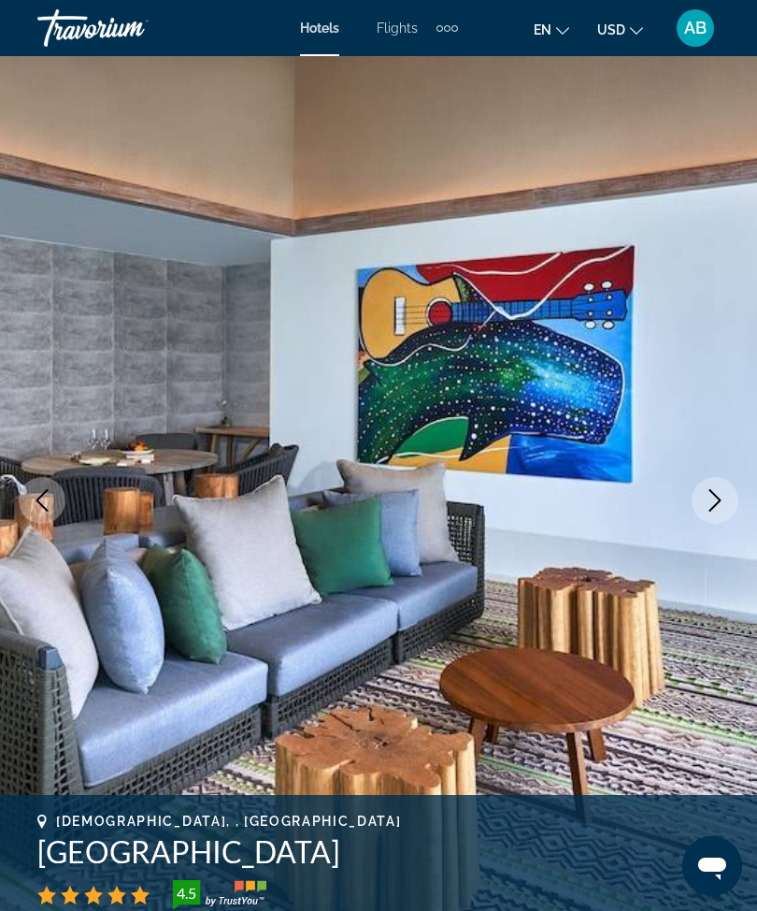
click at [711, 495] on icon "Next image" at bounding box center [715, 500] width 22 height 22
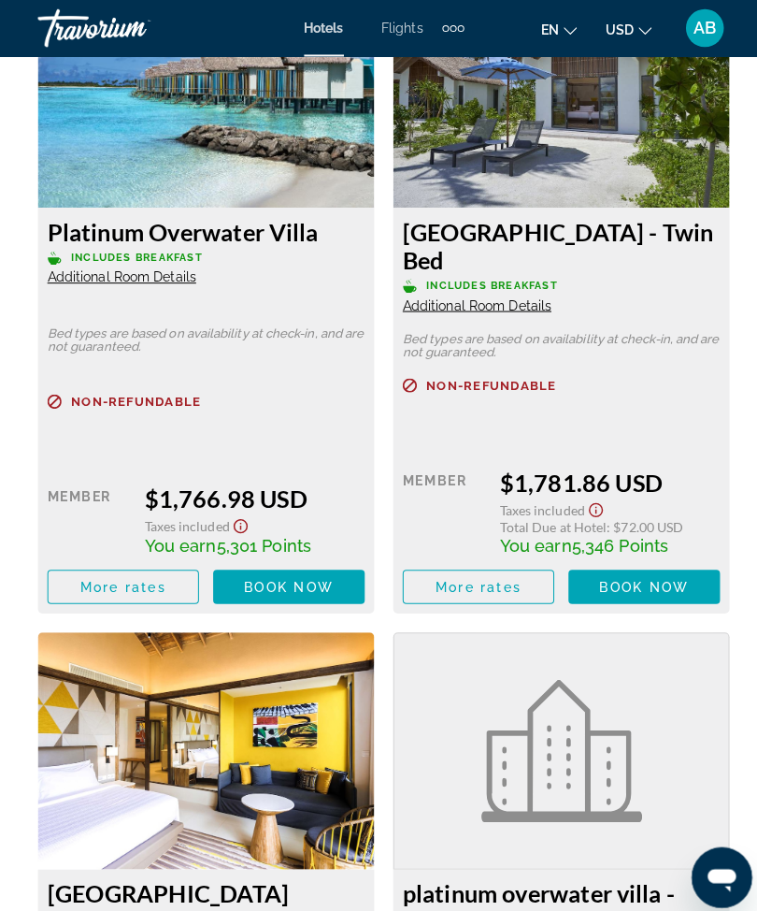
scroll to position [7762, 0]
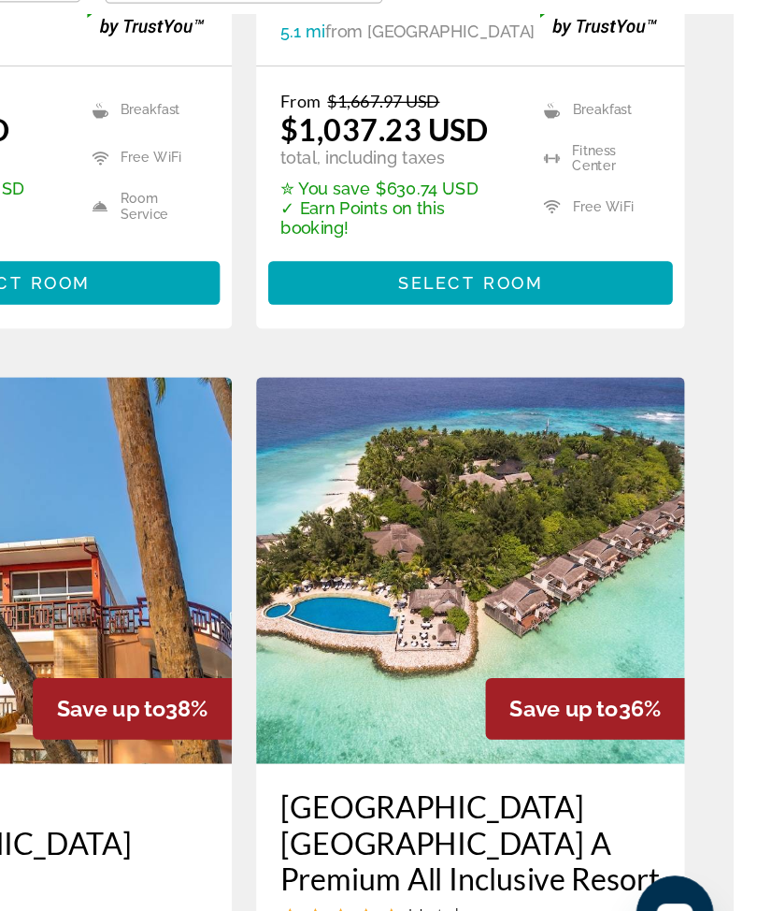
scroll to position [1244, 0]
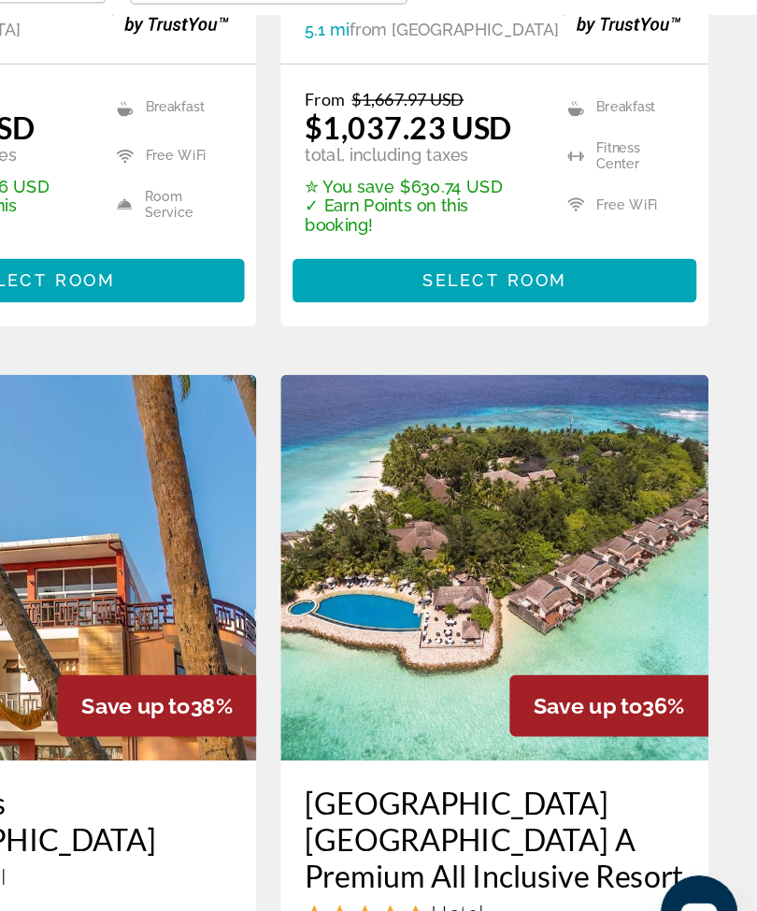
click at [388, 448] on img "Main content" at bounding box center [554, 597] width 332 height 299
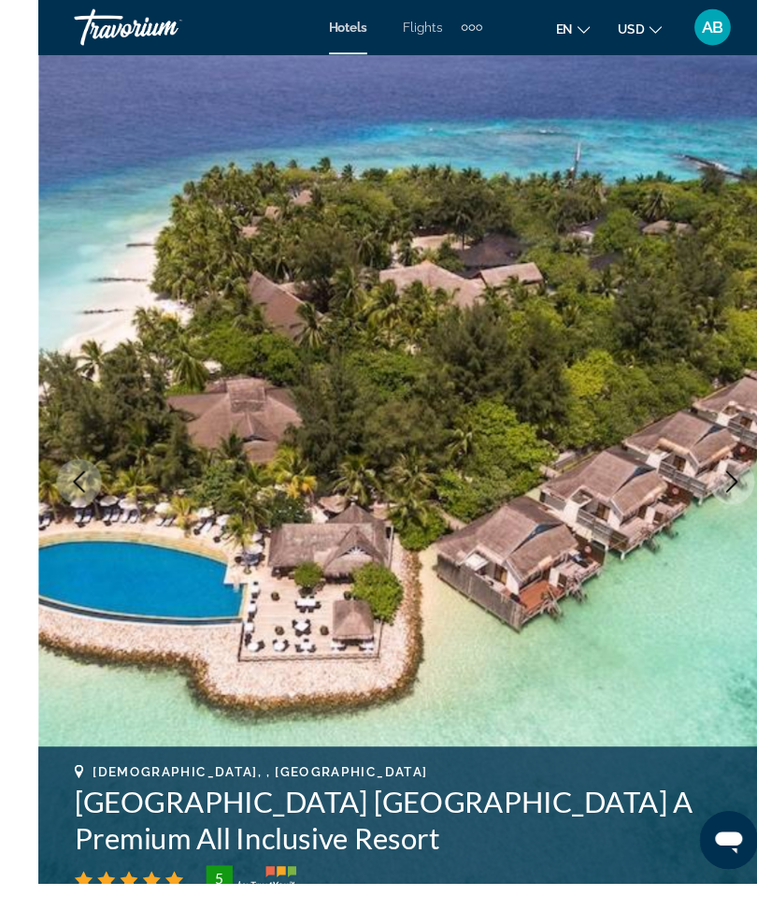
scroll to position [79, 0]
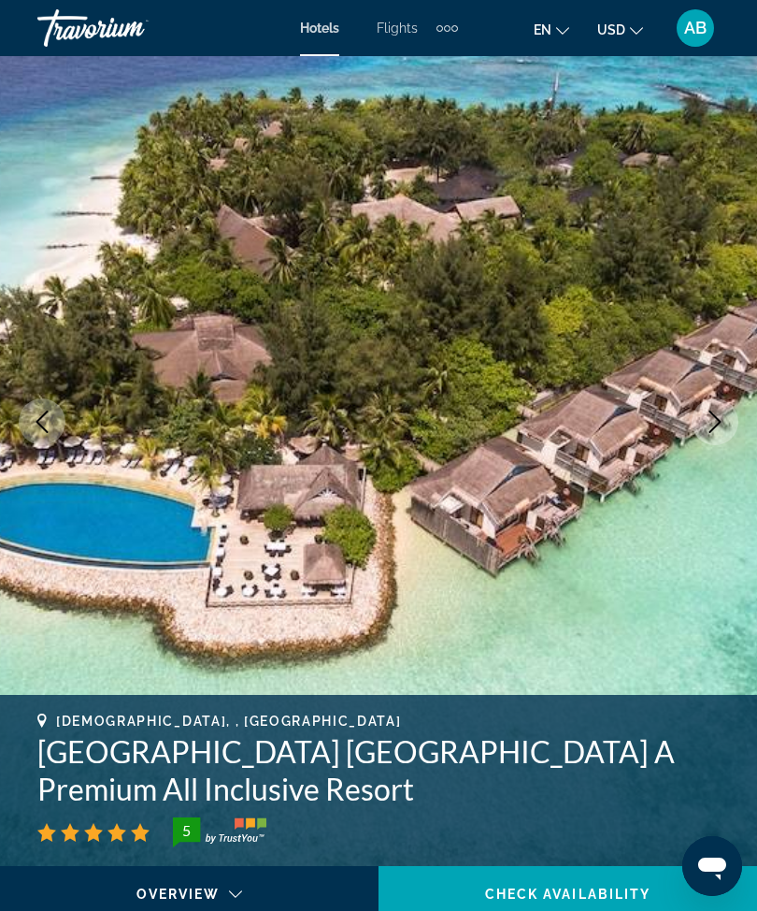
click at [724, 423] on icon "Next image" at bounding box center [715, 421] width 22 height 22
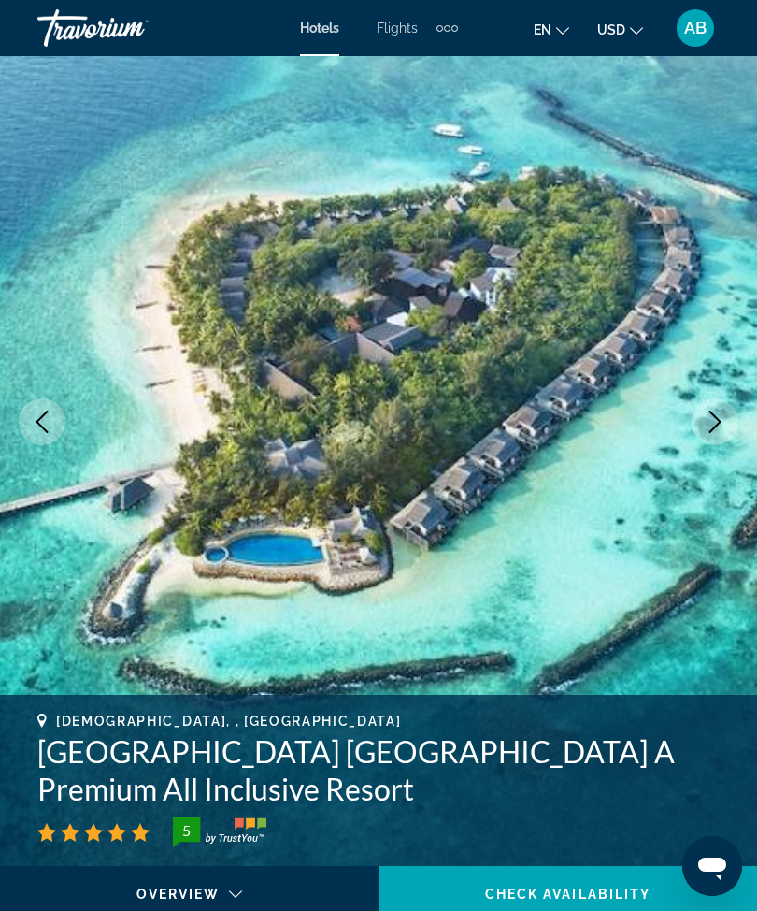
click at [713, 426] on icon "Next image" at bounding box center [715, 421] width 22 height 22
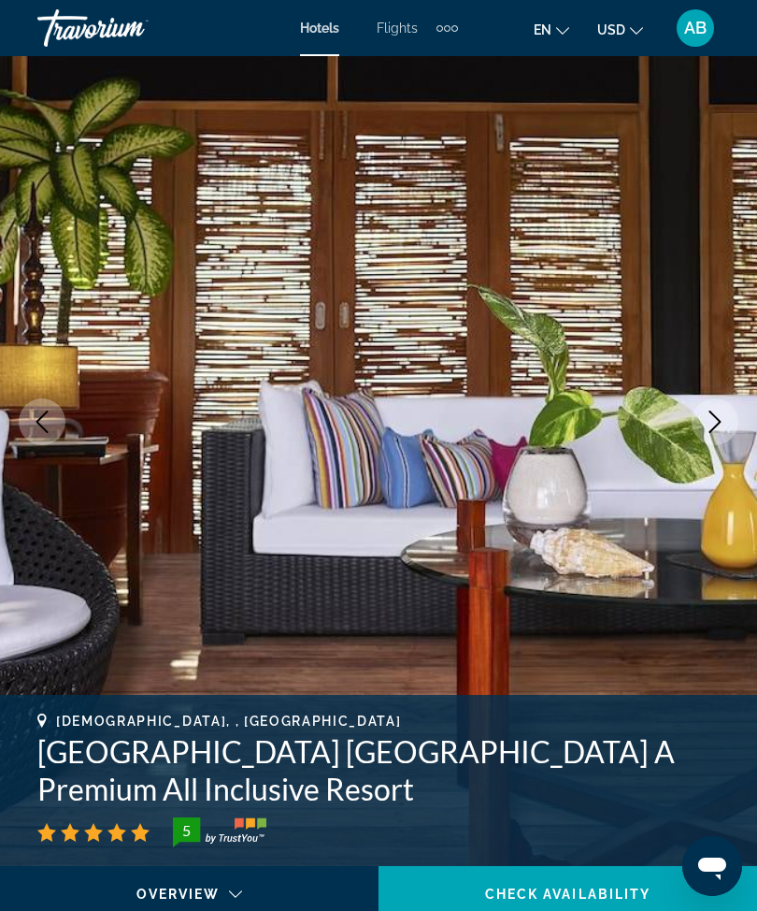
click at [714, 423] on icon "Next image" at bounding box center [715, 421] width 22 height 22
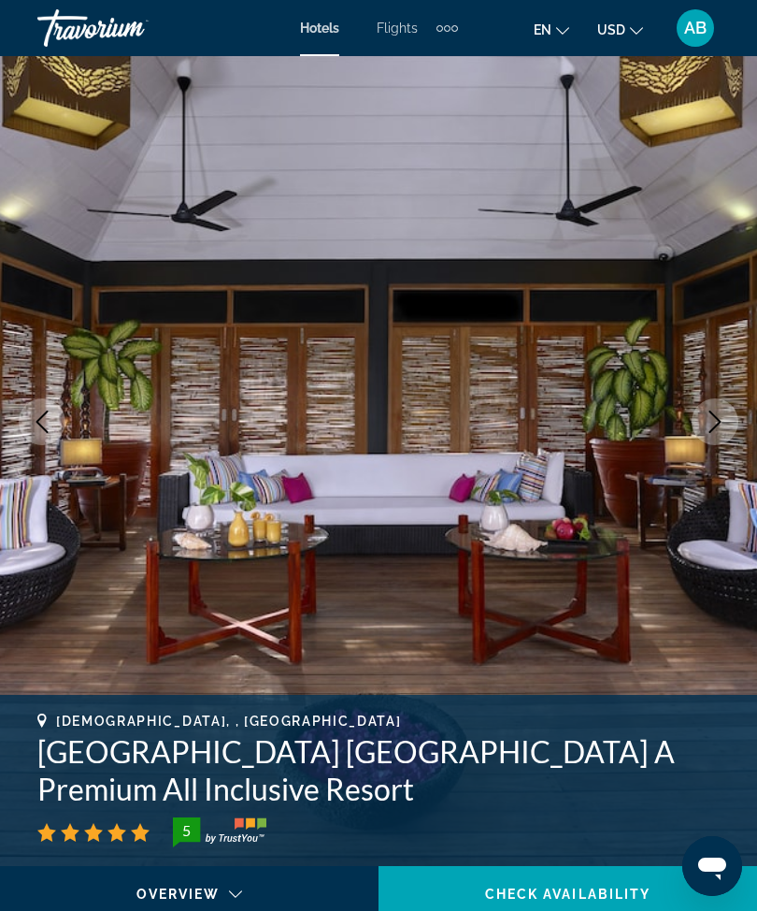
click at [713, 424] on icon "Next image" at bounding box center [715, 421] width 22 height 22
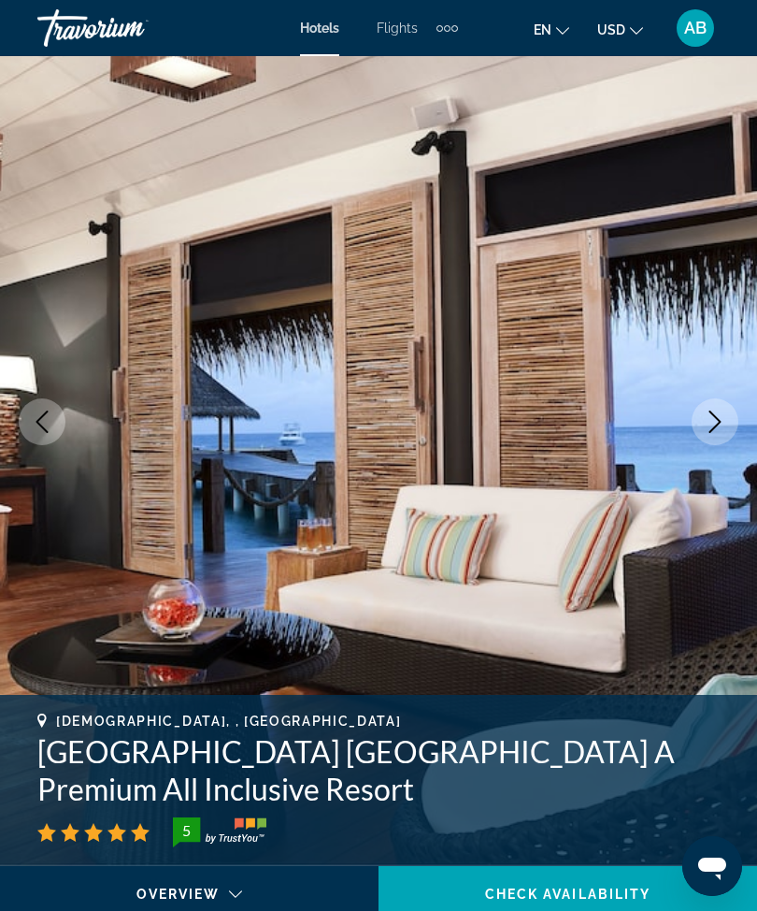
click at [710, 425] on icon "Next image" at bounding box center [715, 421] width 22 height 22
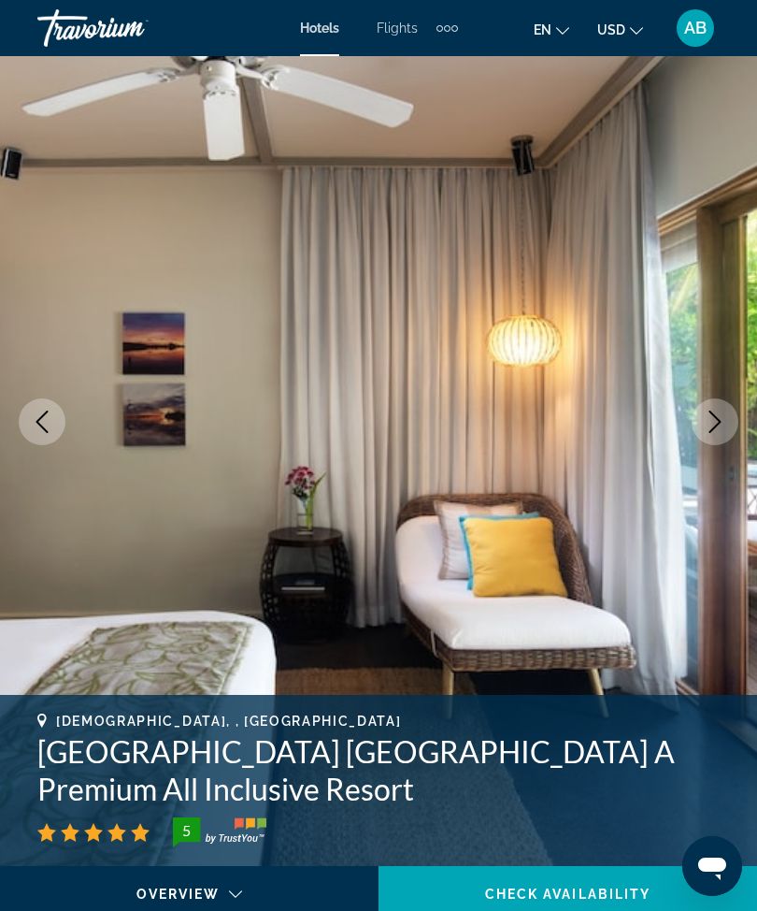
click at [712, 421] on icon "Next image" at bounding box center [715, 421] width 22 height 22
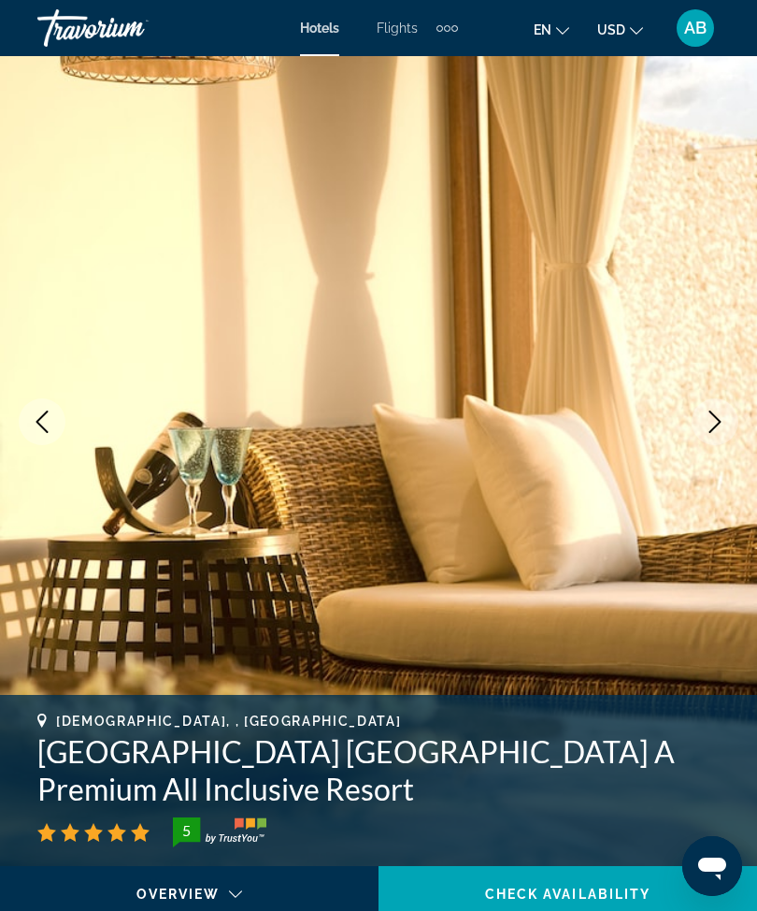
click at [712, 423] on icon "Next image" at bounding box center [715, 421] width 22 height 22
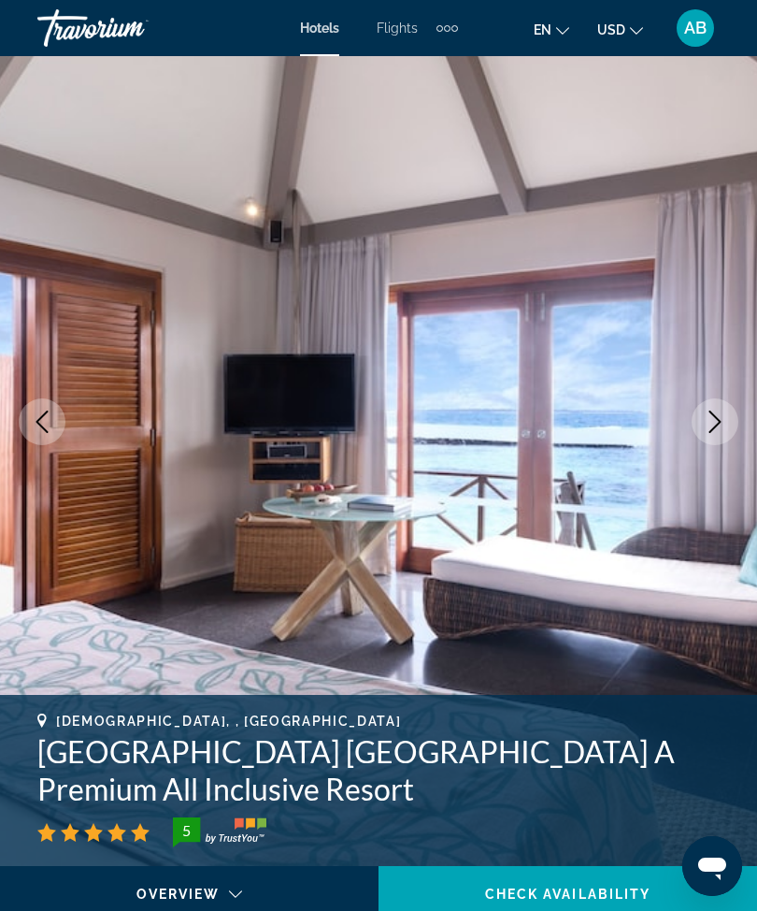
click at [715, 422] on icon "Next image" at bounding box center [715, 421] width 22 height 22
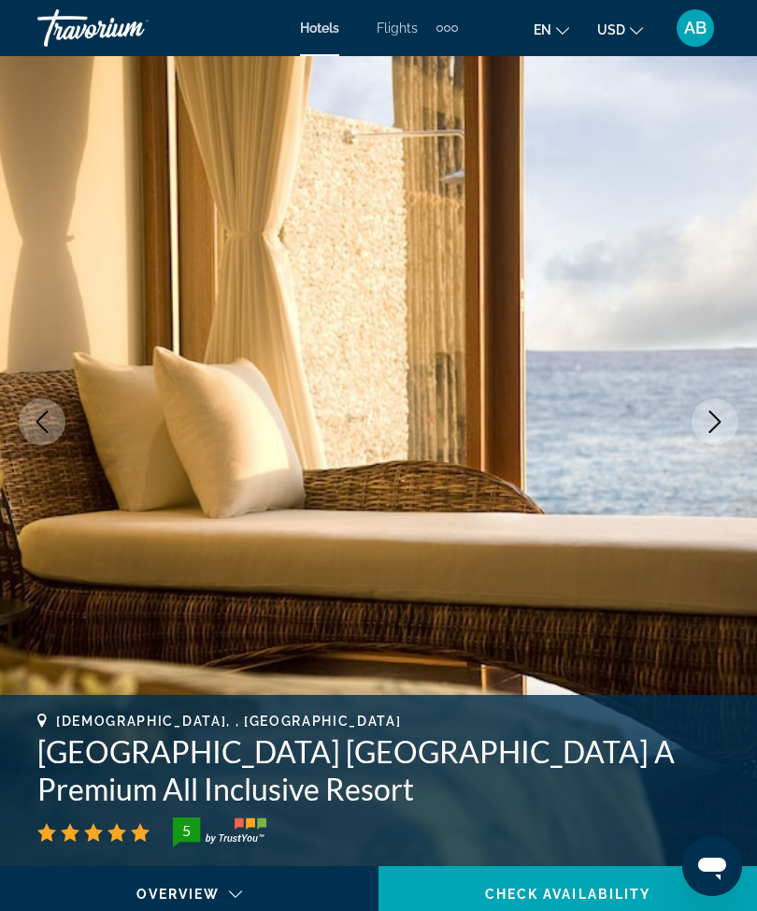
click at [716, 423] on icon "Next image" at bounding box center [715, 421] width 22 height 22
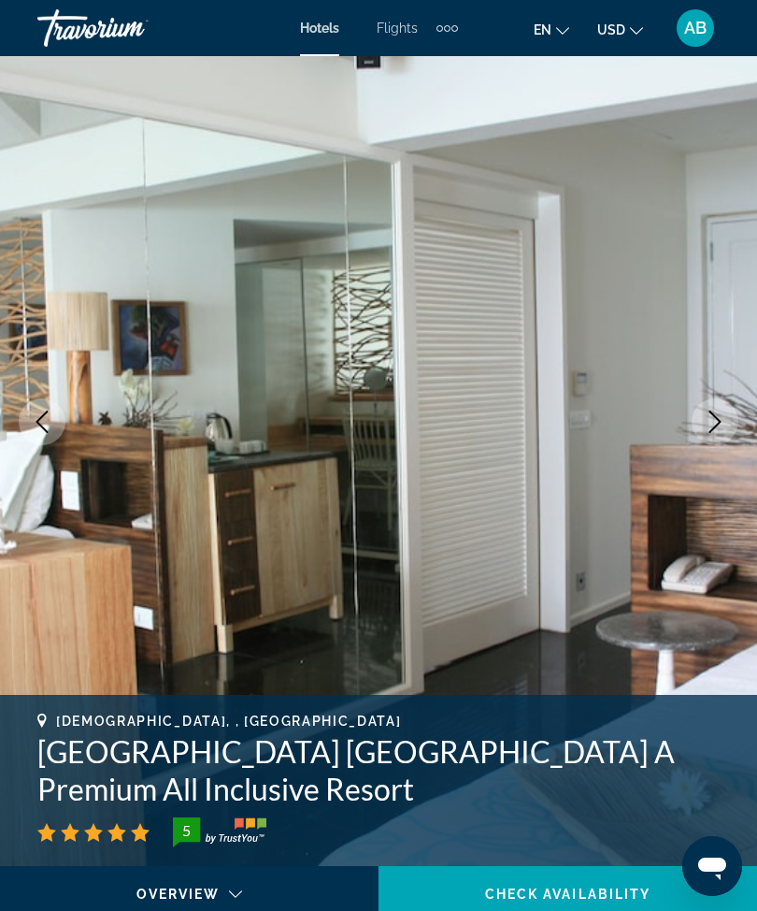
click at [713, 423] on icon "Next image" at bounding box center [715, 421] width 22 height 22
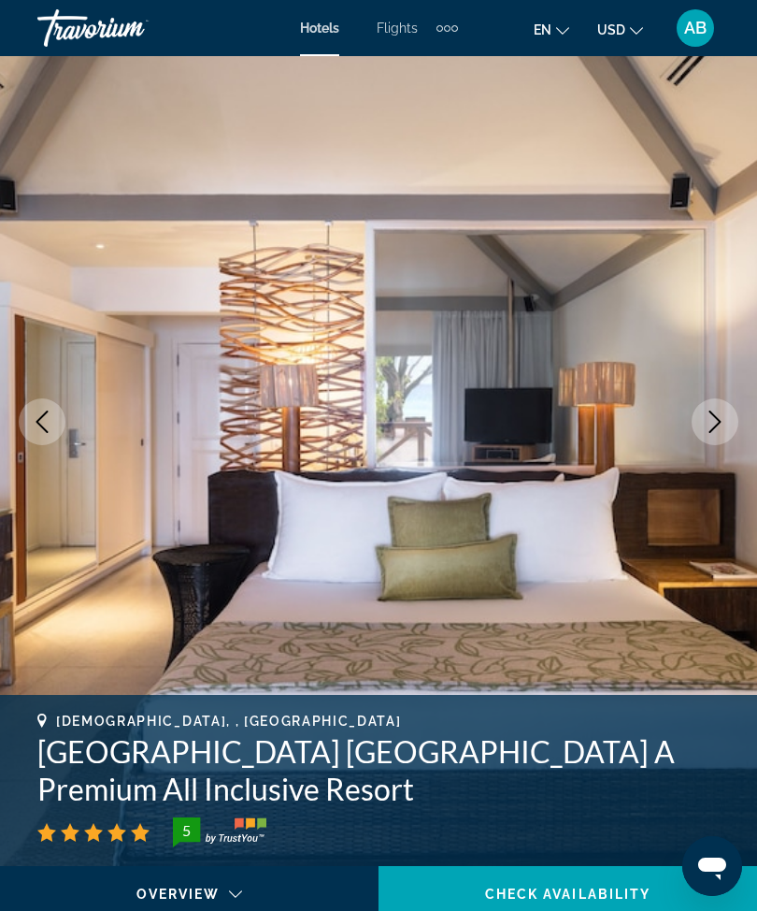
click at [723, 418] on icon "Next image" at bounding box center [715, 421] width 22 height 22
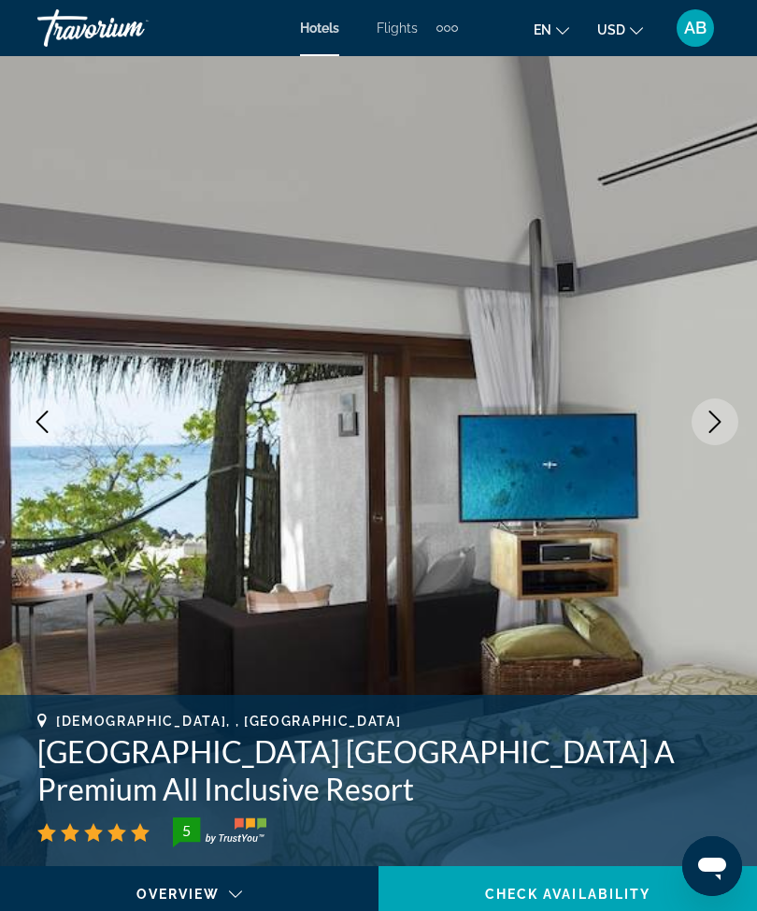
click at [729, 420] on button "Next image" at bounding box center [715, 421] width 47 height 47
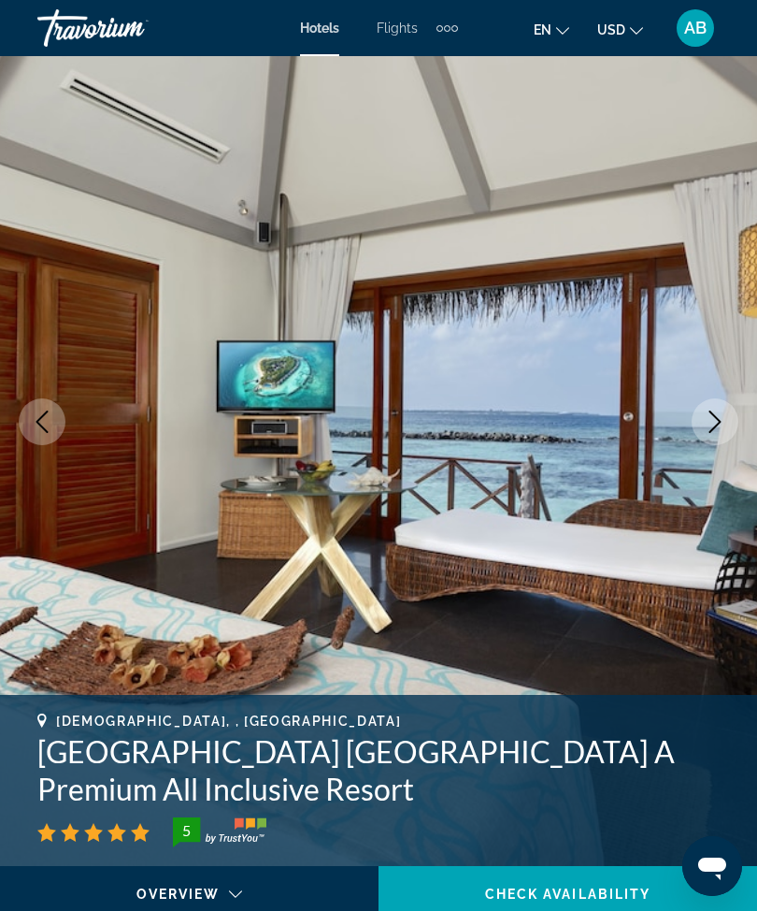
click at [710, 429] on icon "Next image" at bounding box center [715, 421] width 22 height 22
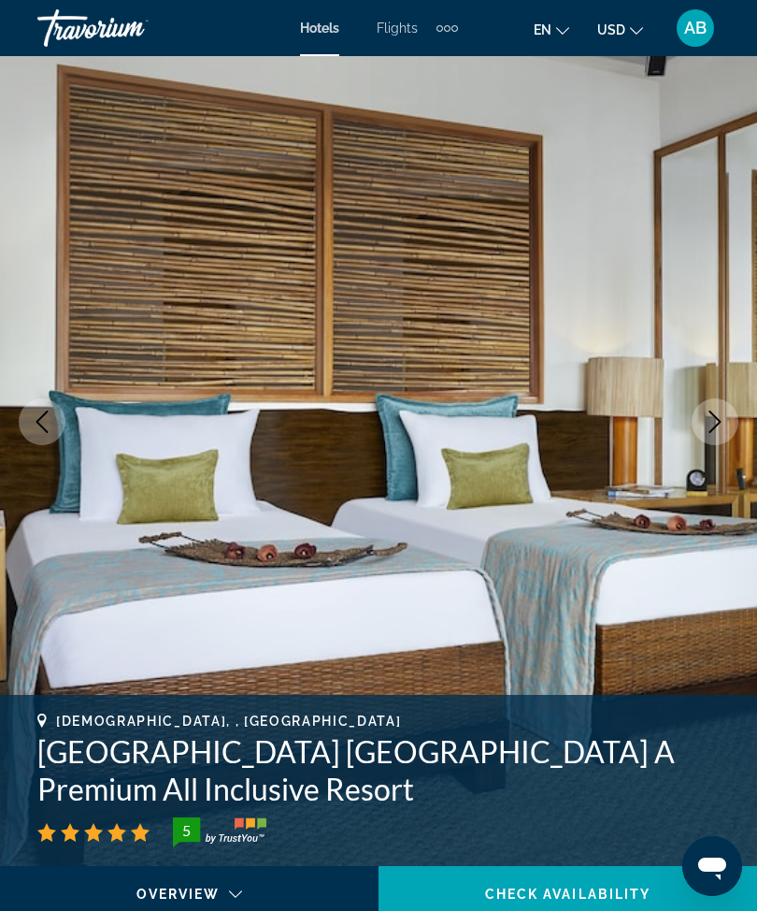
click at [710, 424] on icon "Next image" at bounding box center [715, 421] width 22 height 22
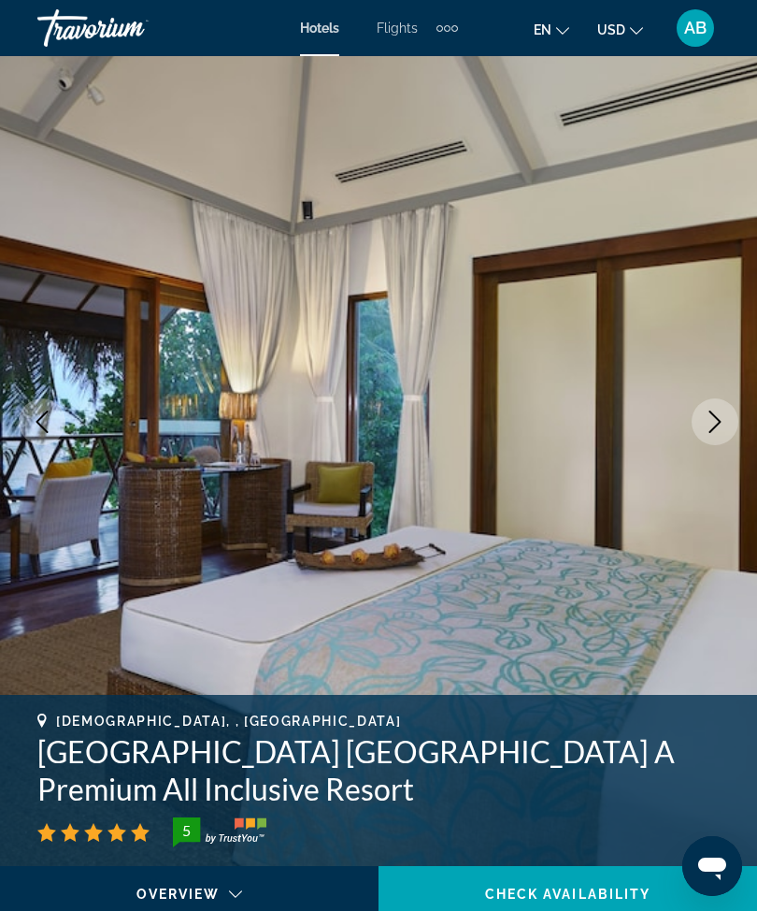
click at [718, 438] on button "Next image" at bounding box center [715, 421] width 47 height 47
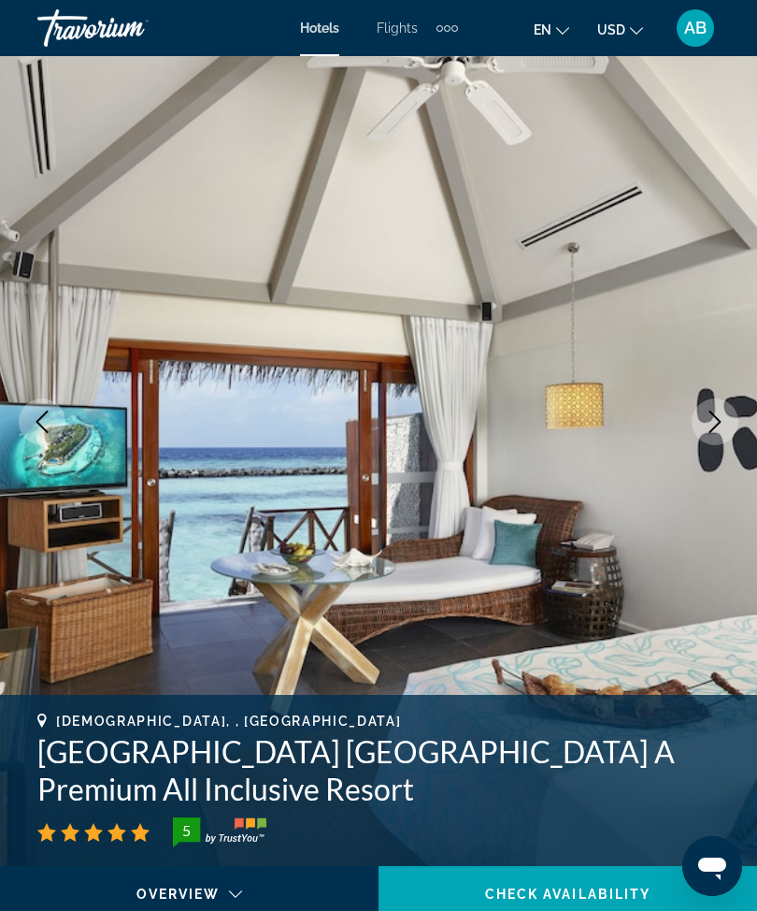
click at [713, 423] on icon "Next image" at bounding box center [715, 421] width 22 height 22
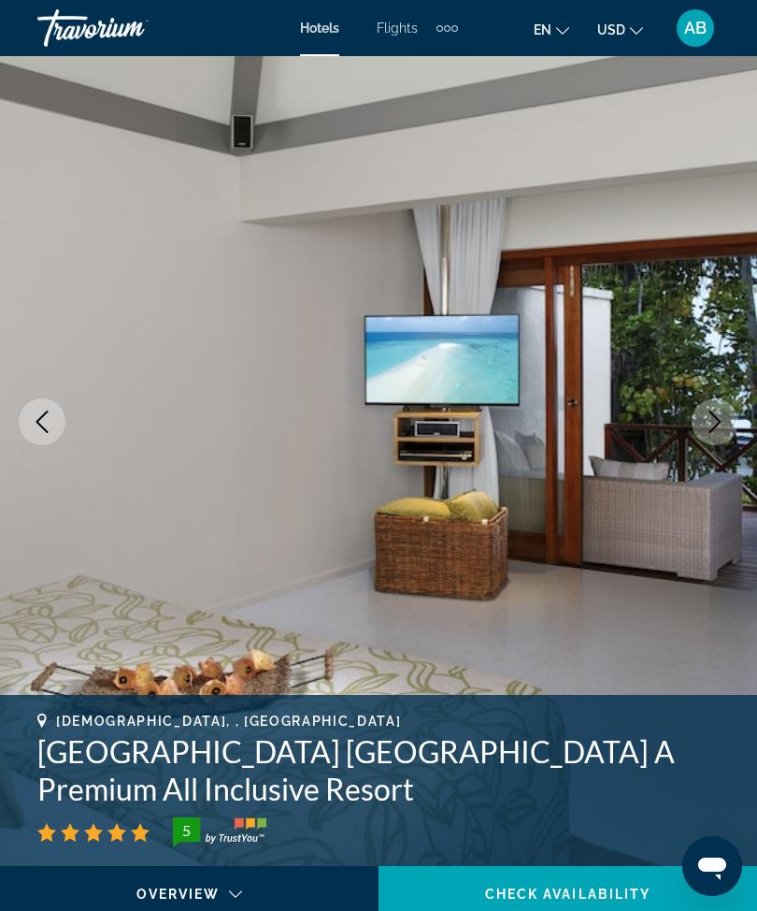
click at [700, 436] on button "Next image" at bounding box center [715, 421] width 47 height 47
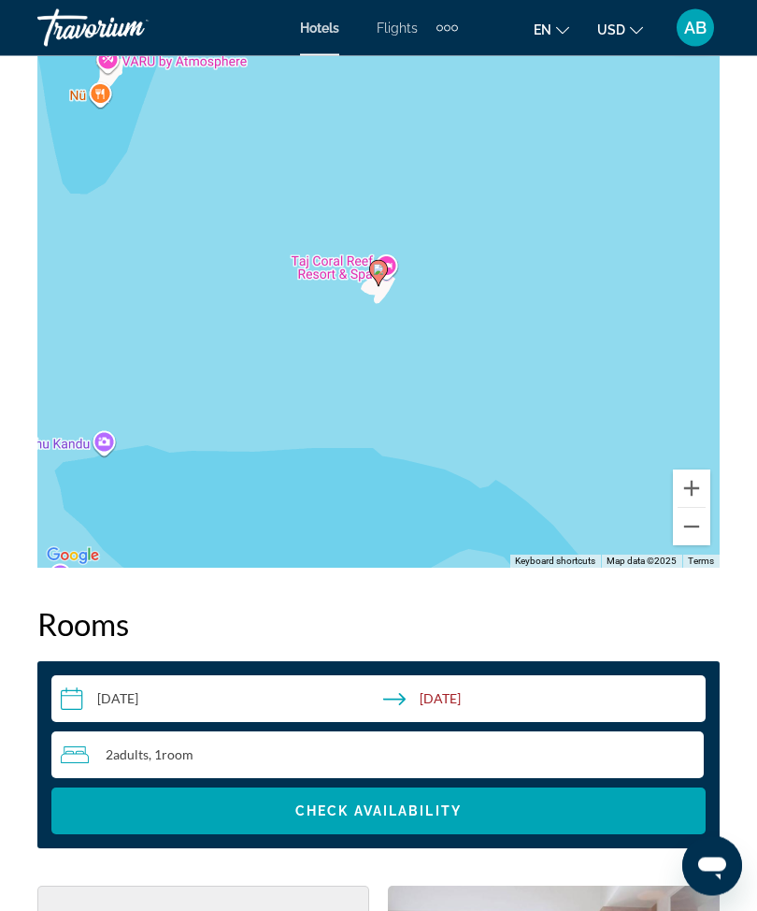
scroll to position [2519, 0]
